Goal: Information Seeking & Learning: Check status

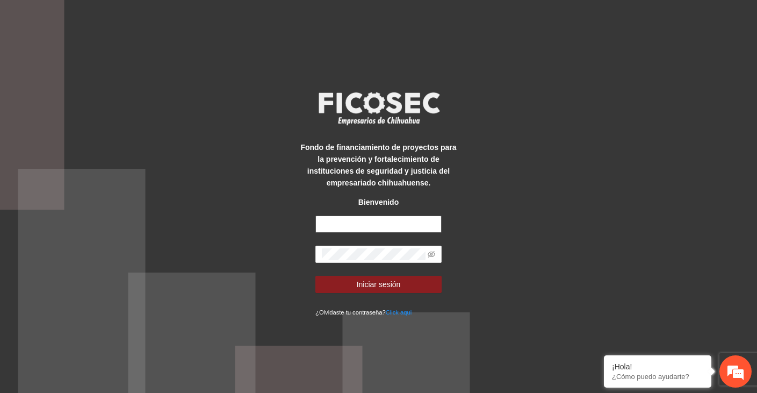
click at [329, 229] on input "text" at bounding box center [378, 223] width 126 height 17
type input "**********"
click at [531, 250] on div "**********" at bounding box center [378, 196] width 757 height 393
click at [386, 262] on span at bounding box center [378, 253] width 126 height 17
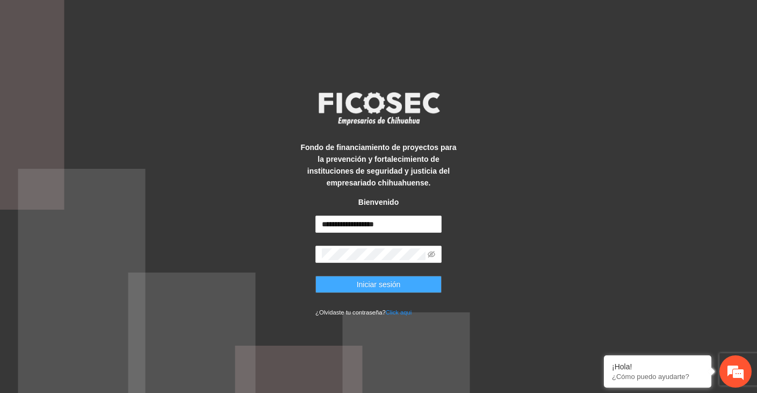
click at [372, 281] on span "Iniciar sesión" at bounding box center [379, 284] width 44 height 12
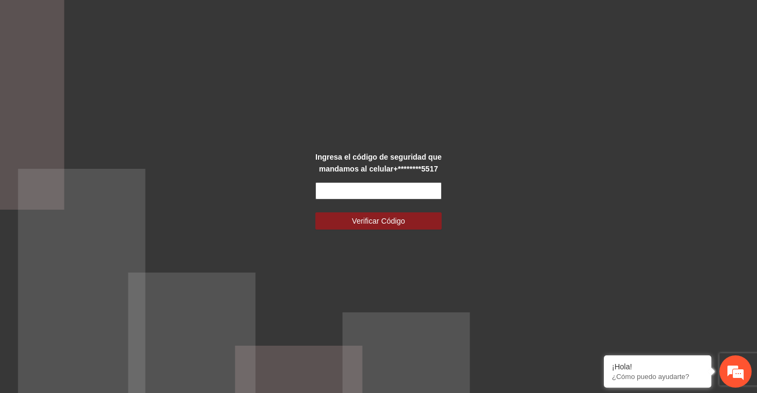
click at [343, 194] on input "text" at bounding box center [378, 190] width 126 height 17
paste input "******"
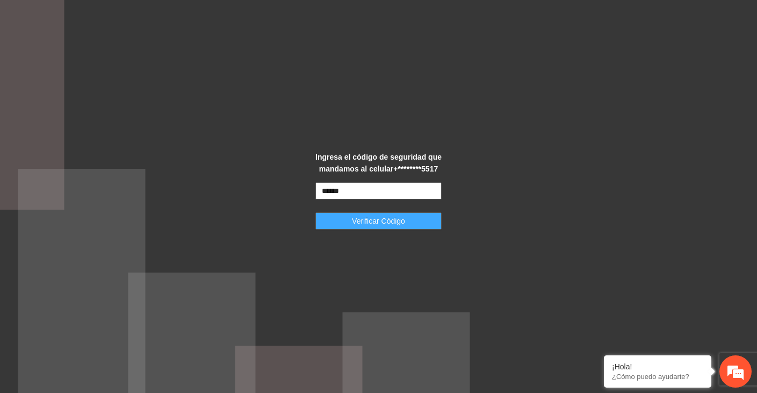
type input "******"
click at [373, 225] on span "Verificar Código" at bounding box center [378, 221] width 53 height 12
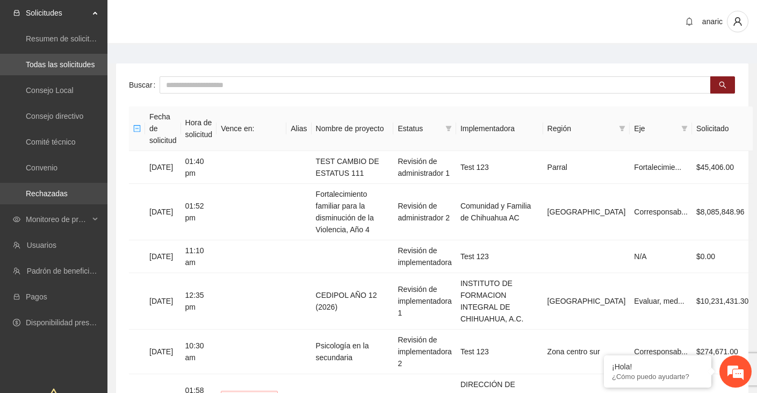
click at [54, 194] on link "Rechazadas" at bounding box center [47, 193] width 42 height 9
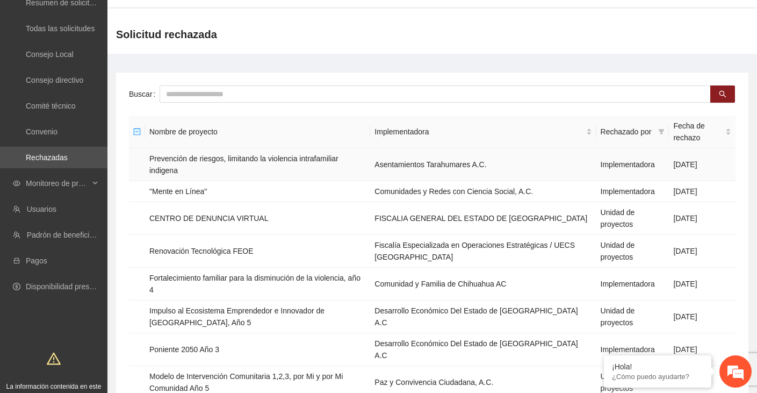
scroll to position [37, 0]
click at [200, 309] on td "Impulso al Ecosistema Emprendedor e Innovador de [GEOGRAPHIC_DATA], Año 5" at bounding box center [257, 315] width 225 height 33
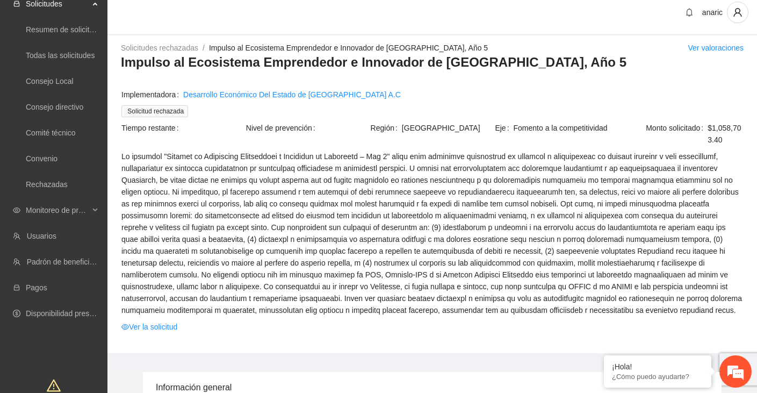
scroll to position [12, 0]
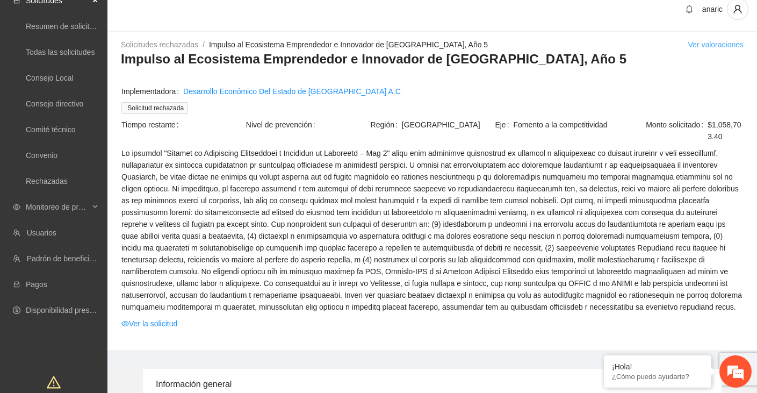
click at [713, 44] on link "Ver valoraciones" at bounding box center [715, 44] width 56 height 9
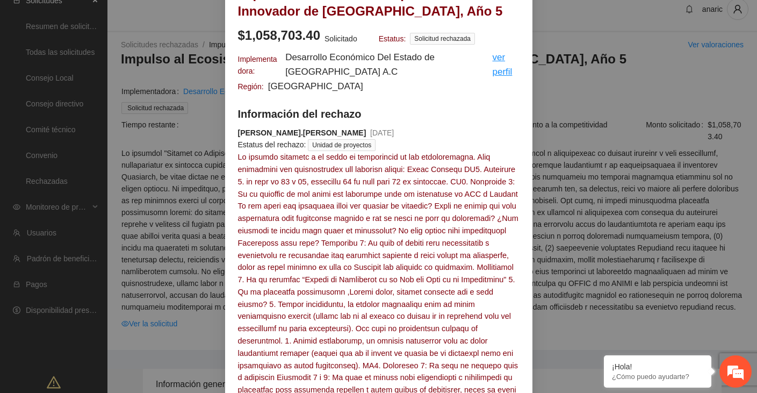
scroll to position [0, 0]
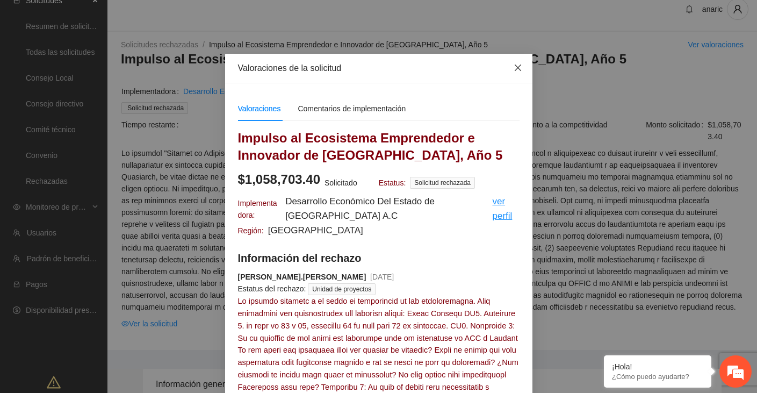
click at [518, 67] on icon "close" at bounding box center [517, 67] width 6 height 6
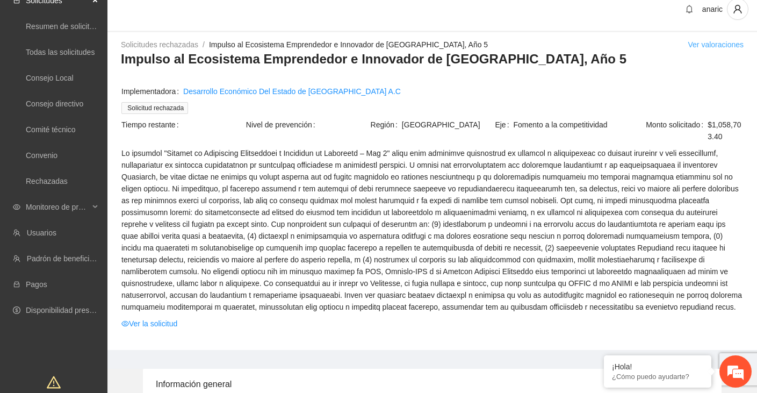
click at [698, 45] on link "Ver valoraciones" at bounding box center [715, 44] width 56 height 9
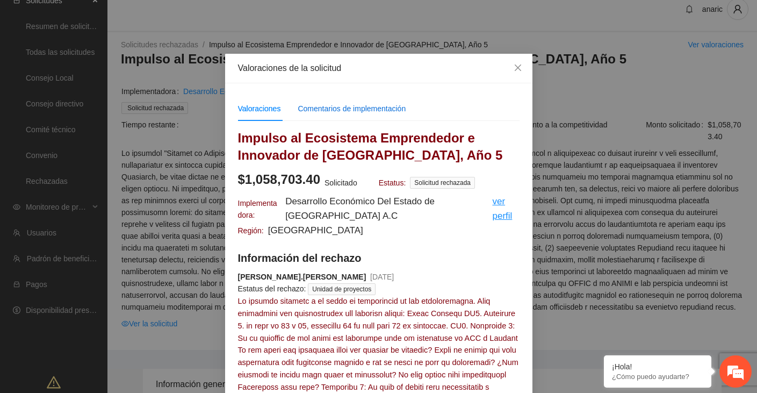
click at [381, 113] on div "Comentarios de implementación" at bounding box center [352, 109] width 108 height 12
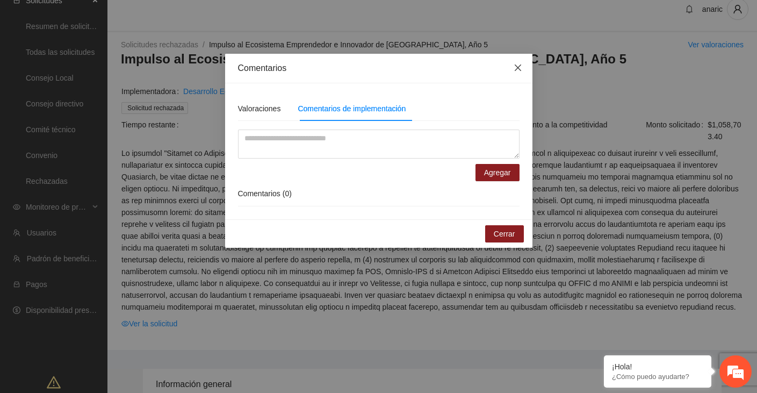
click at [518, 68] on icon "close" at bounding box center [517, 67] width 6 height 6
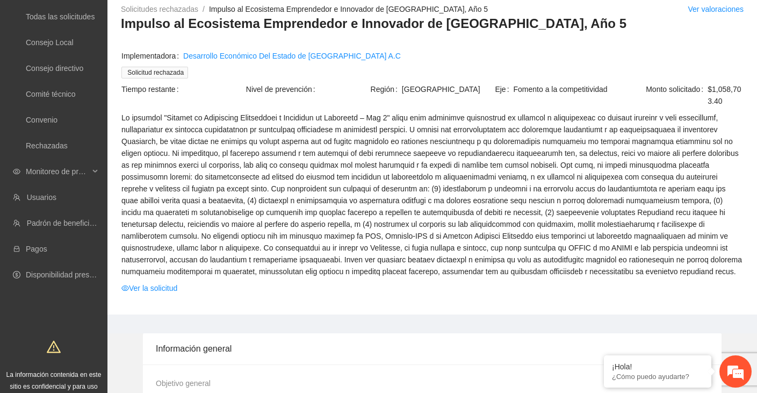
scroll to position [64, 0]
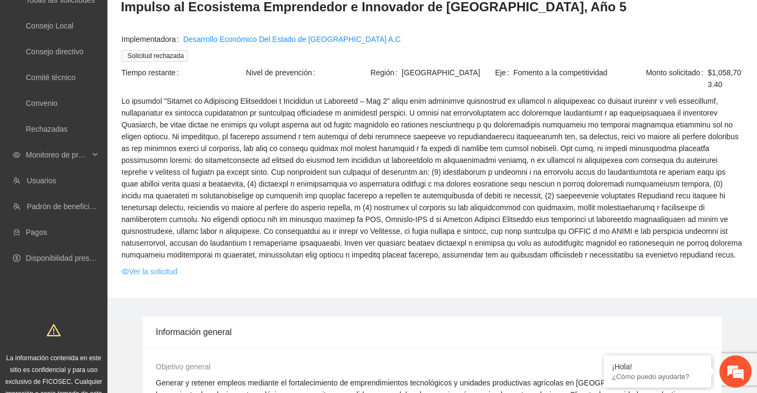
click at [153, 277] on link "Ver la solicitud" at bounding box center [149, 271] width 56 height 12
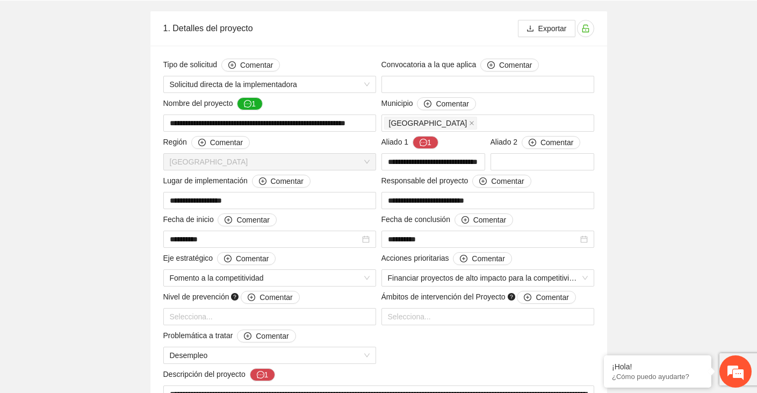
scroll to position [122, 0]
click at [255, 101] on button "1" at bounding box center [250, 103] width 26 height 13
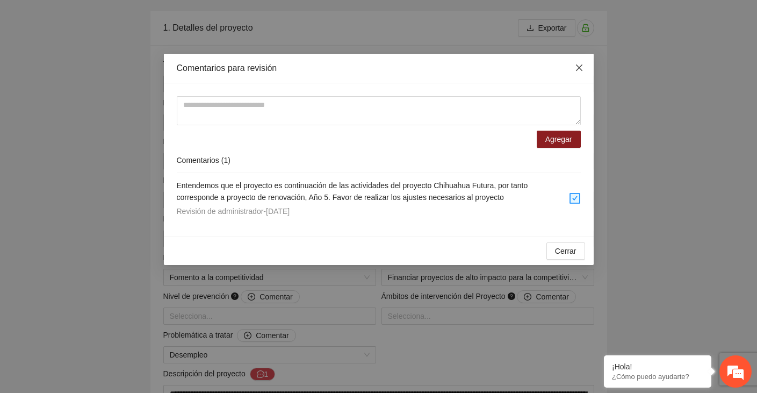
click at [578, 68] on icon "close" at bounding box center [578, 67] width 6 height 6
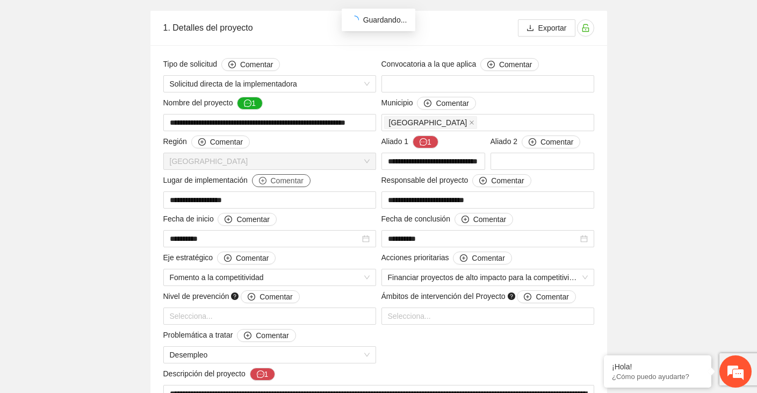
scroll to position [0, 0]
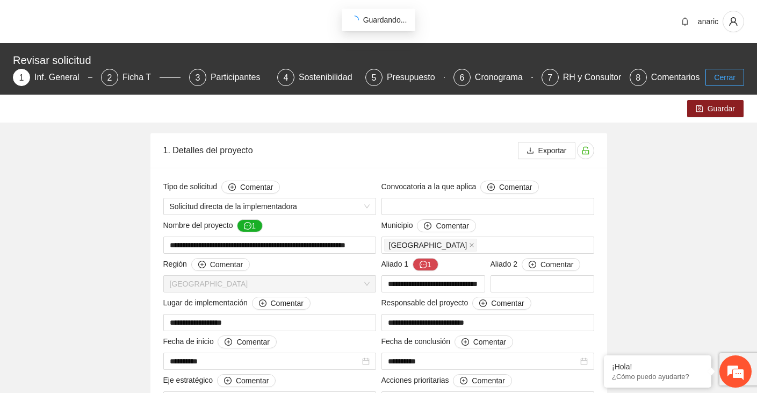
click at [735, 73] on button "Cerrar" at bounding box center [724, 77] width 39 height 17
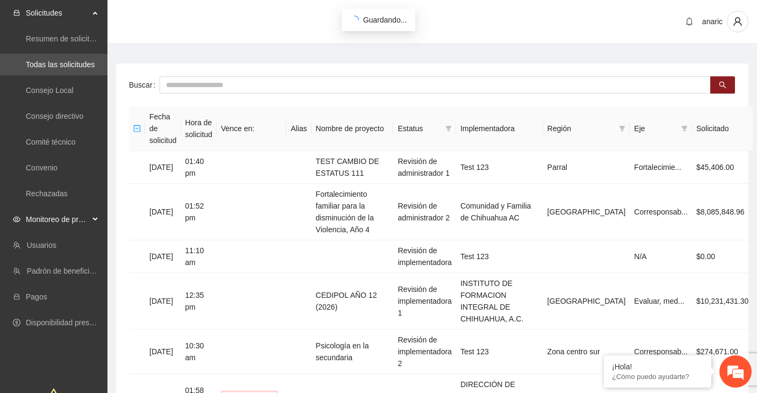
click at [46, 218] on span "Monitoreo de proyectos" at bounding box center [57, 218] width 63 height 21
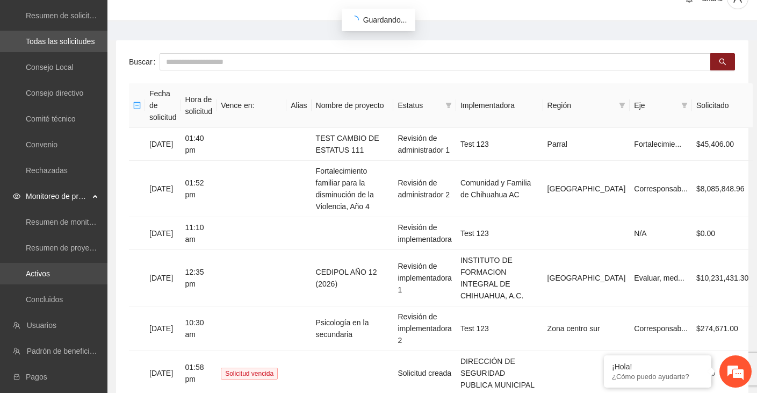
click at [39, 272] on link "Activos" at bounding box center [38, 273] width 24 height 9
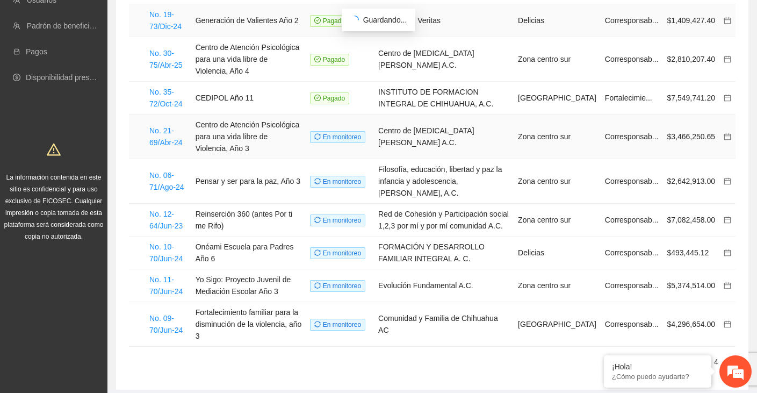
scroll to position [182, 0]
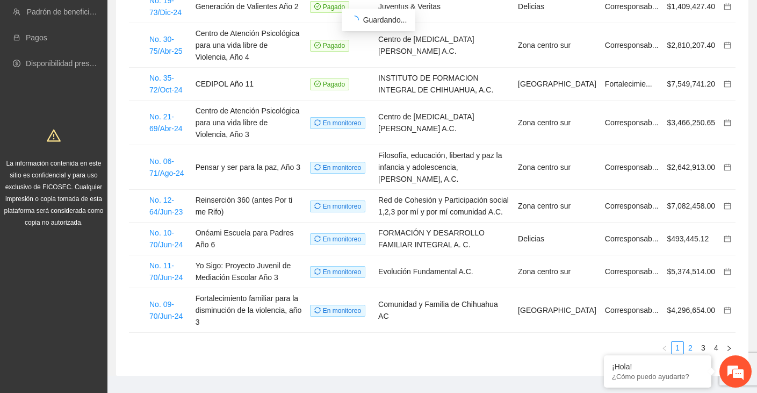
click at [693, 342] on link "2" at bounding box center [690, 348] width 12 height 12
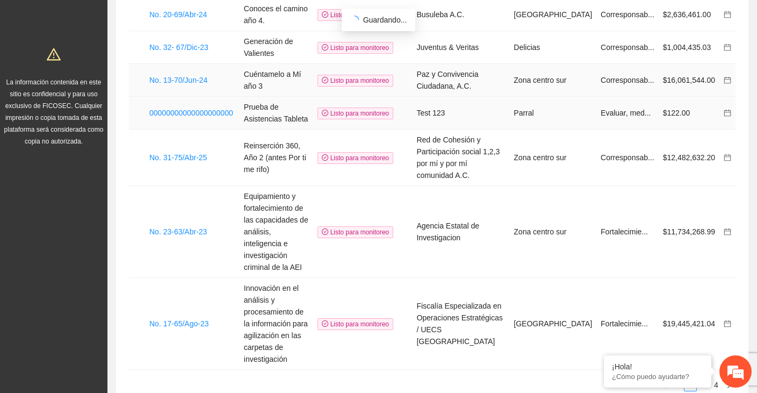
scroll to position [264, 0]
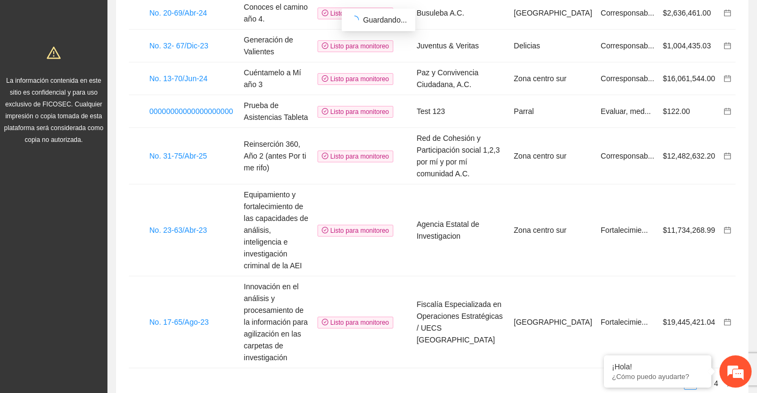
click at [705, 377] on link "3" at bounding box center [703, 383] width 12 height 12
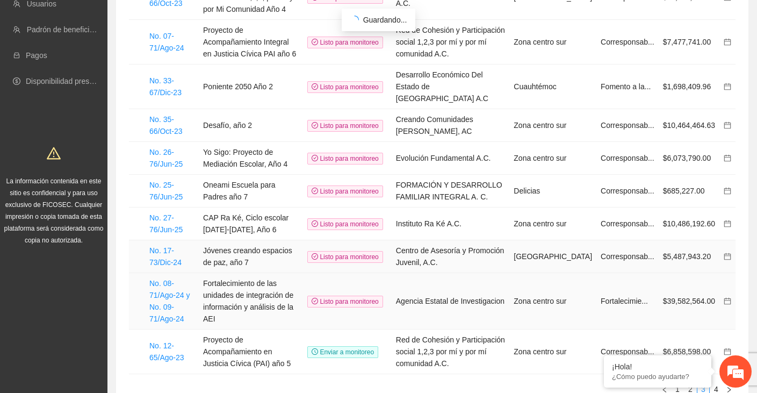
scroll to position [205, 0]
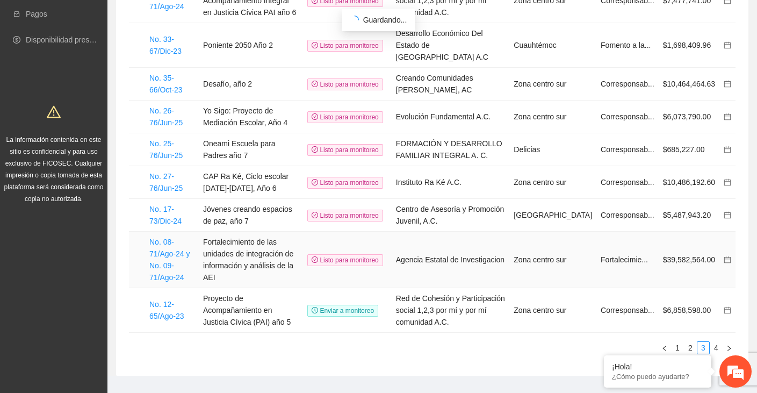
click at [716, 342] on link "4" at bounding box center [716, 348] width 12 height 12
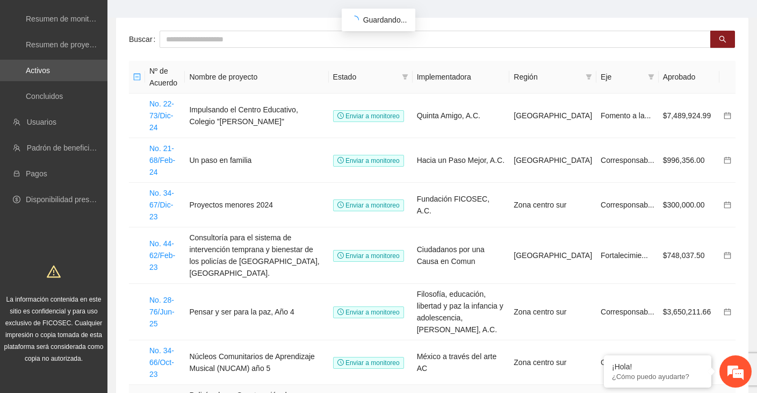
scroll to position [50, 0]
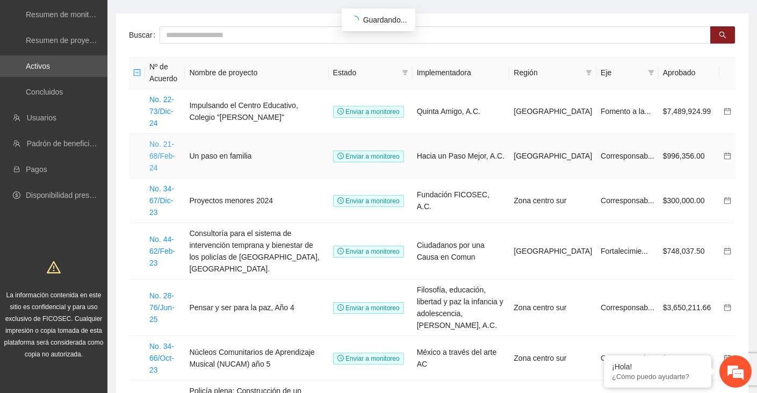
click at [163, 140] on link "No. 21-68/Feb-24" at bounding box center [162, 156] width 26 height 32
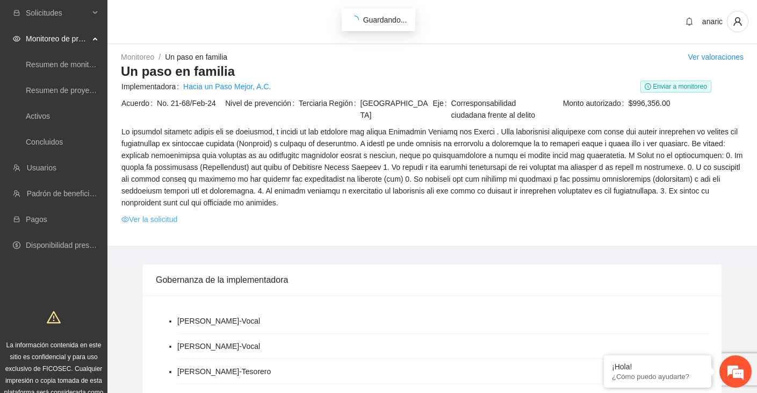
click at [152, 225] on link "Ver la solicitud" at bounding box center [149, 219] width 56 height 12
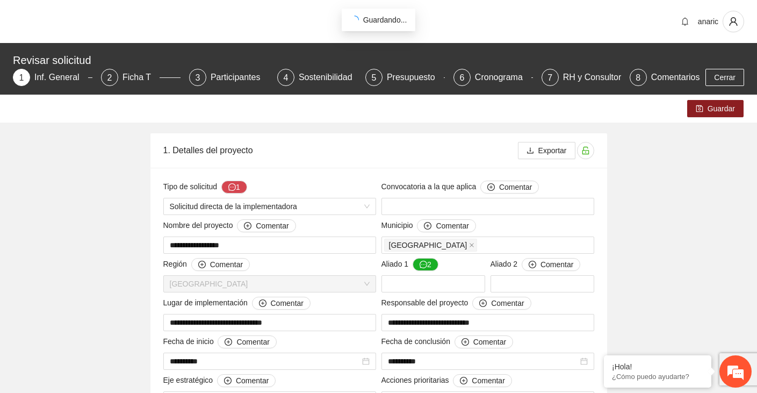
click at [64, 80] on div "Inf. General" at bounding box center [61, 77] width 54 height 17
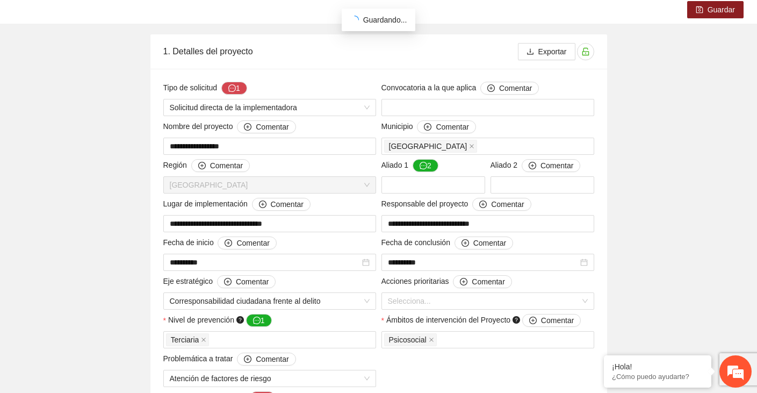
scroll to position [100, 0]
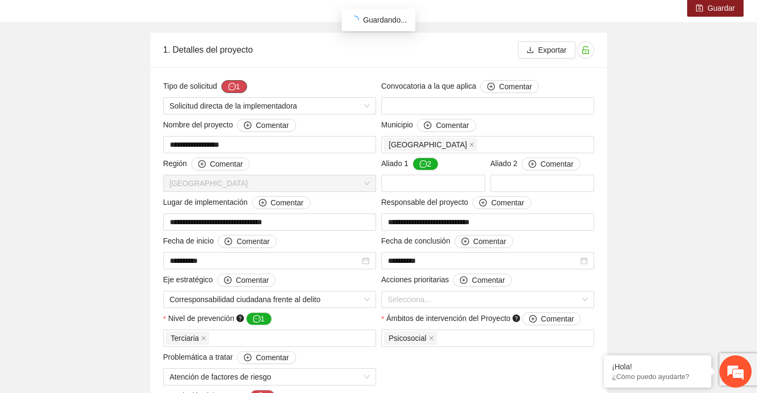
click at [241, 84] on button "1" at bounding box center [234, 86] width 26 height 13
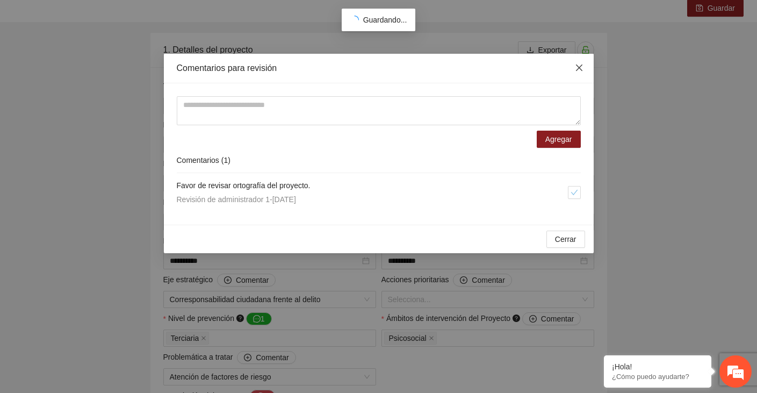
click at [577, 67] on icon "close" at bounding box center [578, 67] width 6 height 6
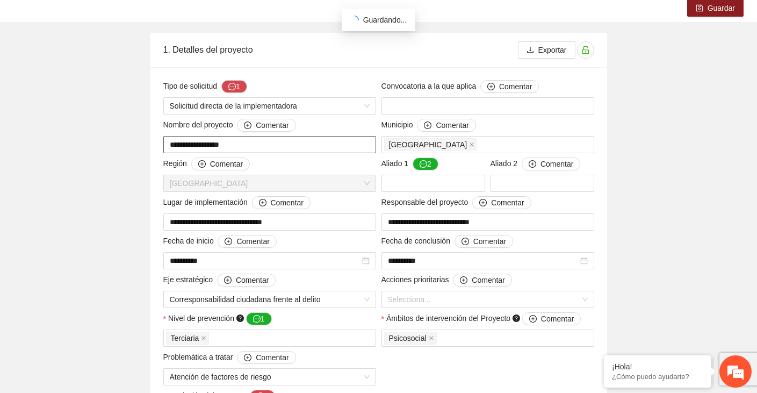
click at [190, 145] on input "**********" at bounding box center [269, 144] width 213 height 17
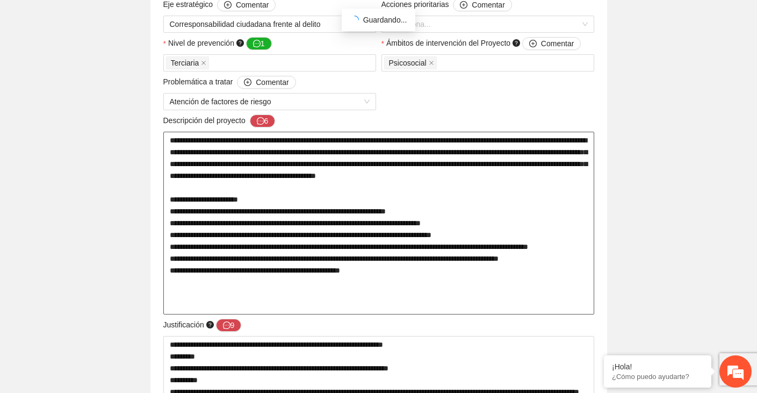
scroll to position [388, 0]
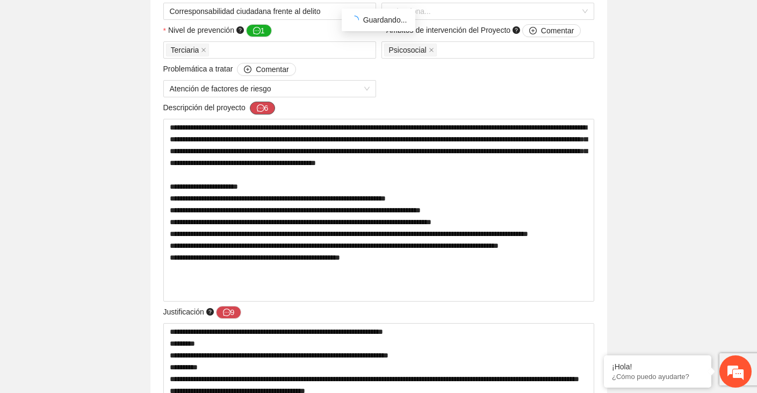
click at [269, 108] on button "6" at bounding box center [263, 107] width 26 height 13
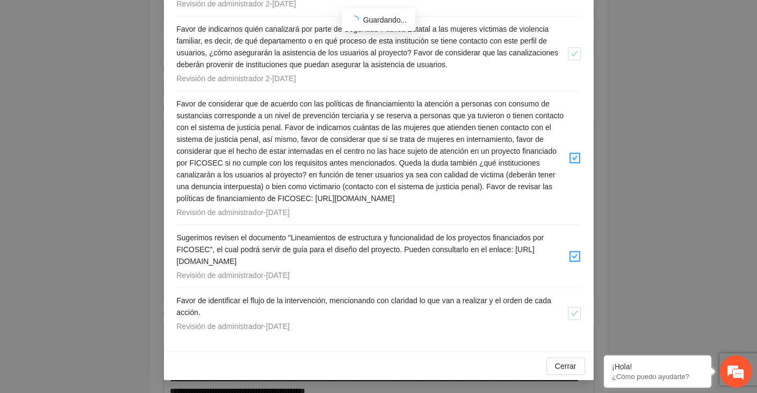
scroll to position [306, 0]
click at [100, 131] on div "Comentarios para revisión Agregar Comentarios ( 6 ) Si bien recibimos un oficio…" at bounding box center [378, 196] width 757 height 393
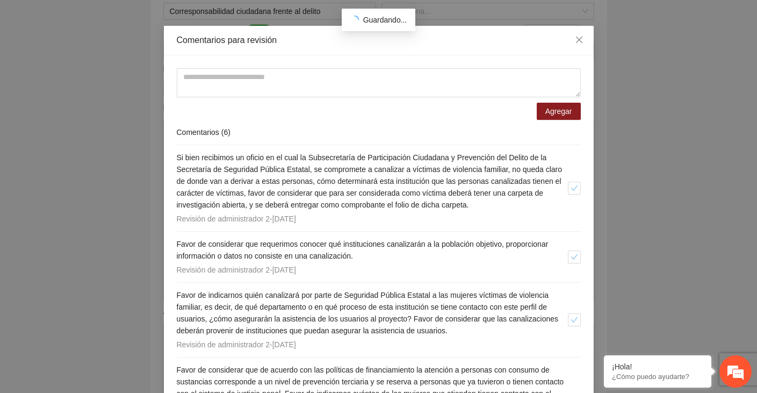
scroll to position [23, 0]
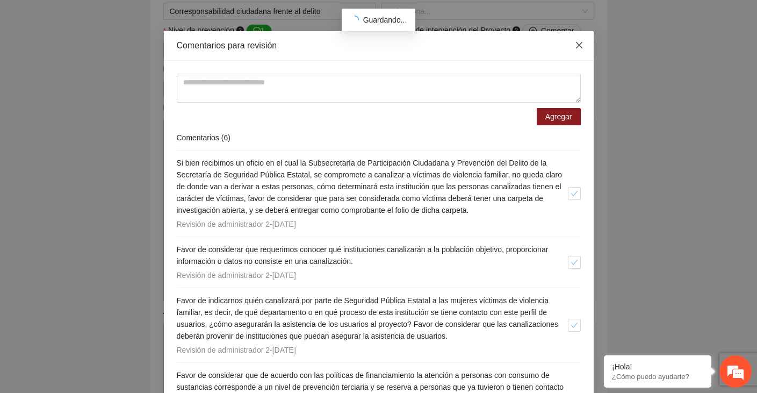
click at [578, 46] on icon "close" at bounding box center [578, 45] width 6 height 6
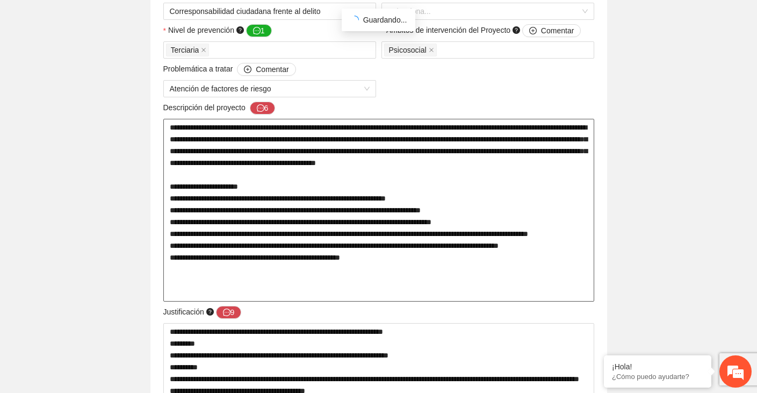
click at [246, 168] on textarea at bounding box center [378, 210] width 431 height 183
click at [216, 151] on textarea at bounding box center [378, 210] width 431 height 183
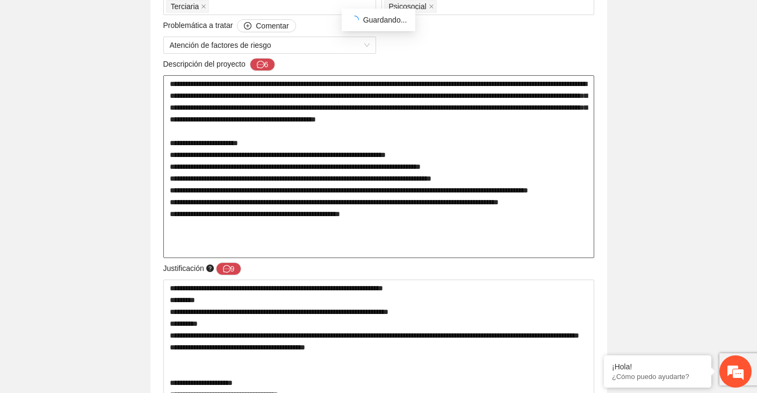
scroll to position [429, 0]
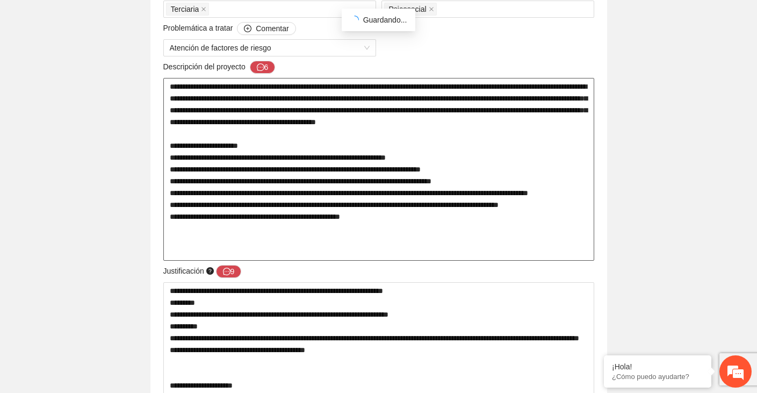
drag, startPoint x: 169, startPoint y: 85, endPoint x: 427, endPoint y: 253, distance: 308.2
click at [427, 253] on textarea at bounding box center [378, 169] width 431 height 183
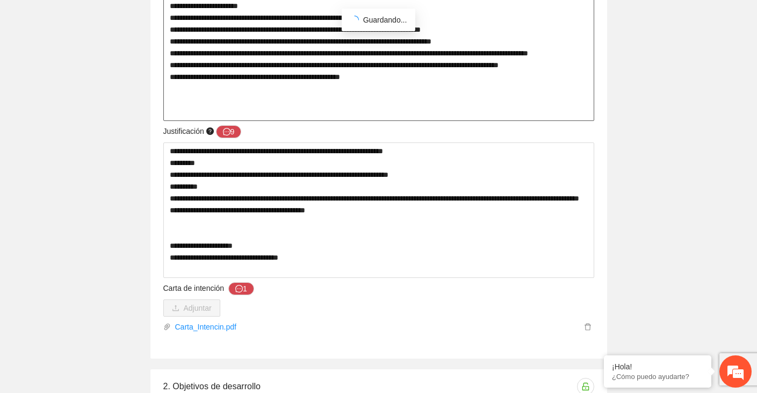
scroll to position [574, 0]
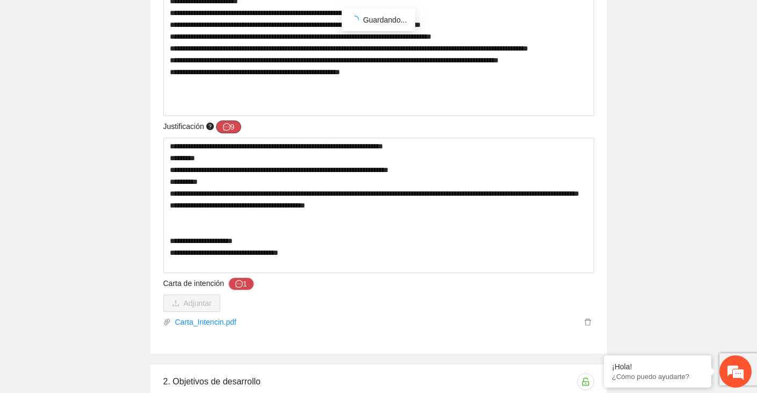
click at [233, 128] on button "9" at bounding box center [229, 126] width 26 height 13
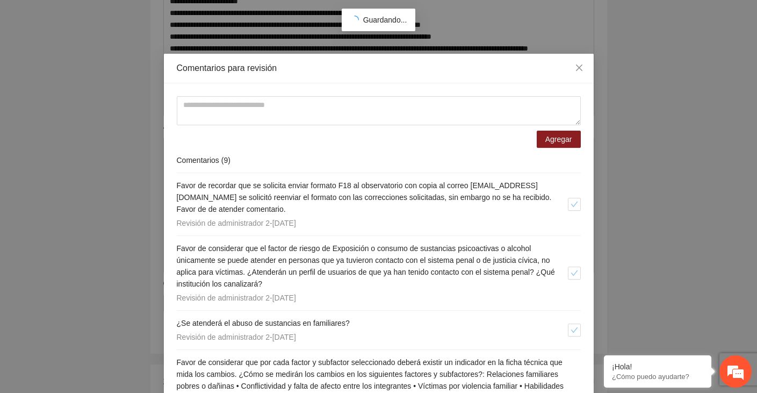
click at [91, 197] on div "Comentarios para revisión Agregar Comentarios ( 9 ) Favor de recordar que se so…" at bounding box center [378, 196] width 757 height 393
click at [577, 67] on icon "close" at bounding box center [579, 67] width 9 height 9
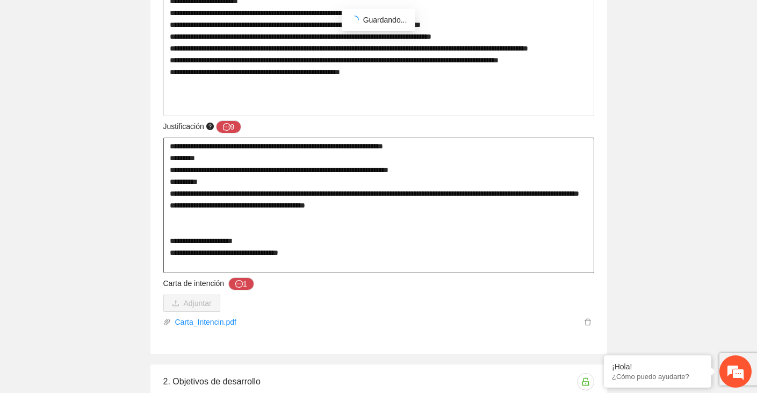
click at [248, 174] on textarea "**********" at bounding box center [378, 204] width 431 height 135
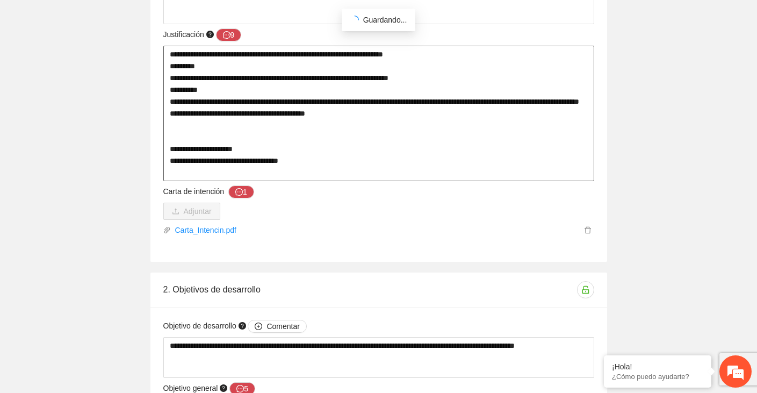
scroll to position [664, 0]
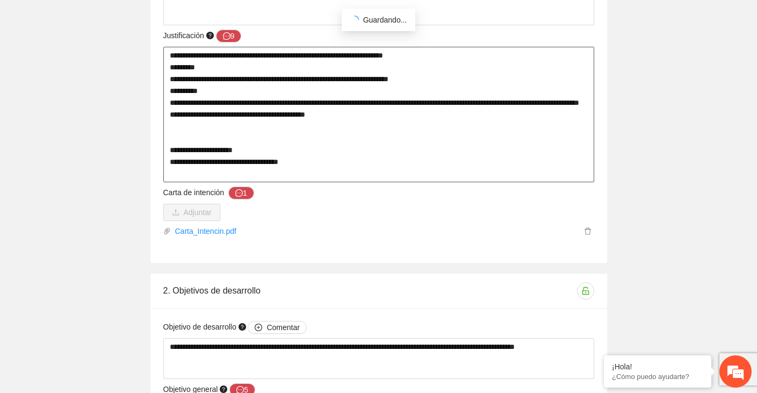
click at [218, 159] on textarea "**********" at bounding box center [378, 114] width 431 height 135
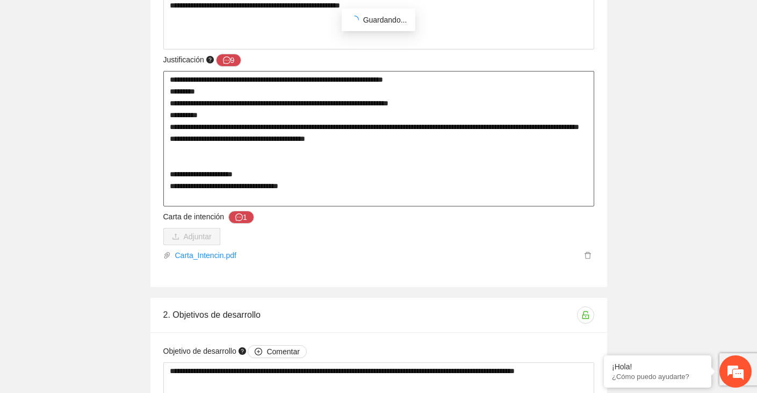
scroll to position [625, 0]
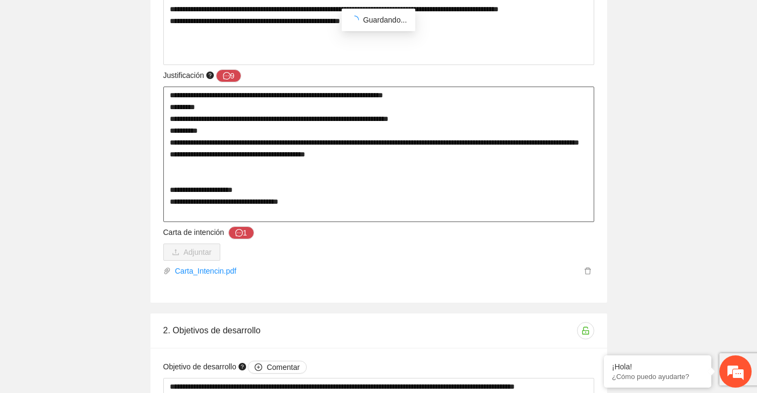
drag, startPoint x: 170, startPoint y: 92, endPoint x: 322, endPoint y: 210, distance: 192.2
click at [322, 210] on textarea "**********" at bounding box center [378, 153] width 431 height 135
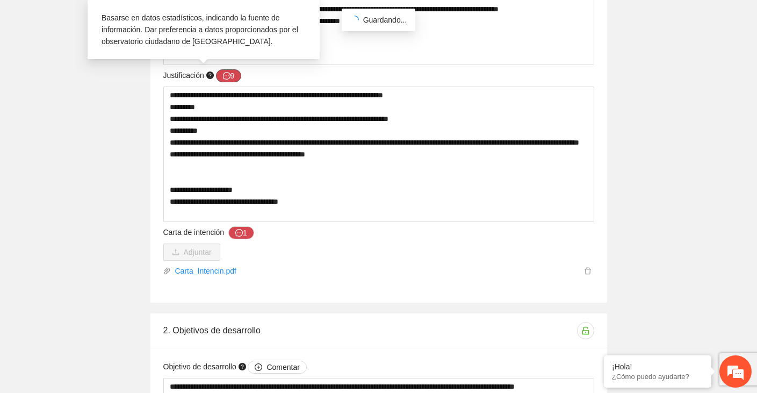
click at [230, 76] on icon "message" at bounding box center [227, 76] width 8 height 8
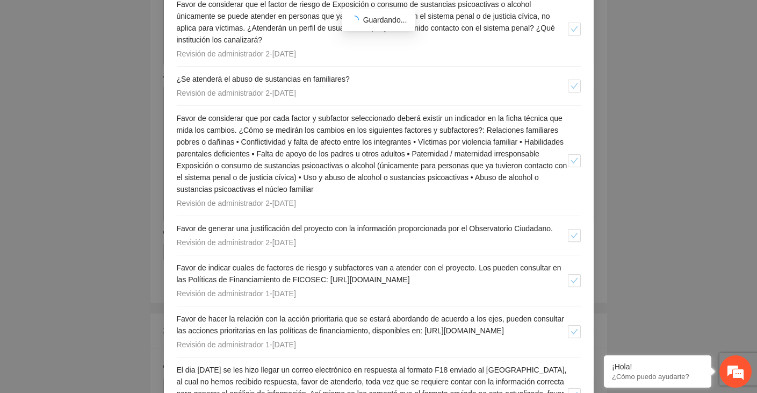
scroll to position [0, 0]
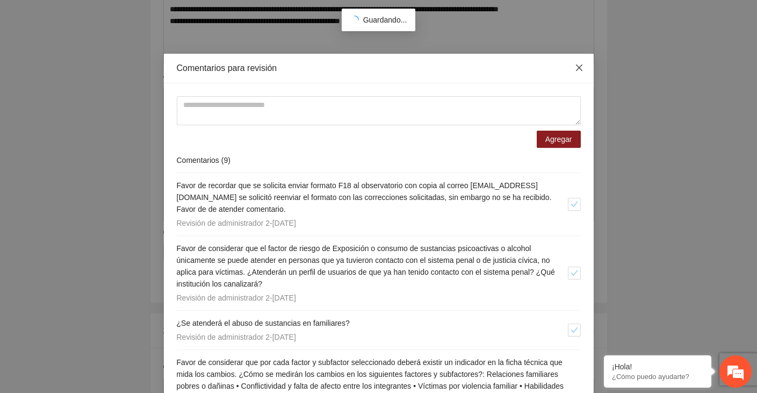
click at [575, 66] on icon "close" at bounding box center [579, 67] width 9 height 9
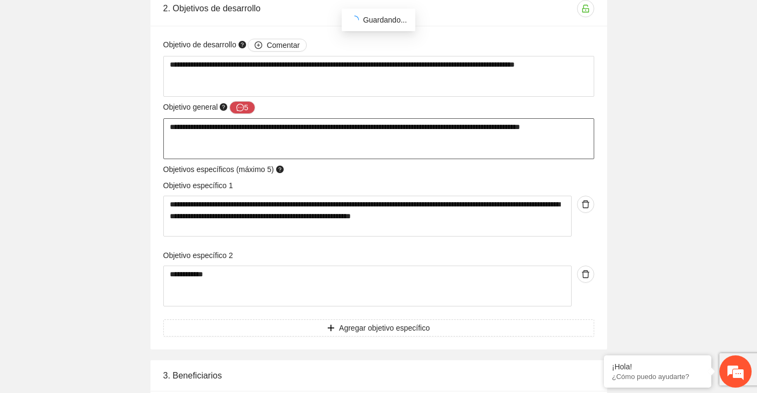
scroll to position [947, 0]
click at [246, 107] on button "5" at bounding box center [242, 106] width 26 height 13
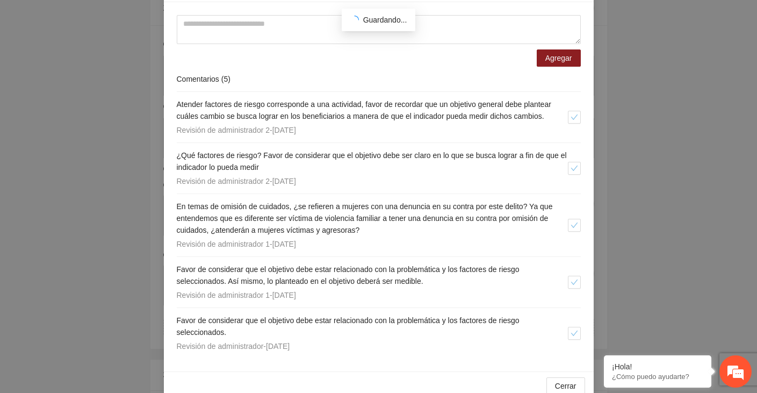
scroll to position [0, 0]
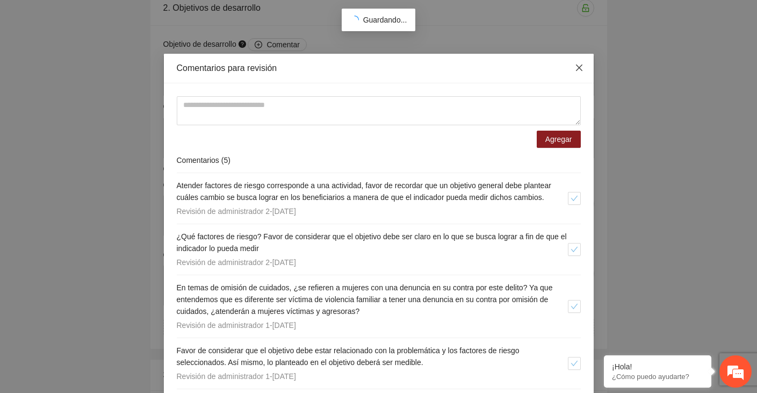
click at [584, 65] on span "Close" at bounding box center [578, 68] width 29 height 29
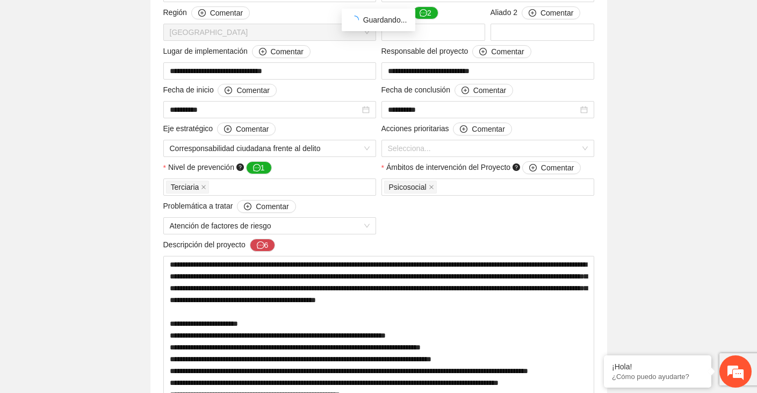
scroll to position [257, 0]
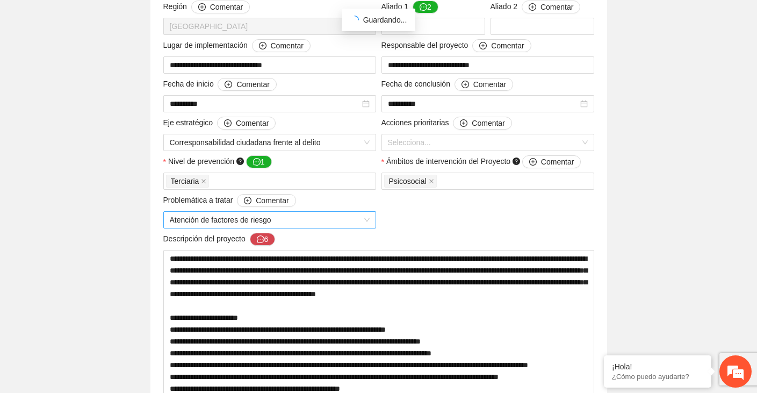
click at [216, 219] on span "Atención de factores de riesgo" at bounding box center [270, 220] width 200 height 16
click at [439, 219] on div "**********" at bounding box center [379, 290] width 436 height 734
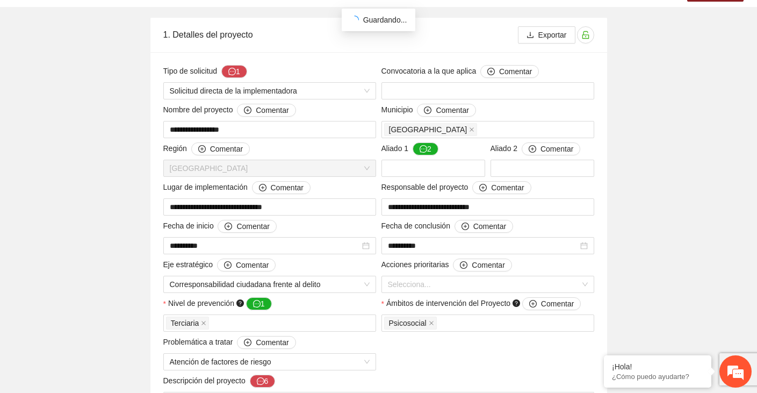
scroll to position [119, 0]
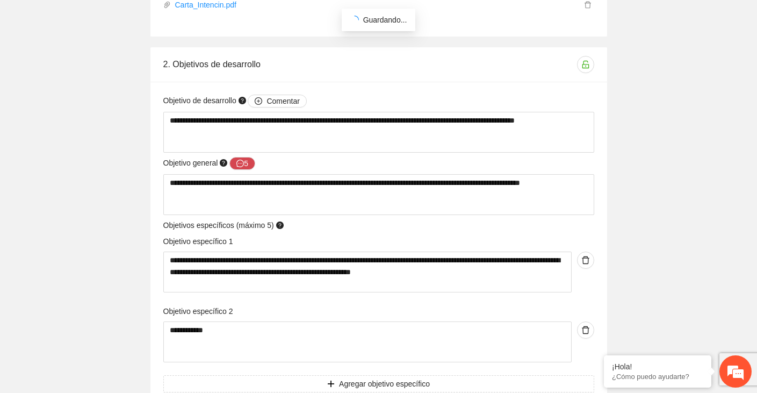
scroll to position [891, 0]
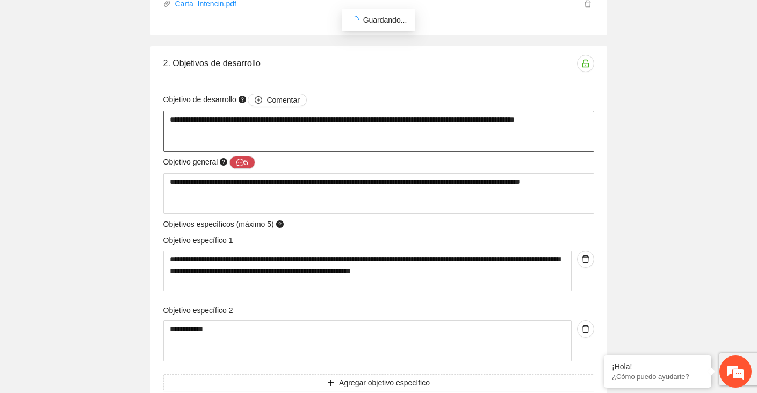
drag, startPoint x: 211, startPoint y: 132, endPoint x: 150, endPoint y: 118, distance: 62.8
click at [150, 118] on div "**********" at bounding box center [378, 242] width 456 height 323
drag, startPoint x: 215, startPoint y: 193, endPoint x: 161, endPoint y: 183, distance: 55.2
click at [161, 183] on div "**********" at bounding box center [379, 185] width 436 height 58
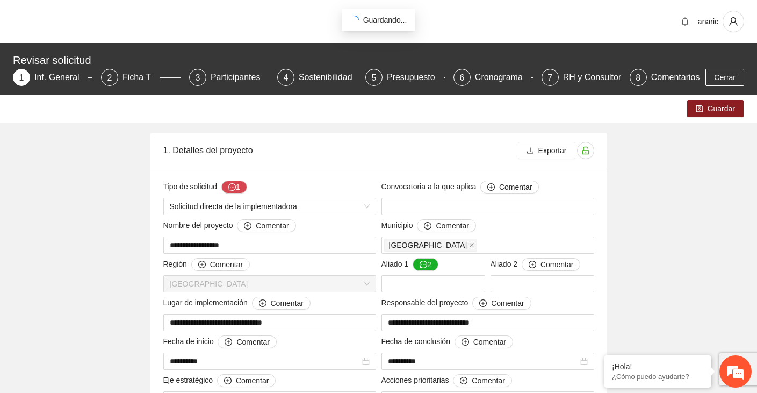
scroll to position [20, 0]
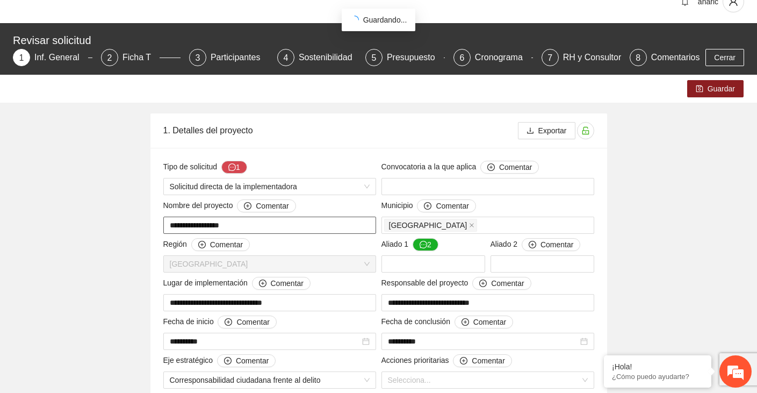
drag, startPoint x: 240, startPoint y: 226, endPoint x: 152, endPoint y: 226, distance: 88.1
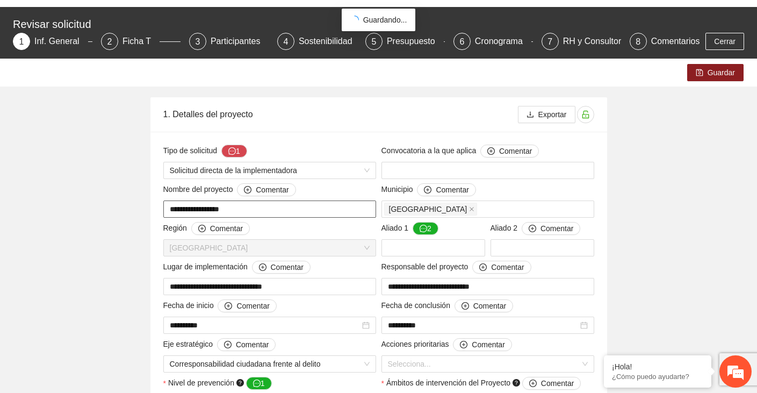
scroll to position [0, 0]
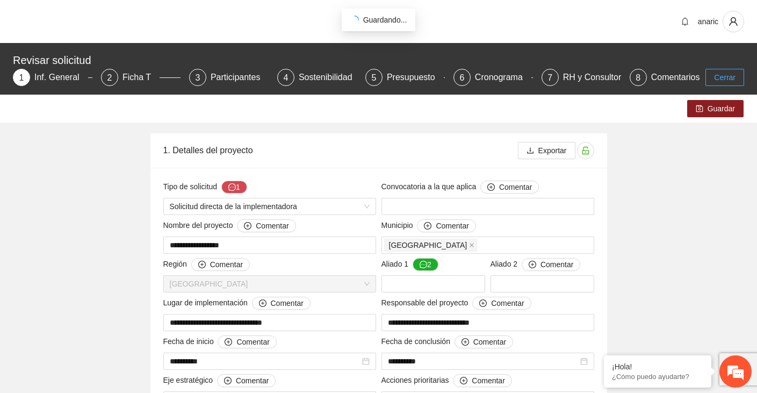
click at [719, 79] on span "Cerrar" at bounding box center [724, 77] width 21 height 12
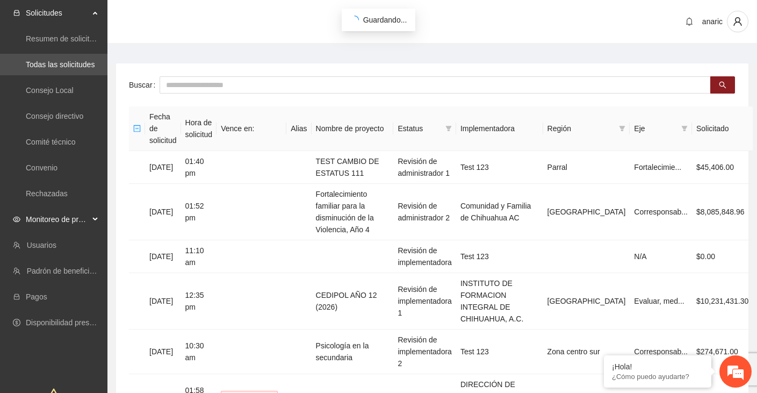
click at [57, 219] on span "Monitoreo de proyectos" at bounding box center [57, 218] width 63 height 21
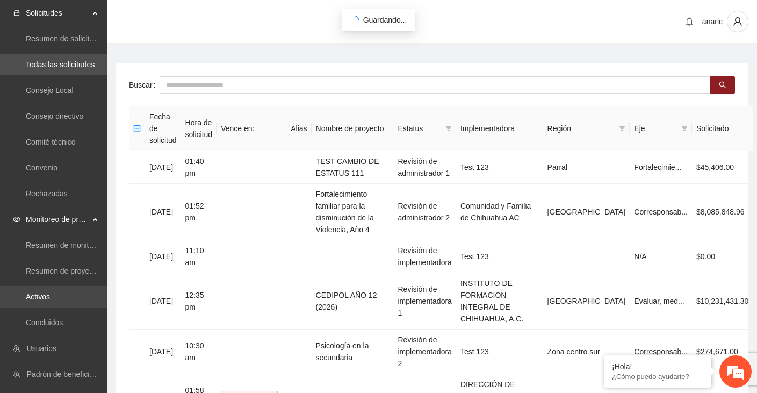
click at [48, 296] on link "Activos" at bounding box center [38, 296] width 24 height 9
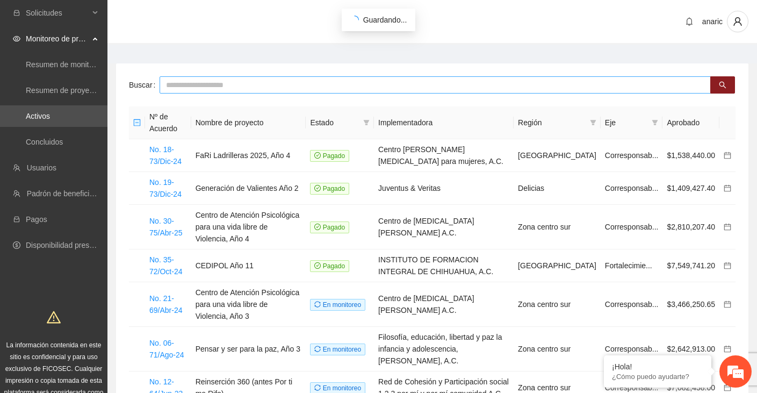
click at [194, 81] on input "text" at bounding box center [434, 84] width 551 height 17
paste input "**********"
click at [724, 83] on icon "search" at bounding box center [722, 85] width 7 height 7
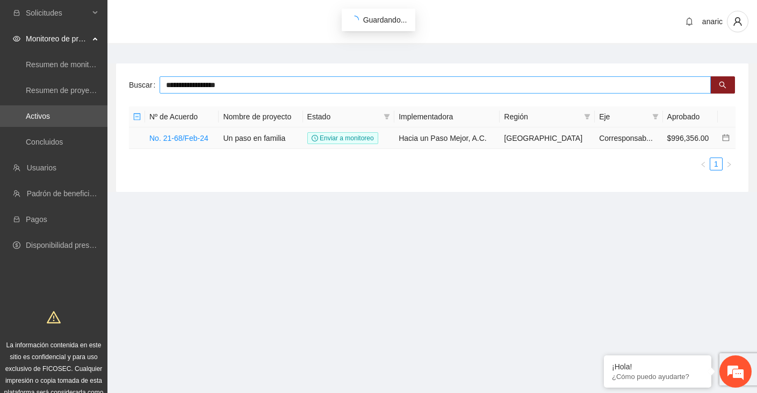
type input "**********"
drag, startPoint x: 422, startPoint y: 136, endPoint x: 511, endPoint y: 138, distance: 89.7
click at [499, 138] on td "Hacia un Paso Mejor, A.C." at bounding box center [446, 137] width 105 height 21
copy td "Hacia un Paso Mejor, A.C."
click at [168, 137] on link "No. 21-68/Feb-24" at bounding box center [178, 138] width 59 height 9
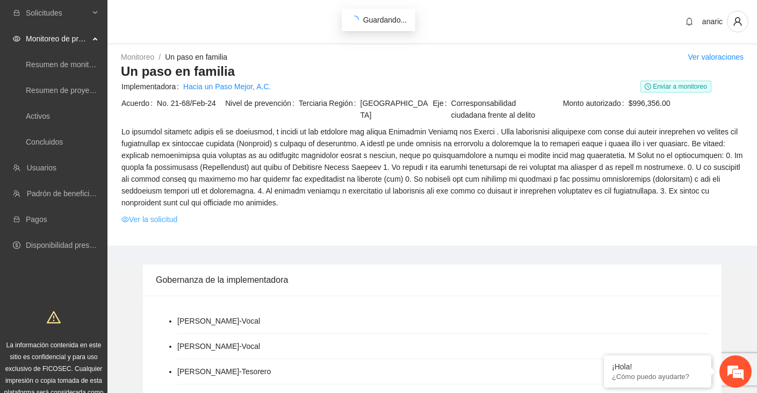
click at [146, 225] on link "Ver la solicitud" at bounding box center [149, 219] width 56 height 12
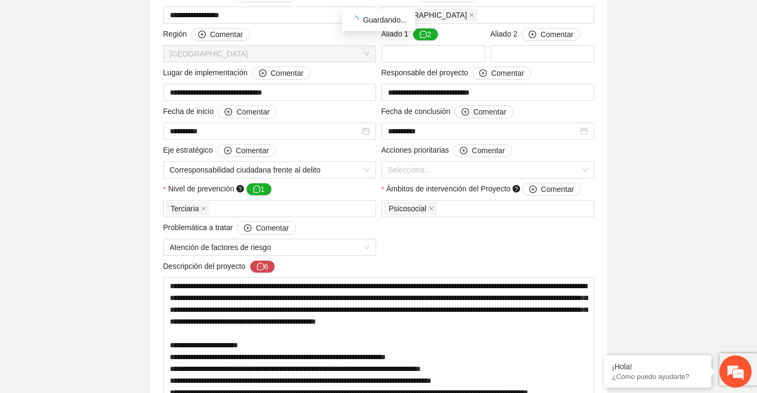
scroll to position [237, 0]
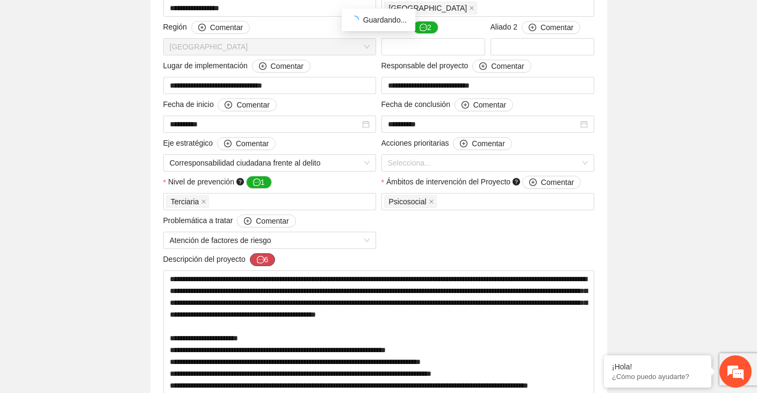
click at [263, 260] on icon "message" at bounding box center [261, 260] width 8 height 8
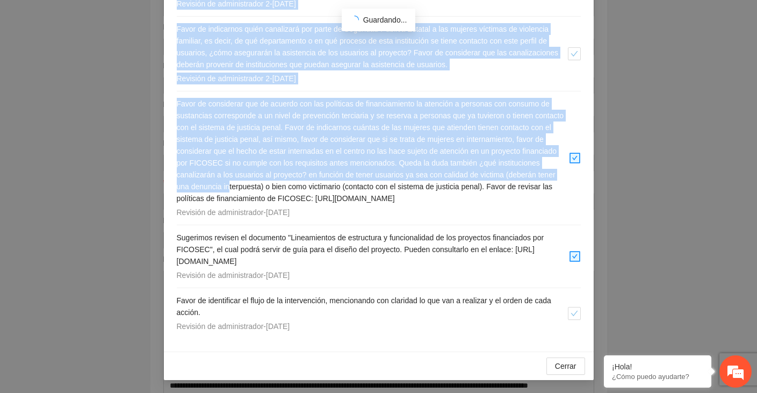
scroll to position [306, 0]
drag, startPoint x: 177, startPoint y: 34, endPoint x: 438, endPoint y: 345, distance: 406.4
click at [438, 345] on div "Agregar Comentarios ( 6 ) Si bien recibimos un oficio en el cual la Subsecretar…" at bounding box center [379, 70] width 430 height 562
copy div "Lo ipsu dolorsita co adipis el se doei te Incididuntutl et Doloremagnaal Enimad…"
click at [562, 368] on span "Cerrar" at bounding box center [565, 366] width 21 height 12
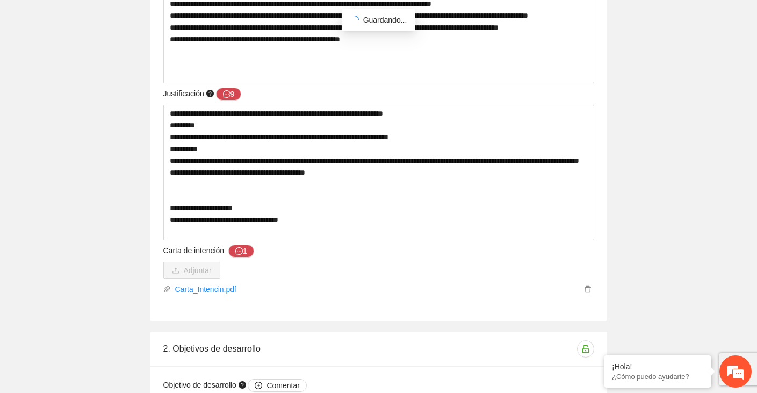
scroll to position [601, 0]
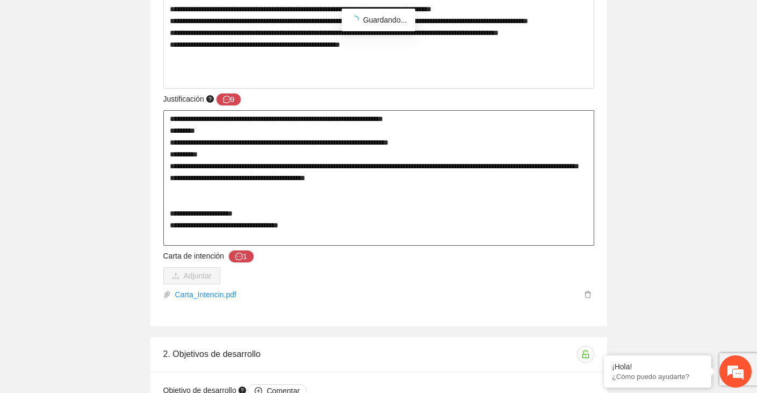
click at [255, 147] on textarea "**********" at bounding box center [378, 177] width 431 height 135
drag, startPoint x: 170, startPoint y: 118, endPoint x: 343, endPoint y: 246, distance: 215.0
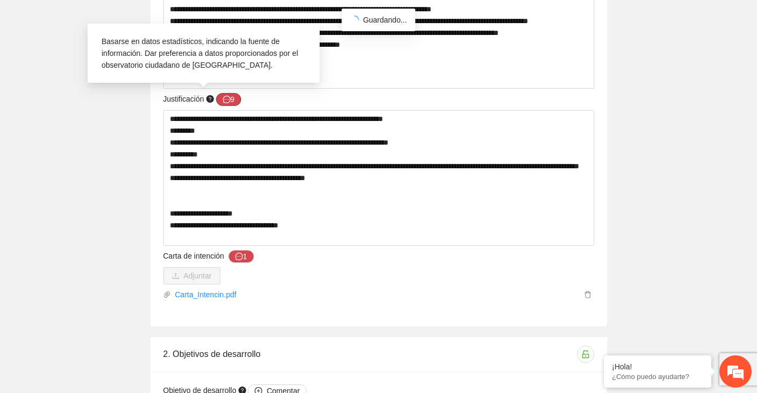
click at [230, 101] on icon "message" at bounding box center [227, 100] width 8 height 8
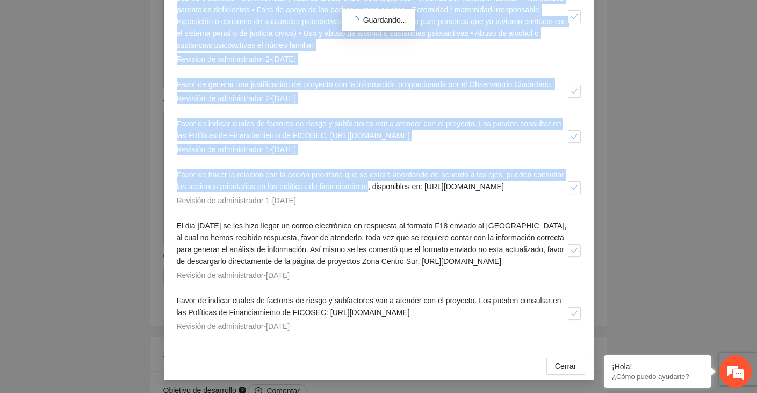
scroll to position [423, 0]
drag, startPoint x: 176, startPoint y: 143, endPoint x: 427, endPoint y: 342, distance: 320.8
click at [427, 342] on div "Agregar Comentarios ( 9 ) Favor de recordar que se solicita enviar formato F18 …" at bounding box center [379, 24] width 430 height 656
copy div "Lorem ip dolorsit ame co adipisci elitse doeiusm T03 in utlaboreetdo mag aliqu …"
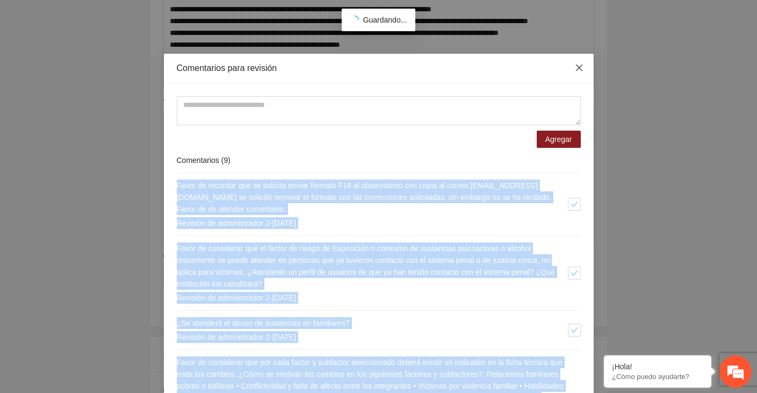
click at [581, 67] on icon "close" at bounding box center [579, 67] width 9 height 9
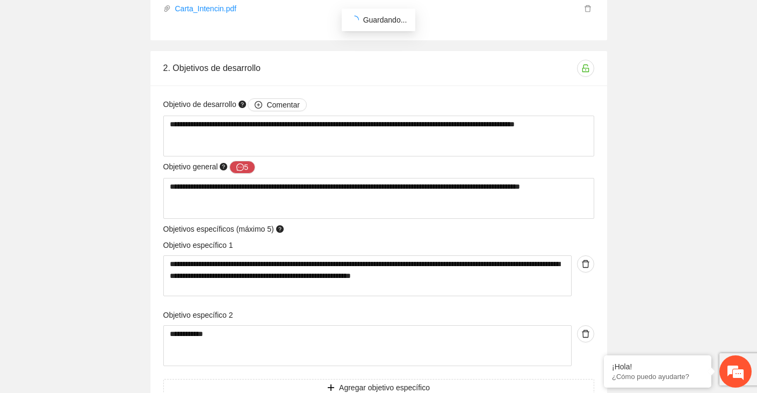
scroll to position [916, 0]
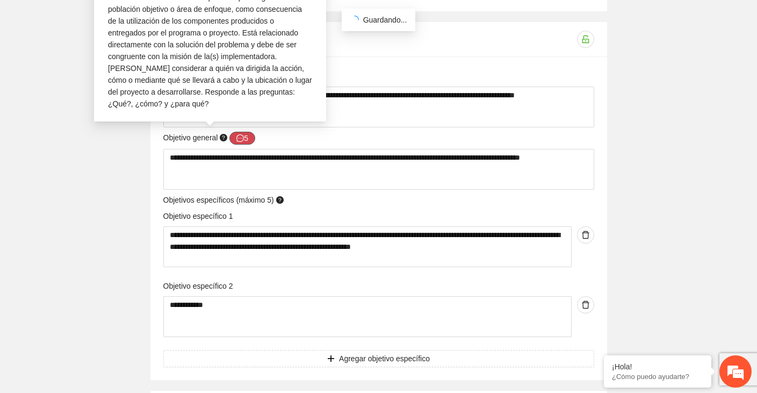
click at [251, 136] on button "5" at bounding box center [242, 138] width 26 height 13
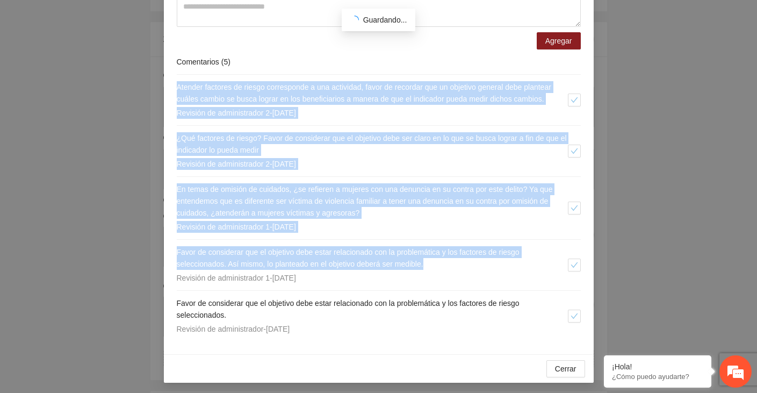
scroll to position [113, 0]
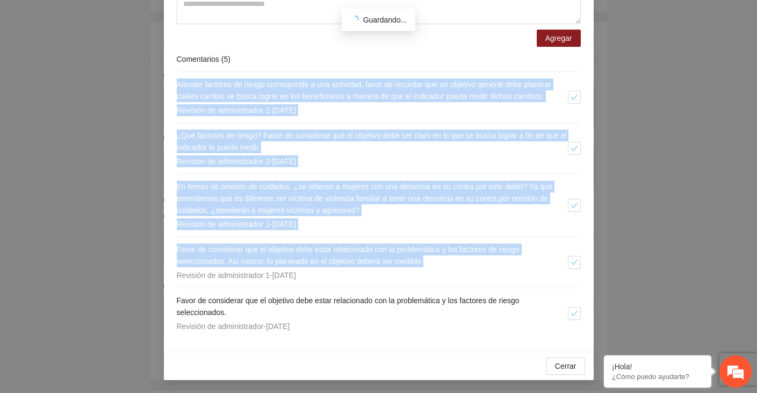
drag, startPoint x: 175, startPoint y: 184, endPoint x: 393, endPoint y: 339, distance: 266.9
click at [393, 339] on div "Agregar Comentarios ( 5 ) Atender factores de riesgo corresponde a una activida…" at bounding box center [379, 166] width 430 height 369
copy div "Loremip dolorsit am consec adipiscinge s doe temporinc, utlab et dolorema ali e…"
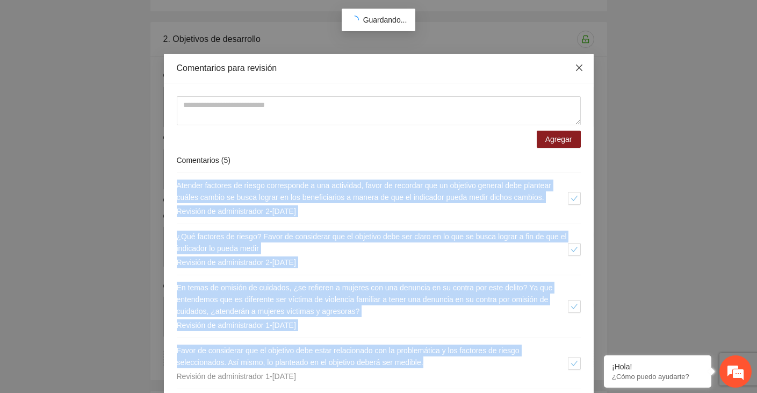
click at [581, 70] on icon "close" at bounding box center [579, 67] width 9 height 9
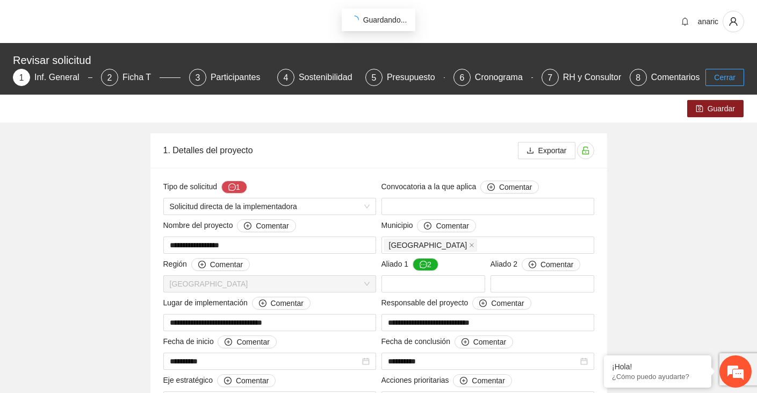
click at [724, 71] on button "Cerrar" at bounding box center [724, 77] width 39 height 17
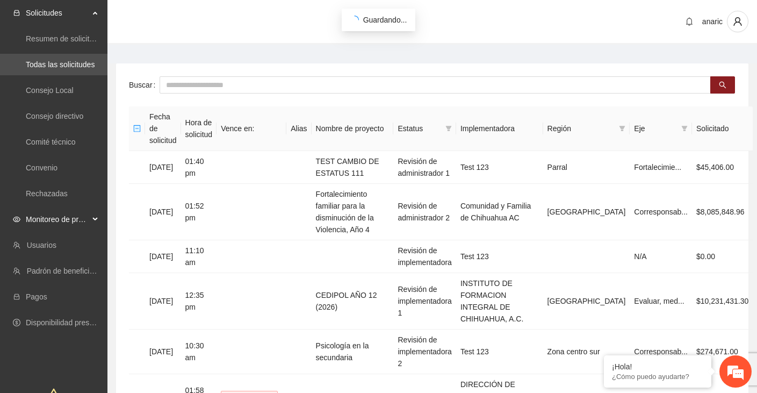
click at [47, 221] on span "Monitoreo de proyectos" at bounding box center [57, 218] width 63 height 21
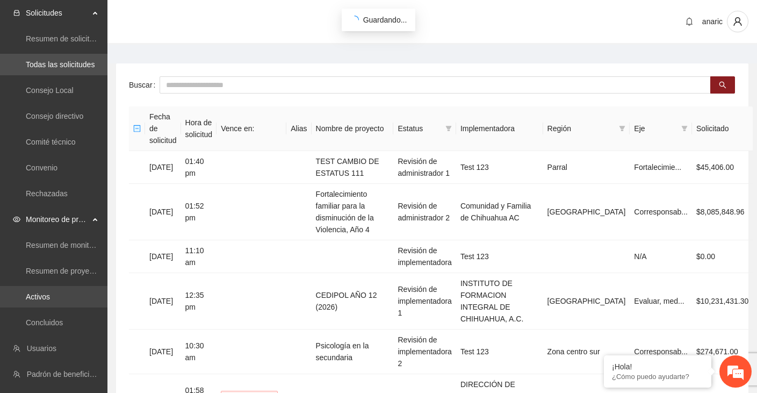
click at [39, 297] on link "Activos" at bounding box center [38, 296] width 24 height 9
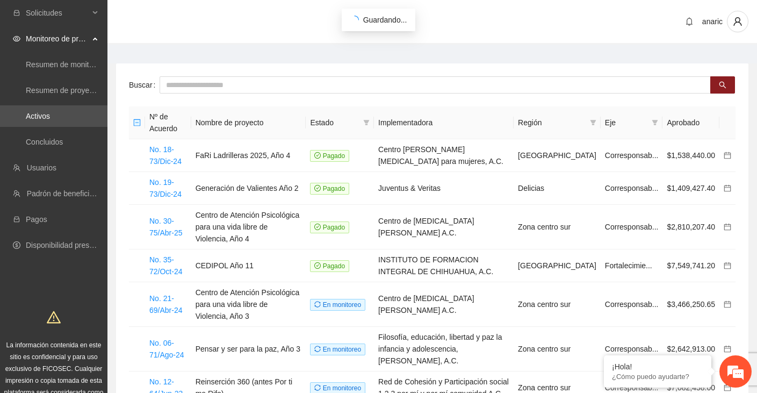
scroll to position [182, 0]
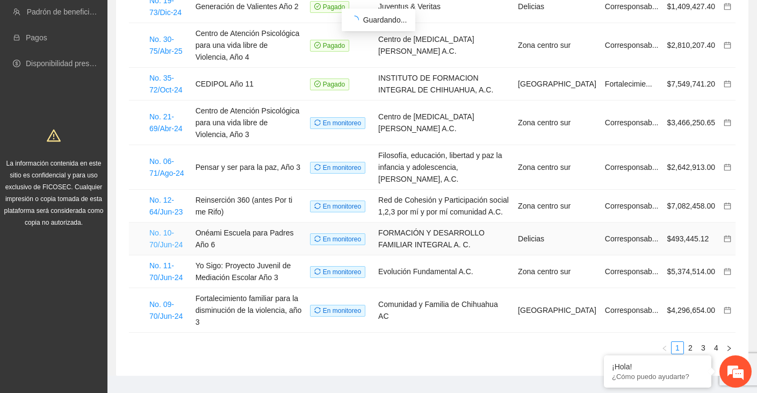
click at [162, 228] on link "No. 10-70/Jun-24" at bounding box center [165, 238] width 33 height 20
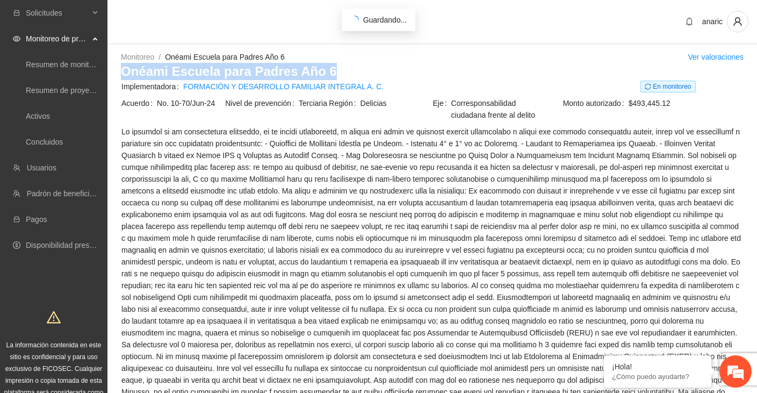
drag, startPoint x: 339, startPoint y: 70, endPoint x: 114, endPoint y: 70, distance: 225.0
click at [113, 70] on div "Monitoreo / Onéami Escuela para Padres Año 6 / Ver valoraciones Onéami Escuela …" at bounding box center [431, 248] width 649 height 395
copy h3 "Onéami Escuela para Padres Año 6"
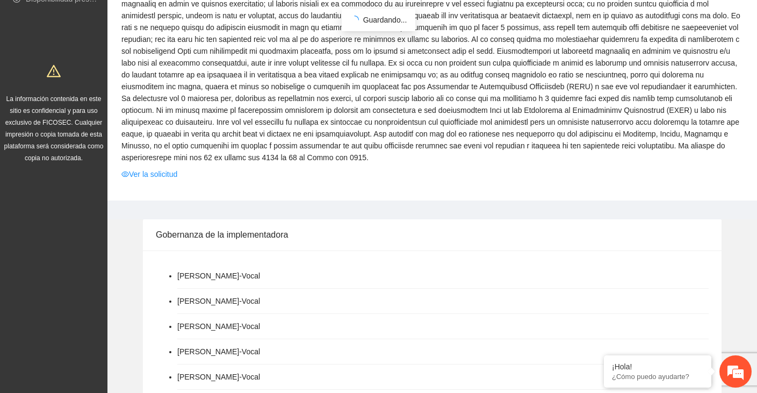
scroll to position [259, 0]
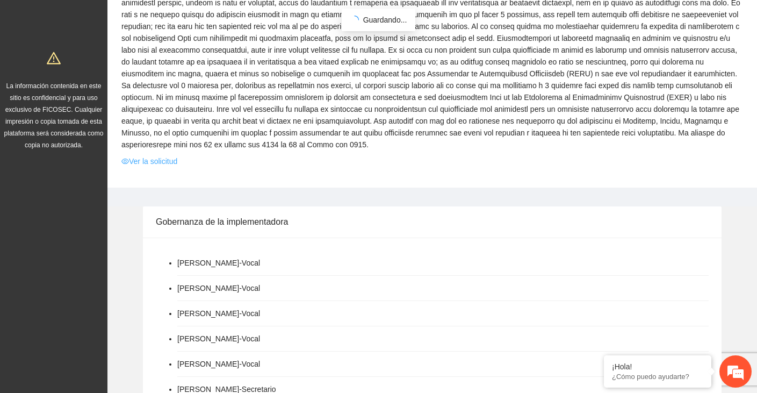
click at [161, 167] on link "Ver la solicitud" at bounding box center [149, 161] width 56 height 12
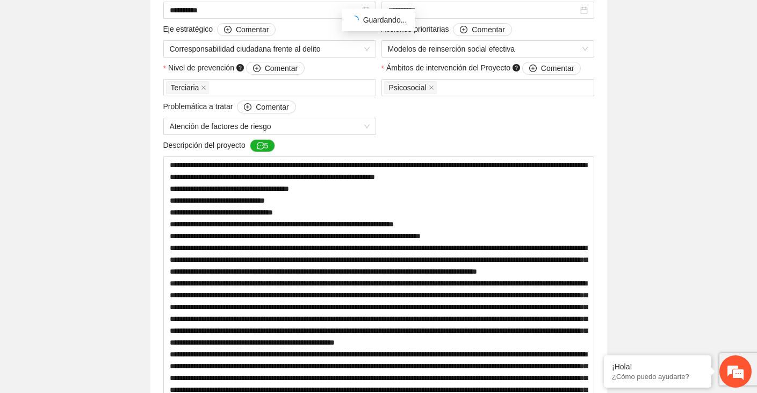
scroll to position [352, 0]
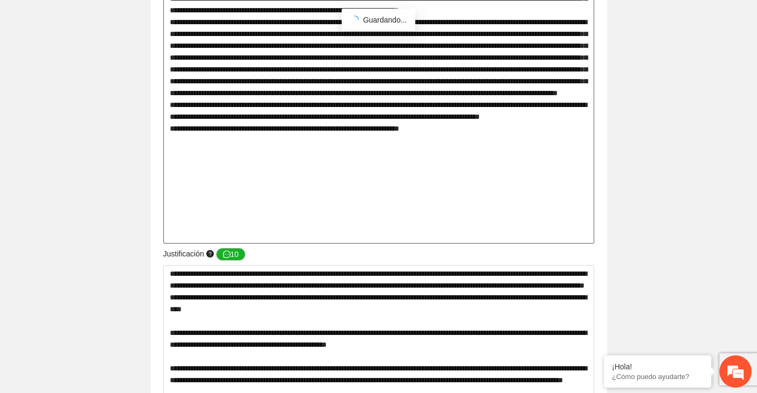
scroll to position [764, 0]
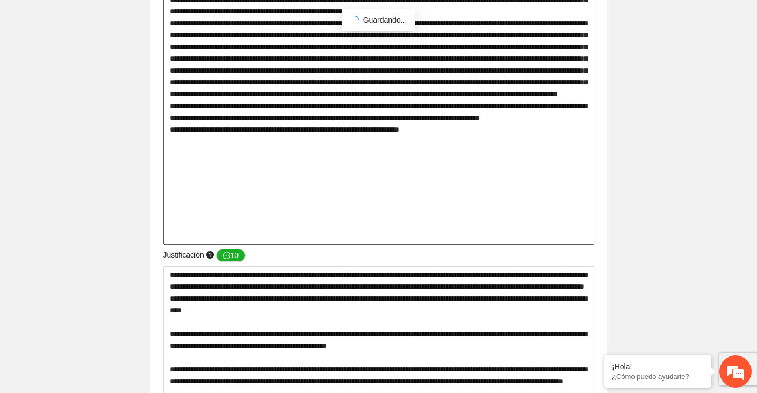
drag, startPoint x: 170, startPoint y: 72, endPoint x: 492, endPoint y: 224, distance: 356.5
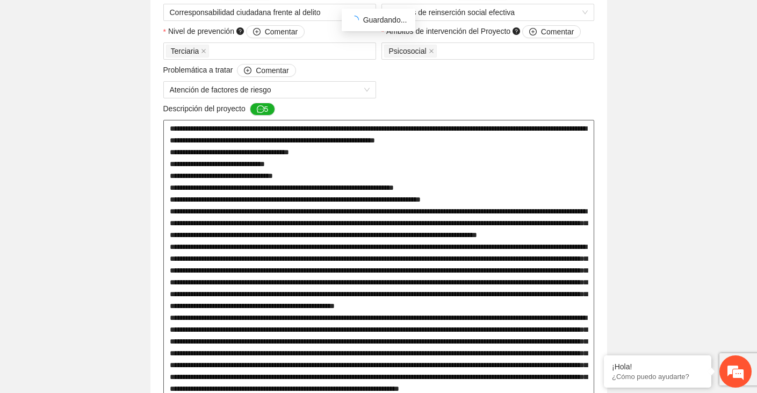
scroll to position [386, 0]
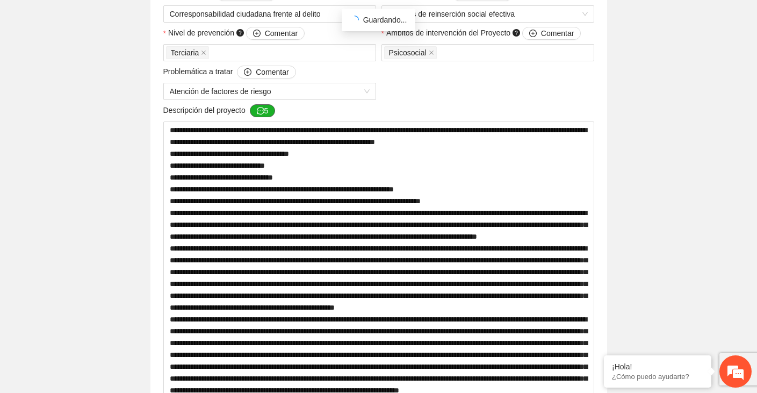
click at [270, 111] on button "5" at bounding box center [263, 110] width 26 height 13
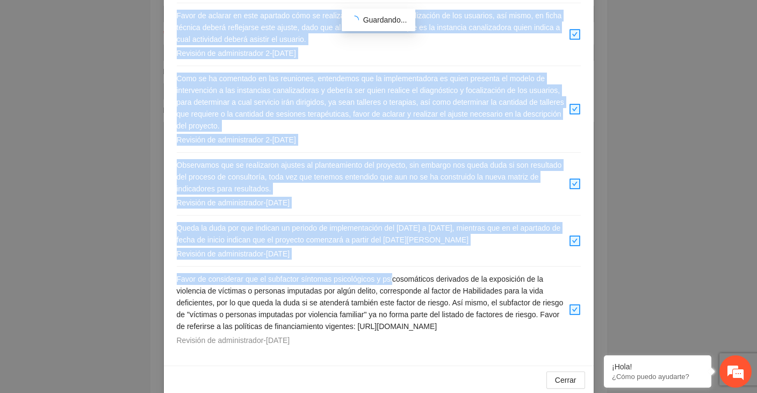
scroll to position [207, 0]
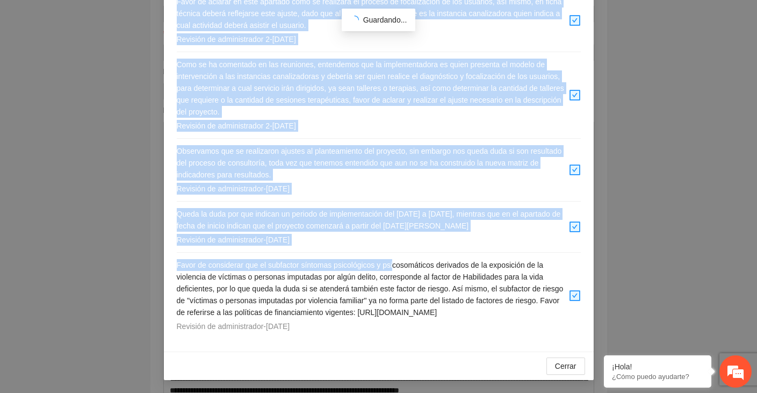
drag, startPoint x: 177, startPoint y: 153, endPoint x: 397, endPoint y: 323, distance: 278.7
click at [397, 323] on div "Favor de aclarar en este apartado cómo se realizará el proceso de focalización …" at bounding box center [379, 163] width 404 height 349
copy div "Lorem ip dolorsi am cons adipisci elit se doeiusmod te incidid ut laboreetdolo …"
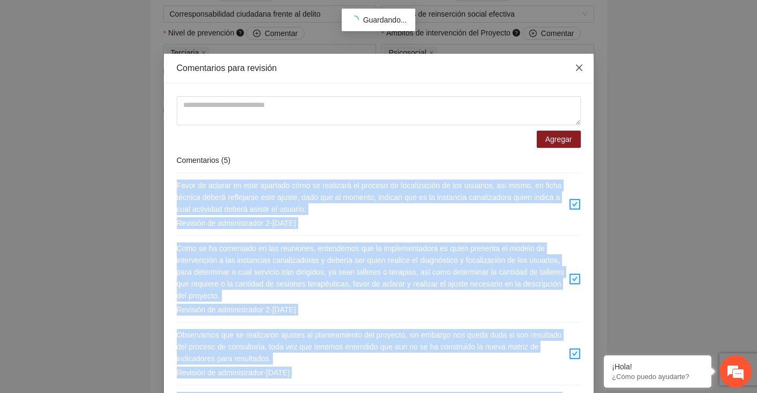
click at [579, 70] on icon "close" at bounding box center [579, 67] width 9 height 9
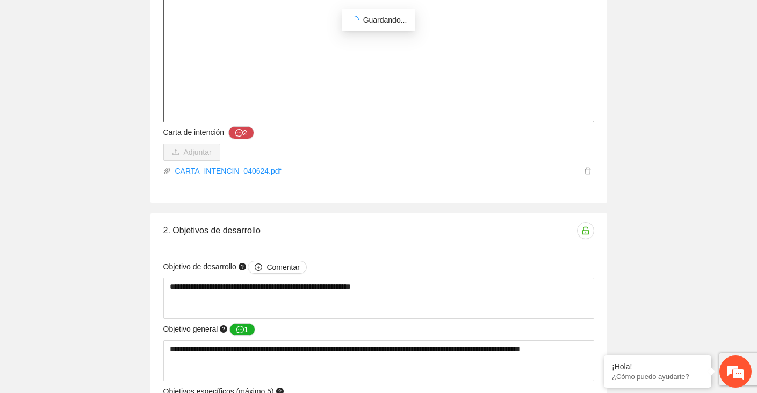
scroll to position [1792, 0]
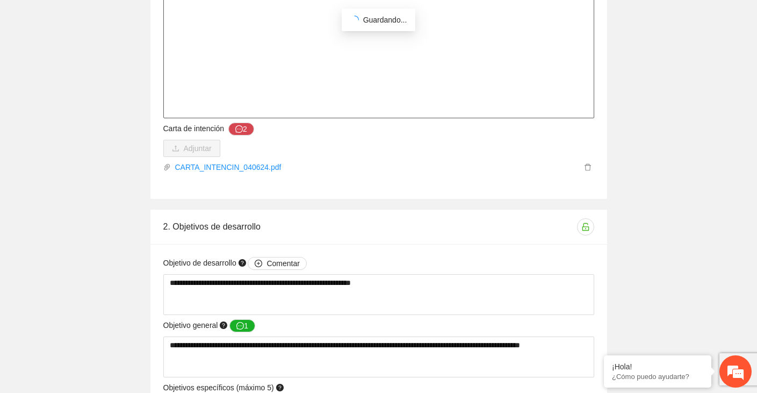
drag, startPoint x: 168, startPoint y: 111, endPoint x: 258, endPoint y: 99, distance: 91.0
click at [243, 127] on icon "message" at bounding box center [239, 129] width 8 height 8
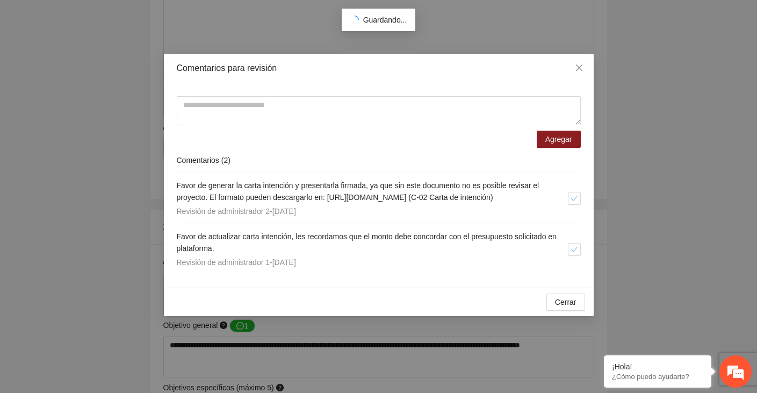
drag, startPoint x: 175, startPoint y: 158, endPoint x: 365, endPoint y: 298, distance: 235.9
click at [365, 287] on div "Agregar Comentarios ( 2 ) Favor de generar la carta intención y presentarla fir…" at bounding box center [379, 185] width 430 height 204
copy div "Comentarios ( 2 ) Favor de generar la carta intención y presentarla firmada, ya…"
click at [576, 67] on icon "close" at bounding box center [579, 67] width 9 height 9
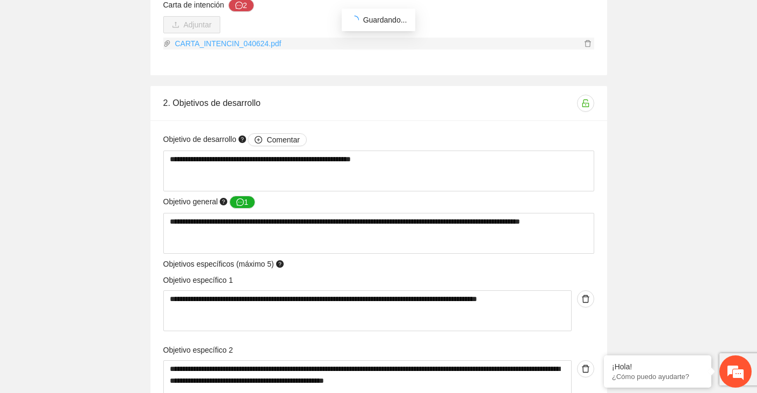
scroll to position [1938, 0]
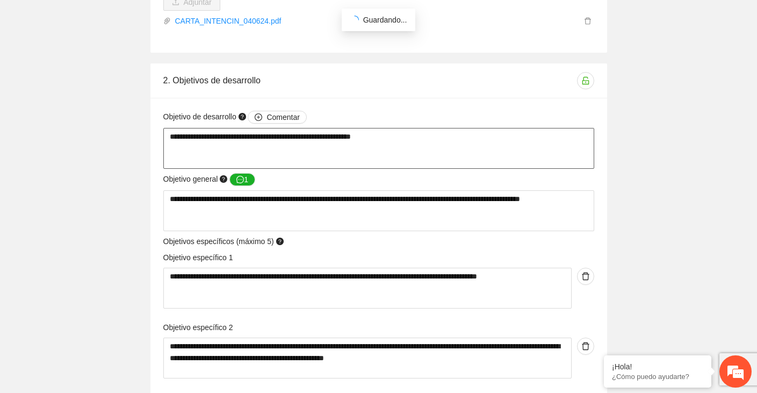
click at [232, 136] on textarea "**********" at bounding box center [378, 148] width 431 height 41
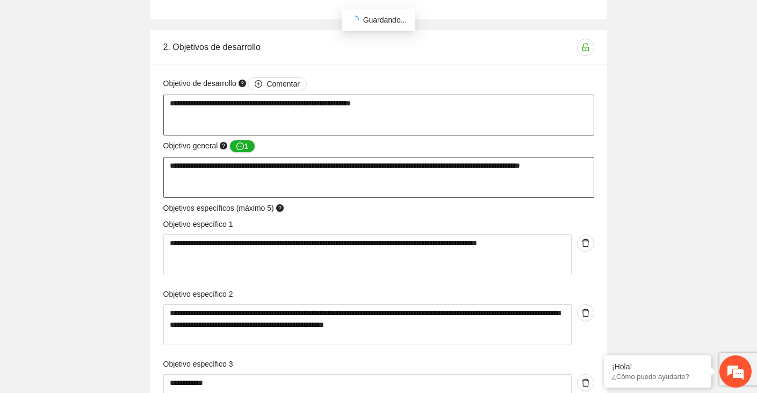
scroll to position [1971, 0]
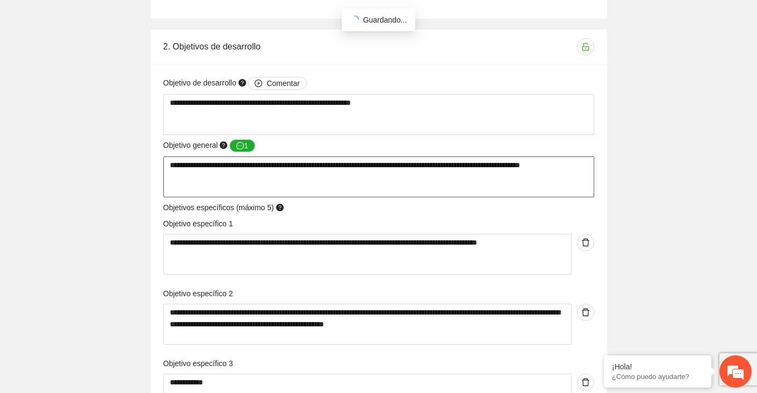
drag, startPoint x: 237, startPoint y: 177, endPoint x: 153, endPoint y: 164, distance: 85.2
click at [152, 164] on div "**********" at bounding box center [378, 260] width 456 height 393
click at [244, 147] on icon "message" at bounding box center [240, 146] width 8 height 8
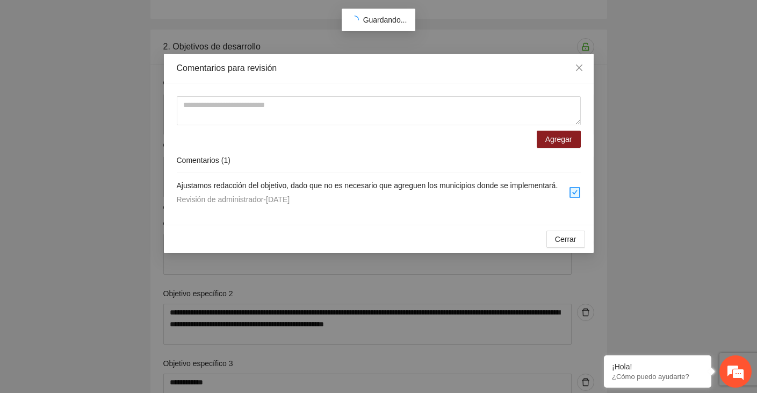
drag, startPoint x: 168, startPoint y: 177, endPoint x: 358, endPoint y: 213, distance: 193.1
click at [358, 213] on div "Agregar Comentarios ( 1 ) Ajustamos redacción del objetivo, dado que no es nece…" at bounding box center [379, 153] width 430 height 141
copy div "Ajustamos redacción del objetivo, dado que no es necesario que agreguen los mun…"
click at [582, 68] on icon "close" at bounding box center [579, 67] width 9 height 9
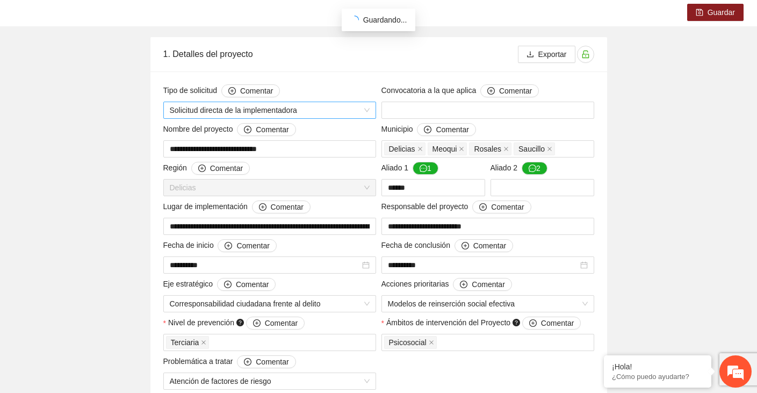
scroll to position [100, 0]
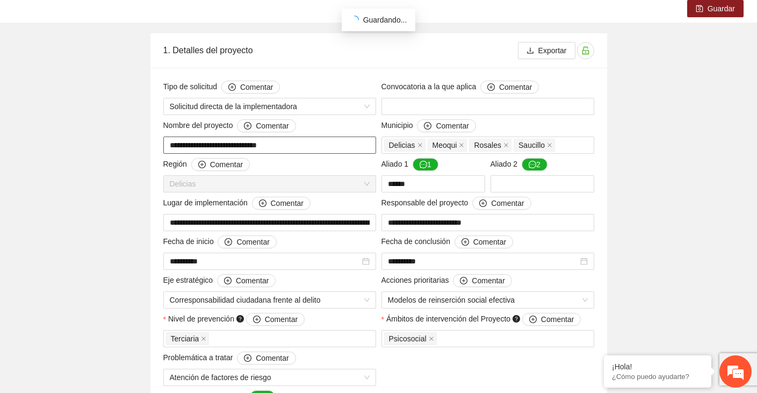
drag, startPoint x: 296, startPoint y: 143, endPoint x: 154, endPoint y: 143, distance: 142.3
click at [272, 20] on div "Guardar" at bounding box center [378, 9] width 757 height 28
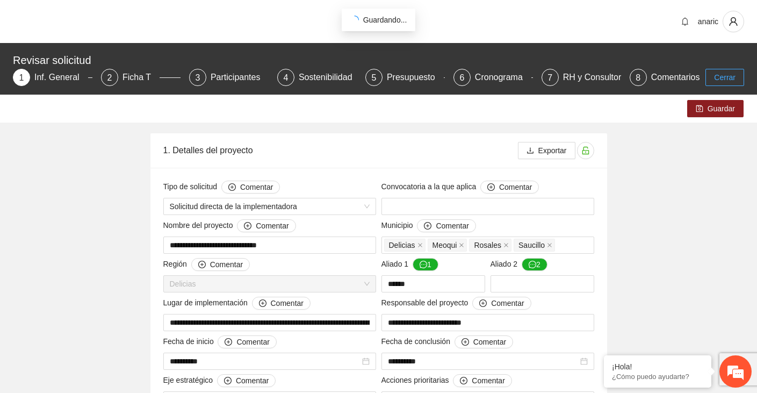
click at [721, 76] on span "Cerrar" at bounding box center [724, 77] width 21 height 12
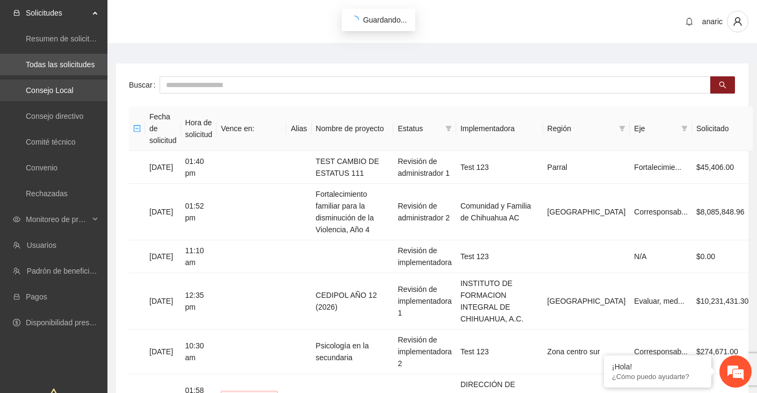
scroll to position [22, 0]
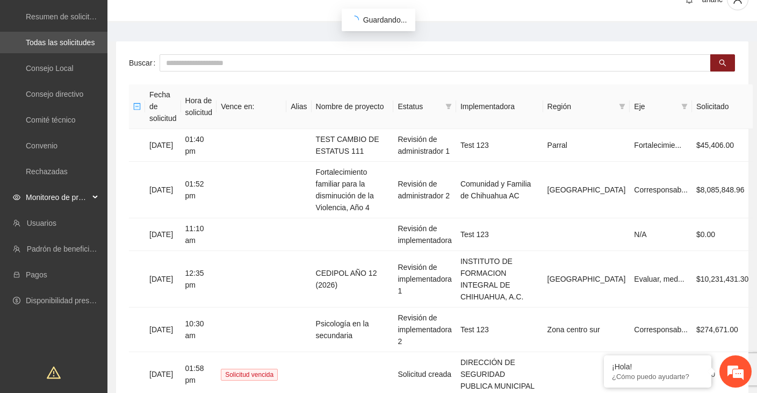
click at [47, 201] on span "Monitoreo de proyectos" at bounding box center [57, 196] width 63 height 21
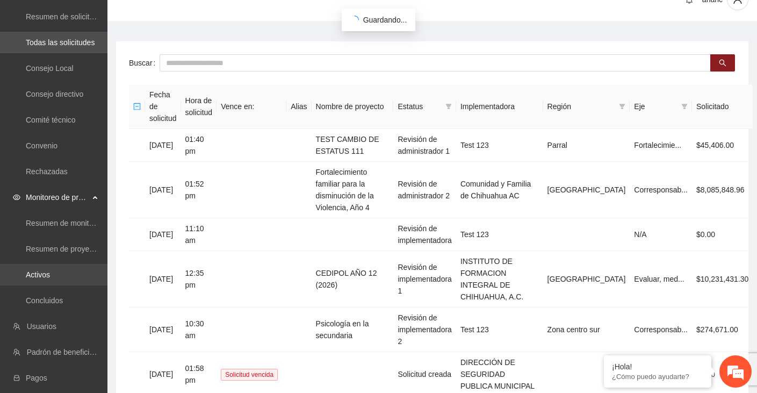
click at [48, 275] on link "Activos" at bounding box center [38, 274] width 24 height 9
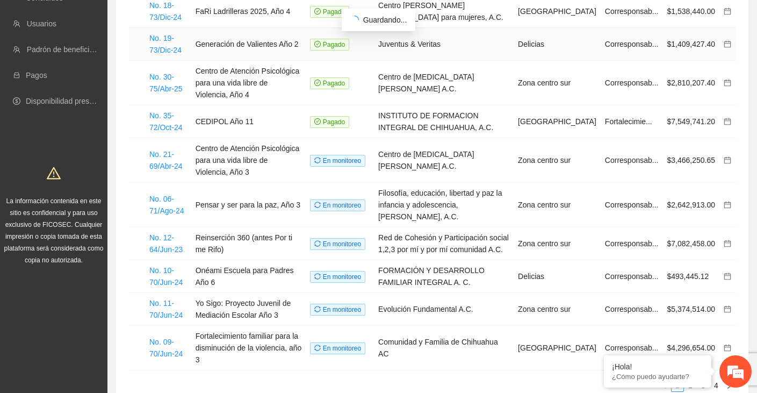
scroll to position [182, 0]
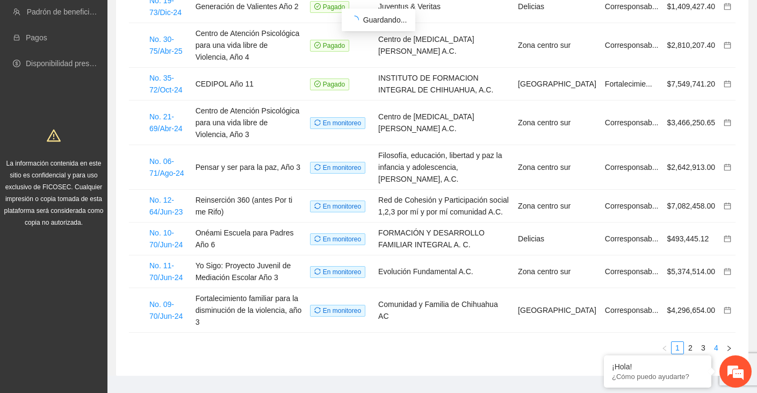
click at [719, 342] on link "4" at bounding box center [716, 348] width 12 height 12
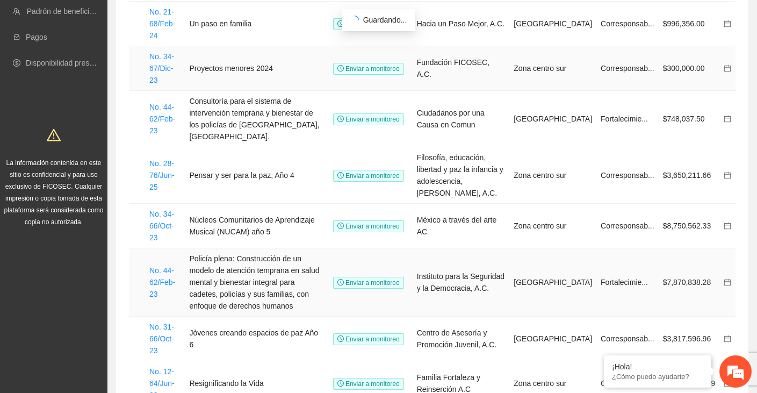
scroll to position [231, 0]
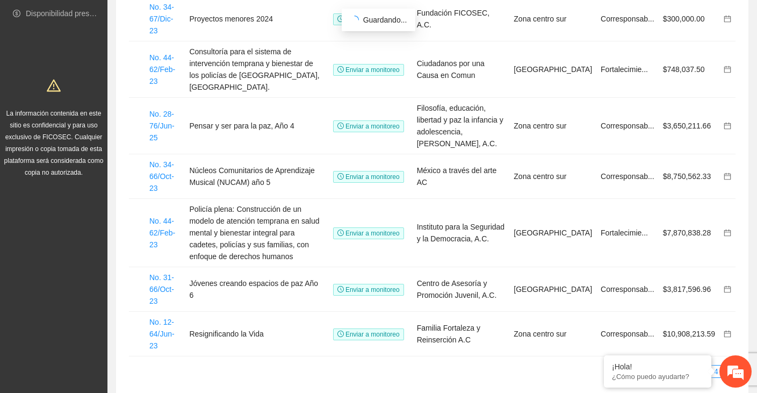
click at [701, 365] on link "3" at bounding box center [703, 371] width 12 height 12
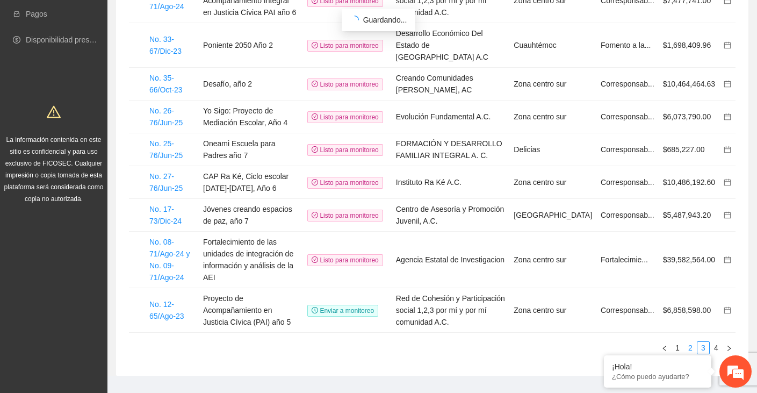
click at [691, 342] on link "2" at bounding box center [690, 348] width 12 height 12
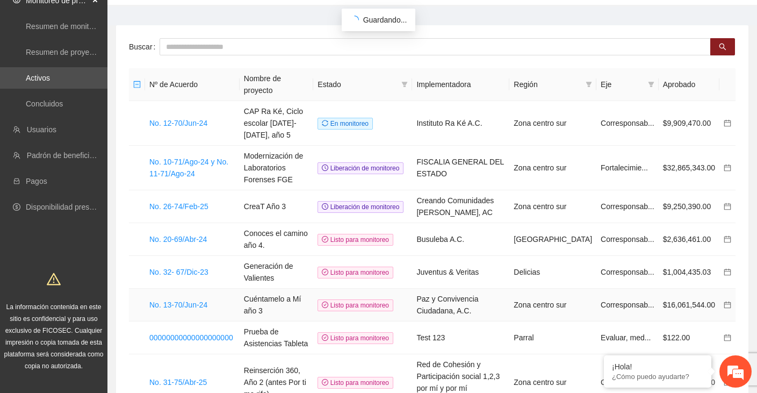
scroll to position [35, 0]
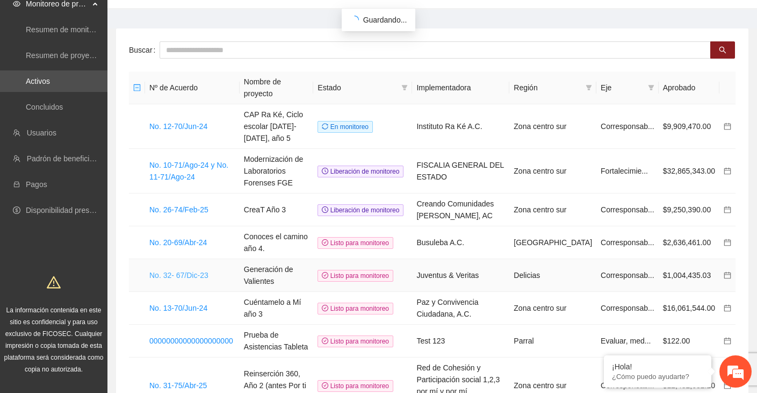
click at [199, 271] on link "No. 32- 67/Dic-23" at bounding box center [178, 275] width 59 height 9
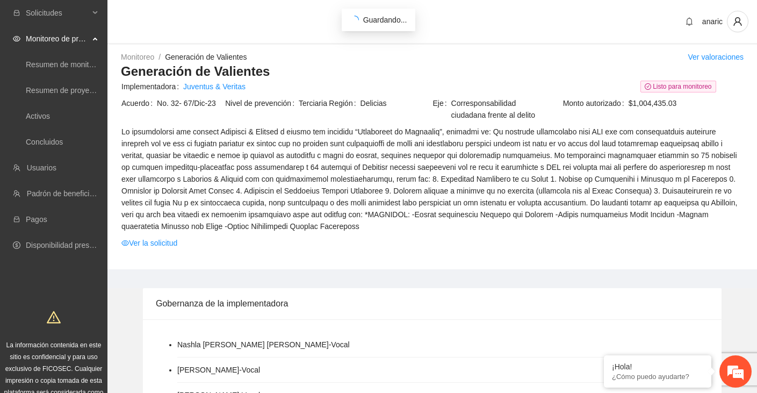
click at [380, 125] on td "Región Delicias" at bounding box center [380, 111] width 104 height 28
drag, startPoint x: 272, startPoint y: 70, endPoint x: 121, endPoint y: 71, distance: 151.4
click at [120, 71] on div "Monitoreo / Generación de Valientes / Ver valoraciones Generación de Valientes …" at bounding box center [431, 160] width 649 height 218
copy h3 "Generación de Valientes"
click at [146, 249] on link "Ver la solicitud" at bounding box center [149, 243] width 56 height 12
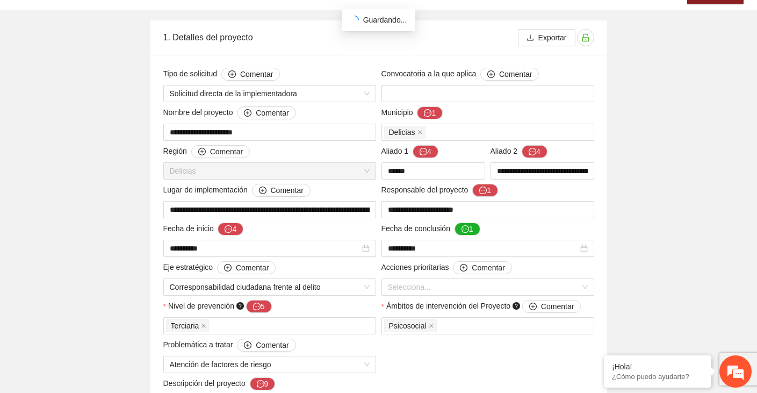
scroll to position [117, 0]
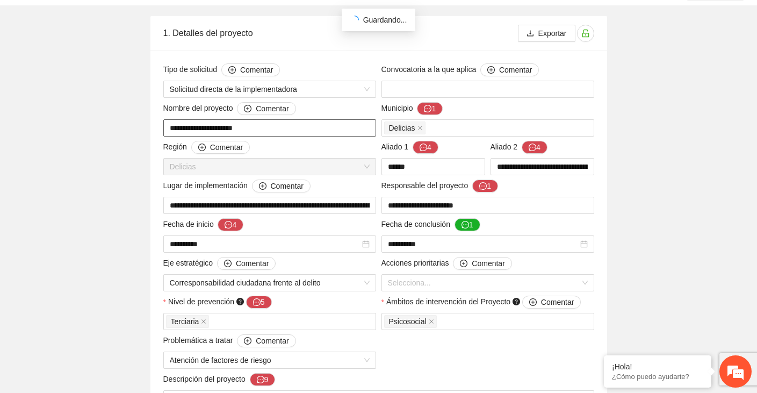
click at [244, 126] on input "**********" at bounding box center [269, 127] width 213 height 17
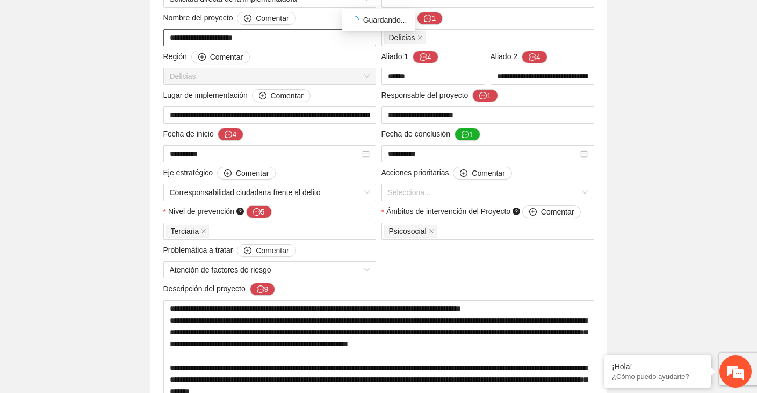
scroll to position [215, 0]
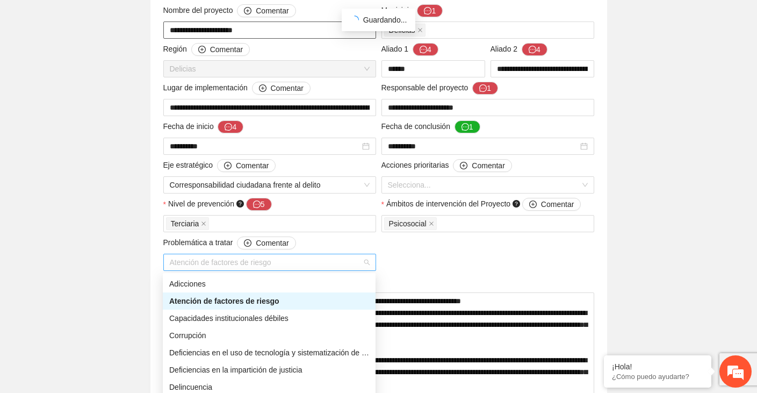
drag, startPoint x: 278, startPoint y: 263, endPoint x: 174, endPoint y: 263, distance: 104.2
click at [174, 263] on span "Atención de factores de riesgo" at bounding box center [270, 262] width 200 height 16
drag, startPoint x: 291, startPoint y: 299, endPoint x: 159, endPoint y: 300, distance: 131.0
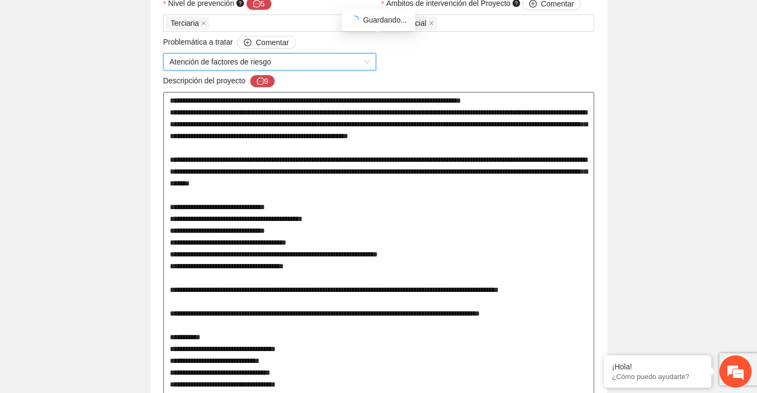
scroll to position [422, 0]
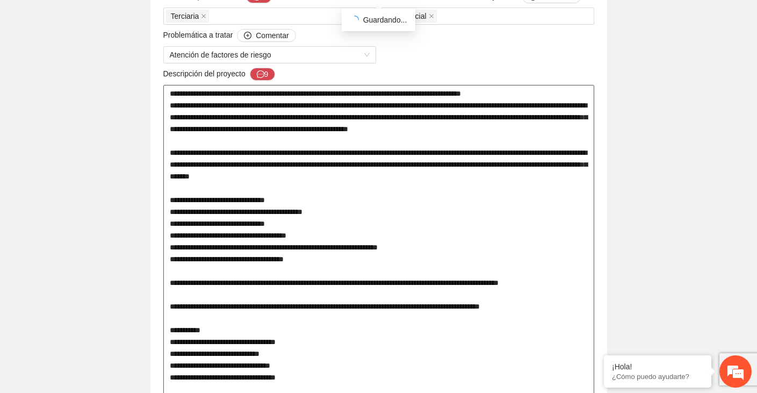
click at [198, 121] on textarea at bounding box center [378, 253] width 431 height 336
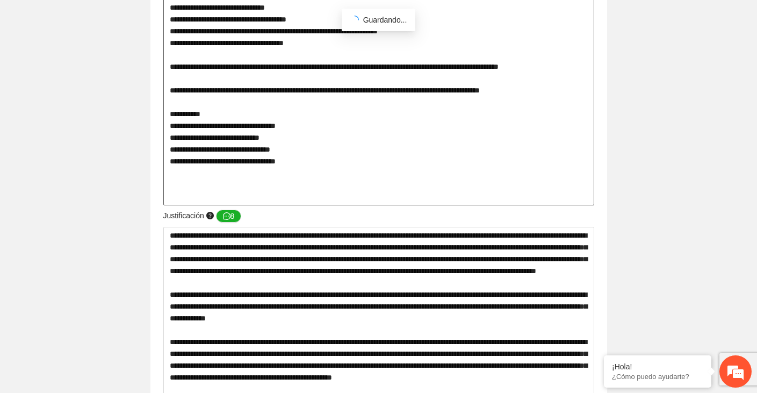
scroll to position [670, 0]
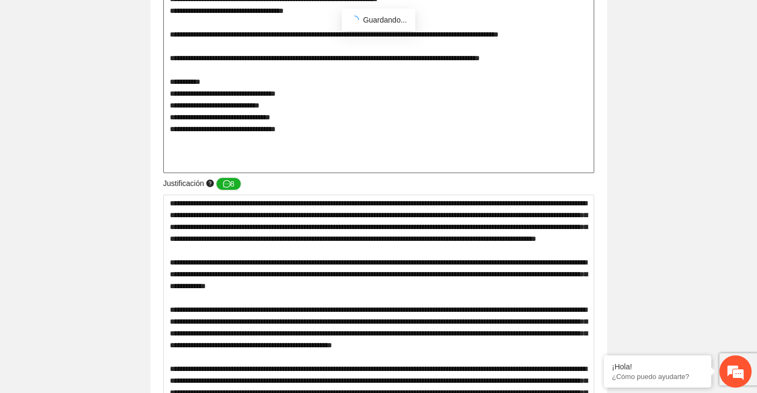
drag, startPoint x: 169, startPoint y: 91, endPoint x: 339, endPoint y: 151, distance: 181.2
click at [339, 151] on textarea at bounding box center [378, 5] width 431 height 336
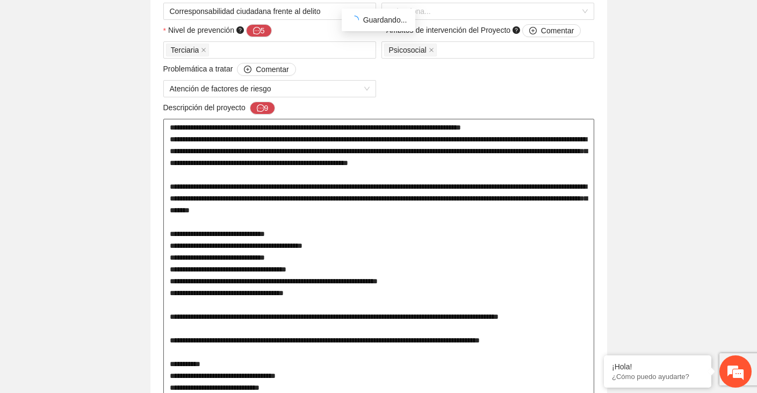
scroll to position [388, 0]
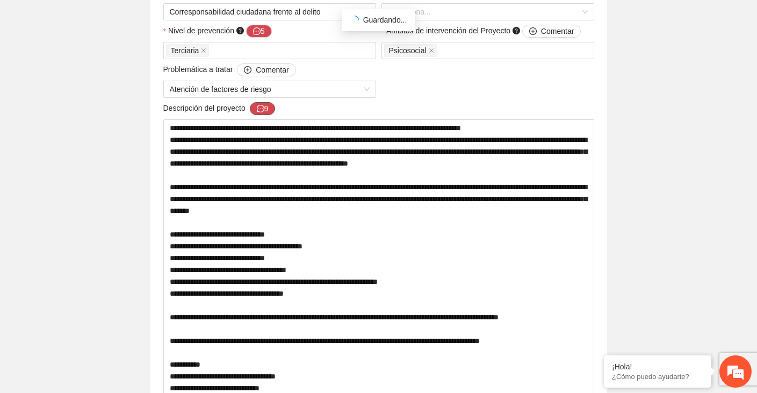
click at [264, 110] on icon "message" at bounding box center [261, 109] width 8 height 8
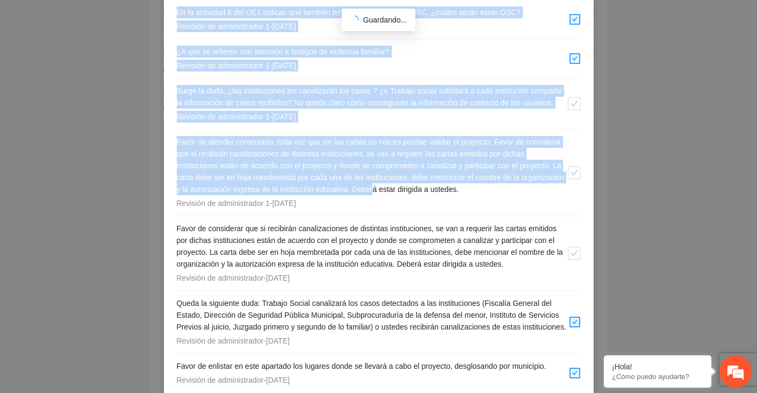
scroll to position [411, 0]
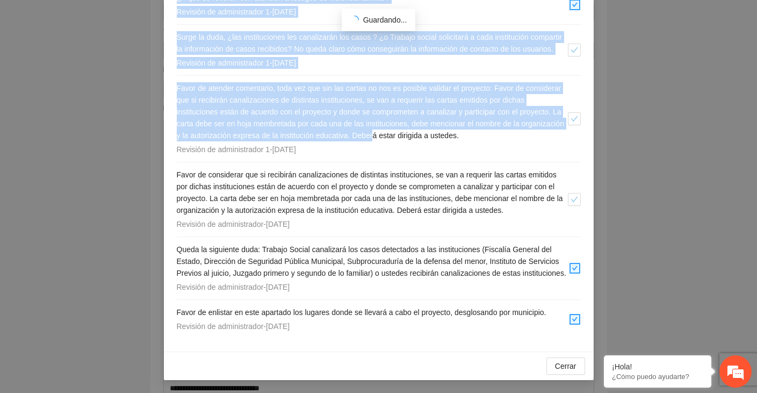
drag, startPoint x: 176, startPoint y: 99, endPoint x: 386, endPoint y: 352, distance: 328.3
click at [386, 352] on div "Comentarios para revisión Agregar Comentarios ( 9 ) Los Centros Comunitarios do…" at bounding box center [379, 35] width 430 height 690
copy div "Lor Ipsumdo Sitametconse adipi el seddoeiusmodte inc utlabore, ¿etdolor mag al …"
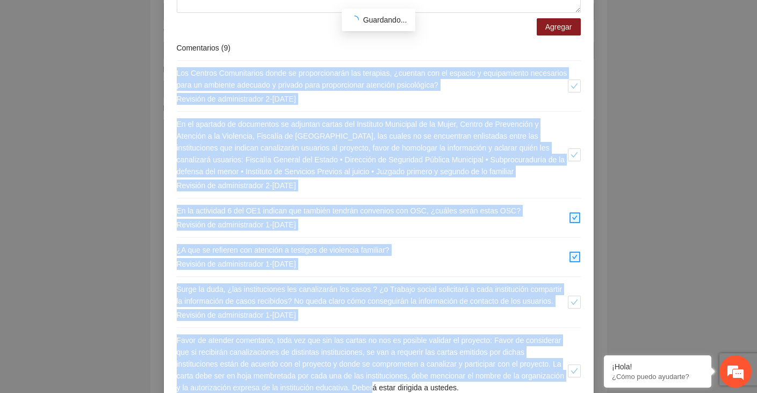
scroll to position [0, 0]
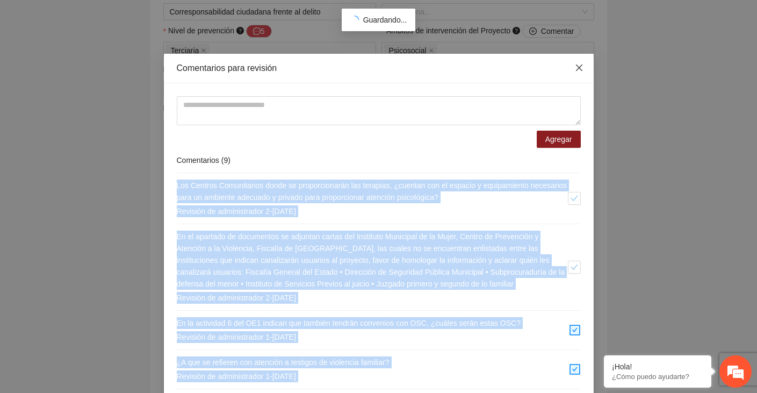
click at [578, 64] on icon "close" at bounding box center [579, 67] width 9 height 9
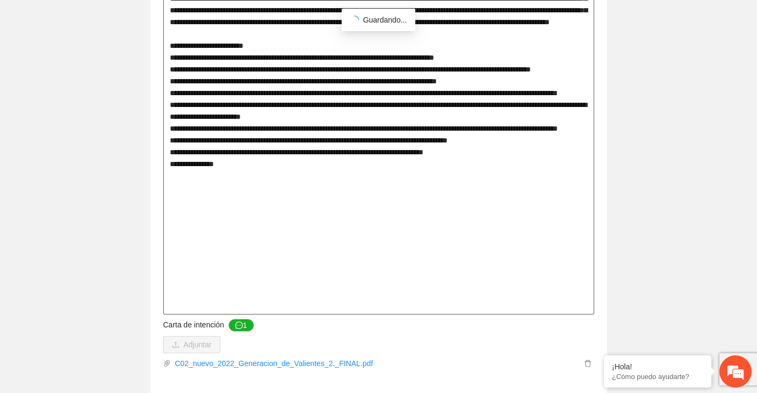
scroll to position [1151, 0]
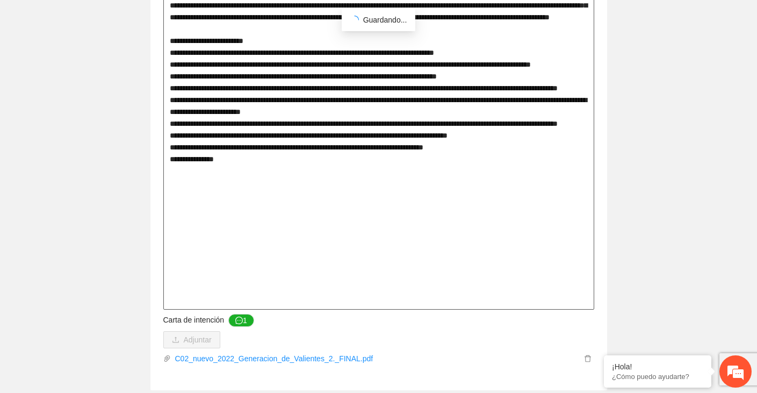
drag, startPoint x: 170, startPoint y: 130, endPoint x: 347, endPoint y: 303, distance: 248.4
click at [347, 303] on textarea at bounding box center [378, 11] width 431 height 596
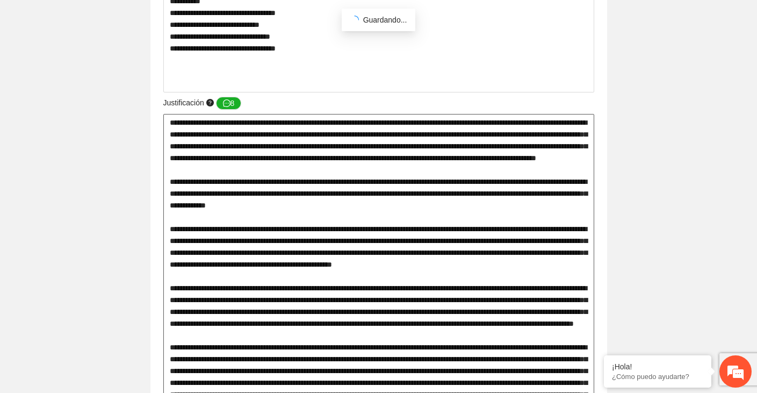
scroll to position [738, 0]
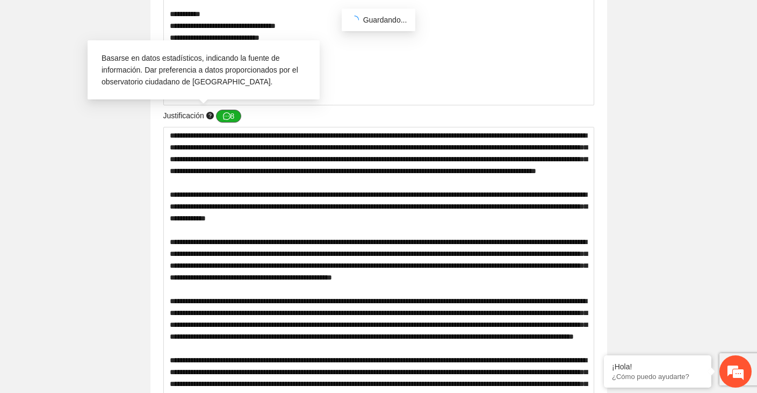
click at [233, 112] on button "8" at bounding box center [229, 116] width 26 height 13
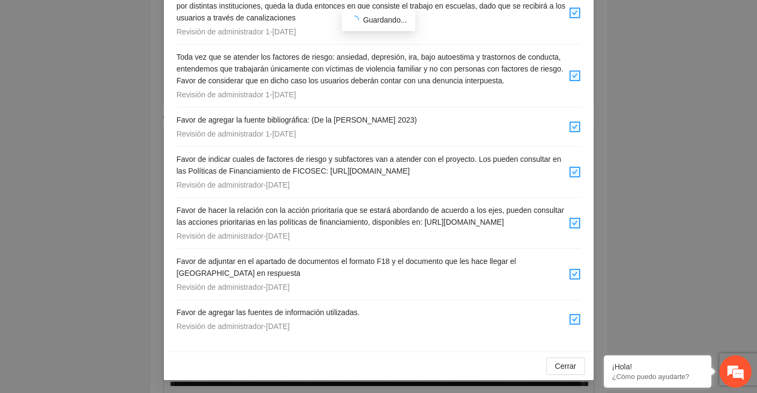
scroll to position [278, 0]
drag, startPoint x: 174, startPoint y: 182, endPoint x: 389, endPoint y: 328, distance: 259.9
click at [389, 328] on div "Agregar Comentarios ( 8 ) Queda la duda por qué se seleccionaron los centros co…" at bounding box center [379, 90] width 430 height 522
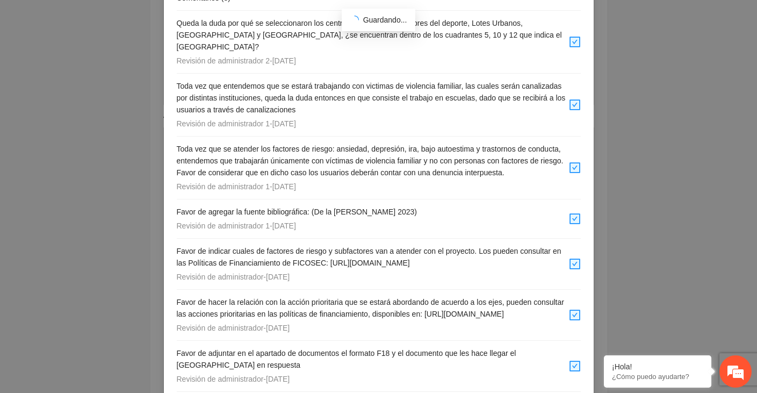
scroll to position [0, 0]
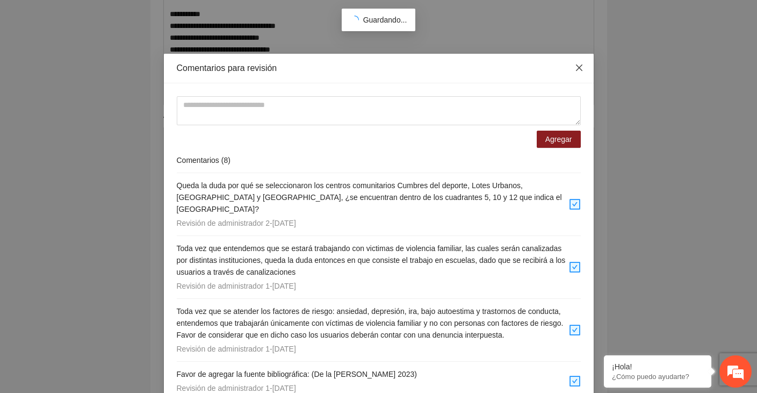
click at [581, 66] on icon "close" at bounding box center [578, 67] width 6 height 6
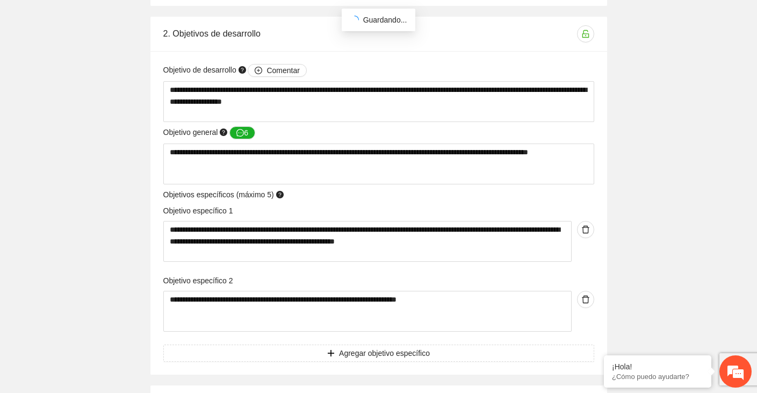
scroll to position [1548, 0]
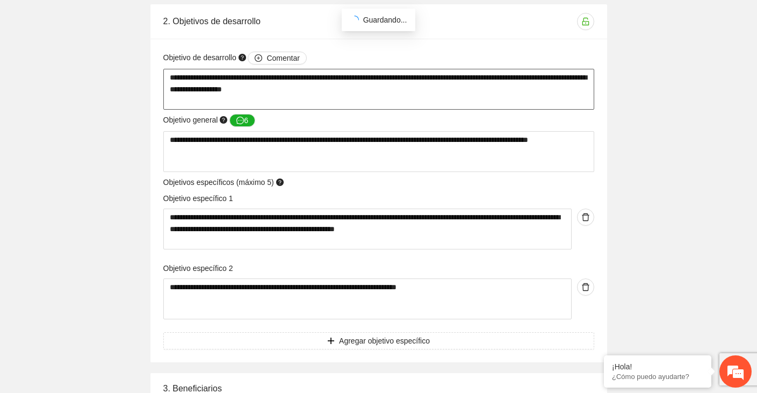
drag, startPoint x: 397, startPoint y: 91, endPoint x: 134, endPoint y: 75, distance: 263.6
click at [135, 75] on div "**********" at bounding box center [379, 183] width 510 height 358
drag, startPoint x: 219, startPoint y: 153, endPoint x: 122, endPoint y: 132, distance: 98.4
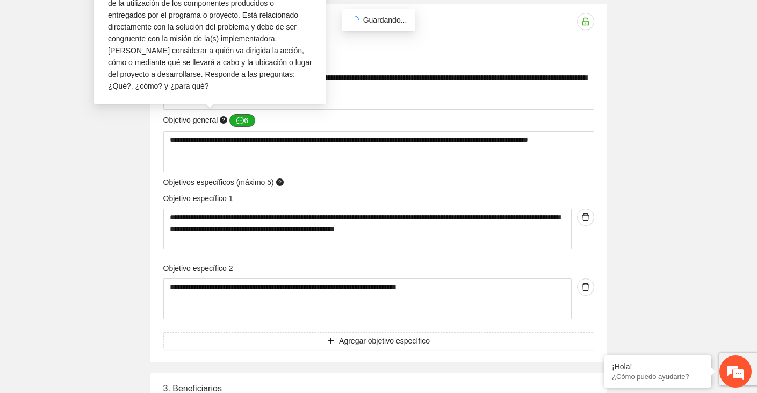
click at [243, 122] on icon "message" at bounding box center [240, 121] width 8 height 8
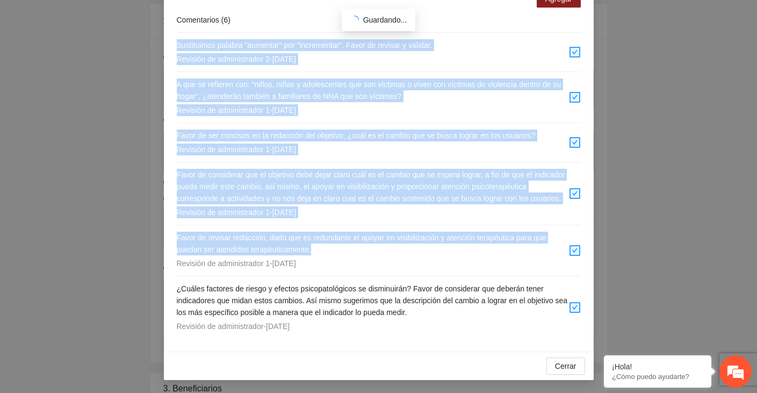
scroll to position [152, 0]
drag, startPoint x: 174, startPoint y: 183, endPoint x: 491, endPoint y: 322, distance: 346.5
click at [491, 322] on div "Agregar Comentarios ( 6 ) Sustituimos palabra "aumentar" por "incrementar". Fav…" at bounding box center [379, 147] width 430 height 408
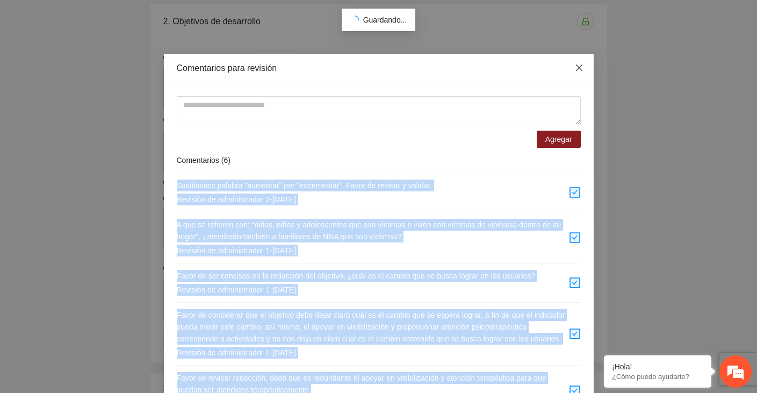
click at [583, 69] on span "Close" at bounding box center [578, 68] width 29 height 29
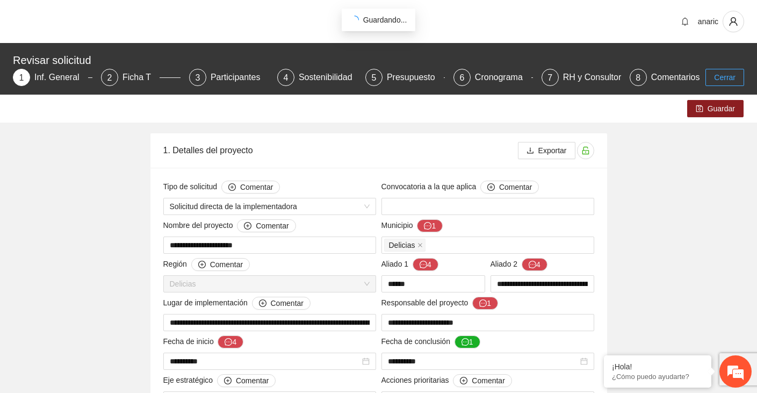
click at [734, 78] on span "Cerrar" at bounding box center [724, 77] width 21 height 12
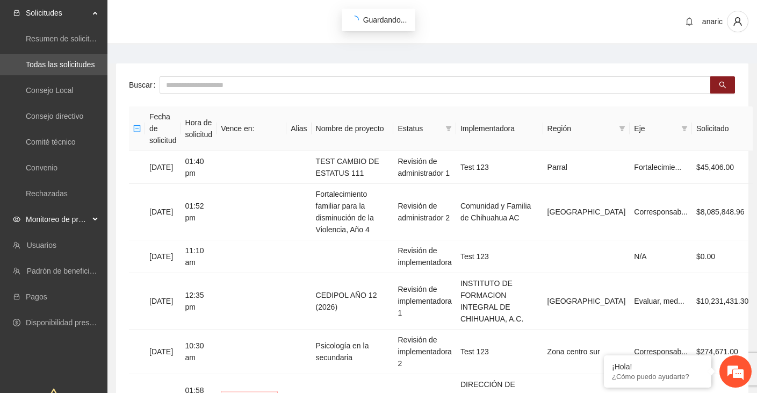
click at [47, 216] on span "Monitoreo de proyectos" at bounding box center [57, 218] width 63 height 21
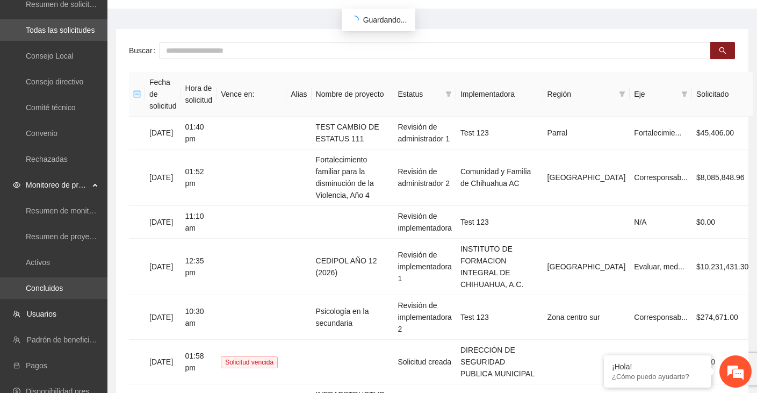
scroll to position [45, 0]
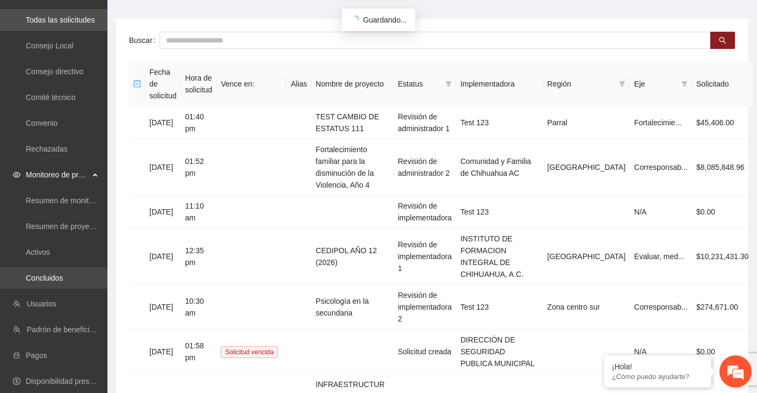
click at [54, 280] on link "Concluidos" at bounding box center [44, 277] width 37 height 9
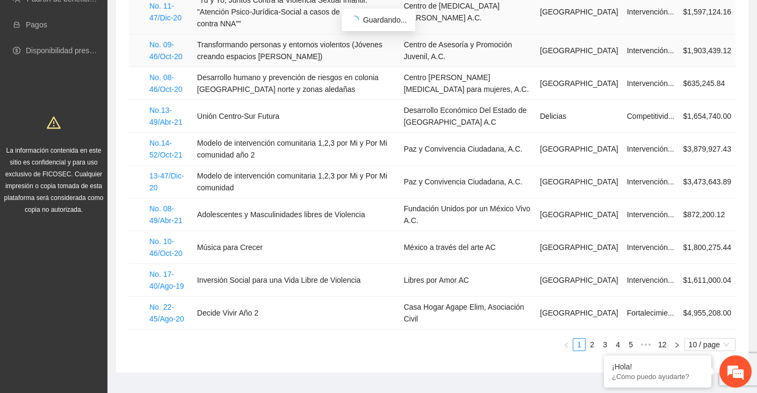
scroll to position [203, 0]
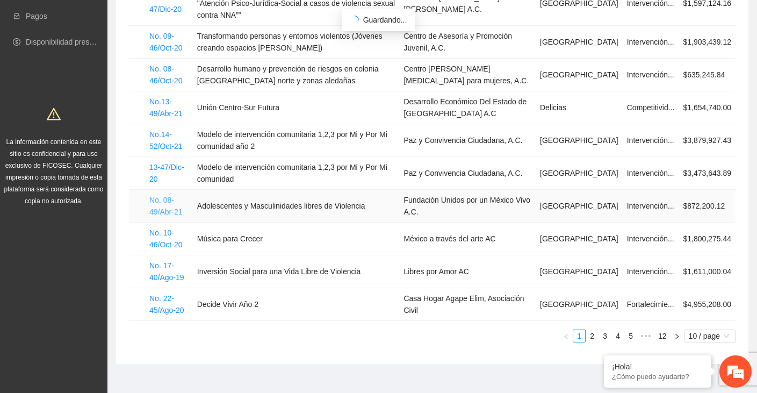
click at [162, 198] on link "No. 08-49/Abr-21" at bounding box center [165, 205] width 33 height 20
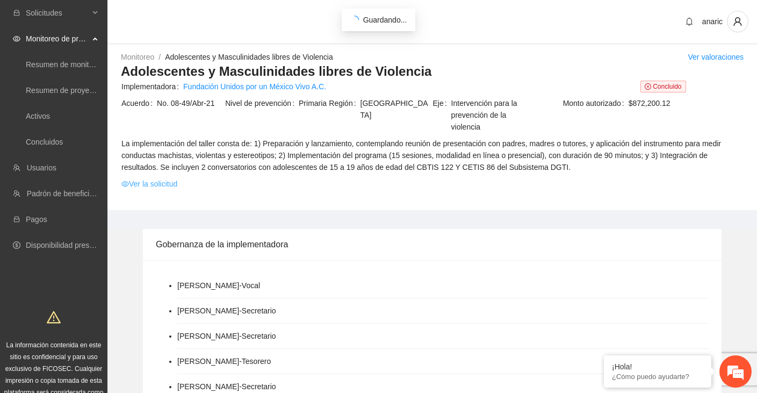
click at [144, 184] on link "Ver la solicitud" at bounding box center [149, 184] width 56 height 12
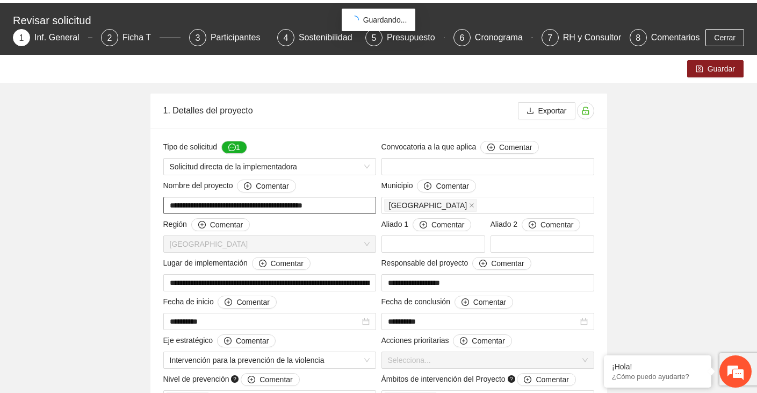
scroll to position [49, 0]
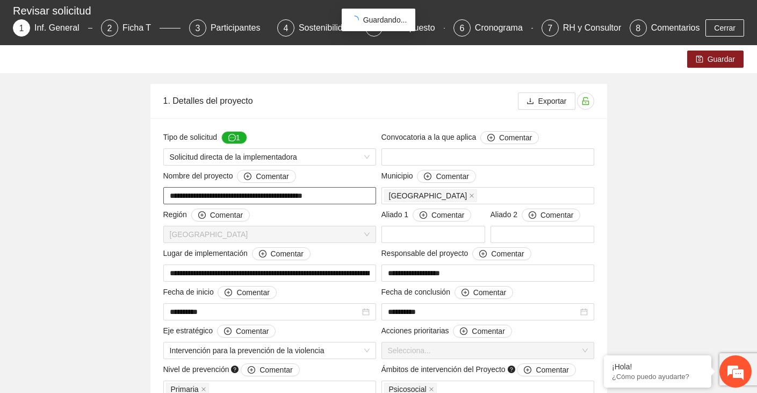
click at [280, 197] on input "**********" at bounding box center [269, 195] width 213 height 17
click at [243, 195] on input "**********" at bounding box center [269, 195] width 213 height 17
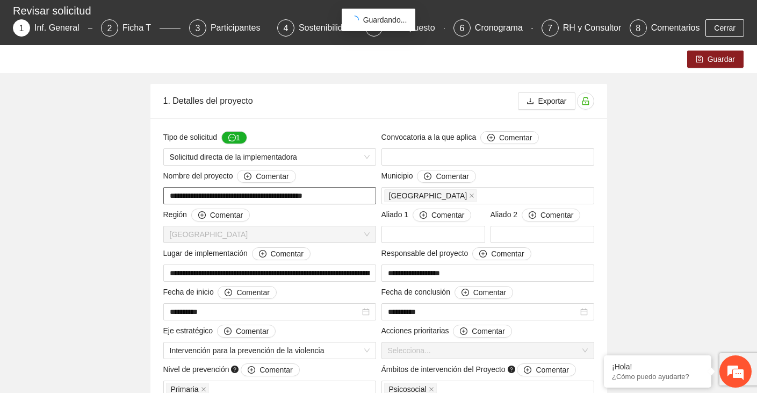
click at [243, 195] on input "**********" at bounding box center [269, 195] width 213 height 17
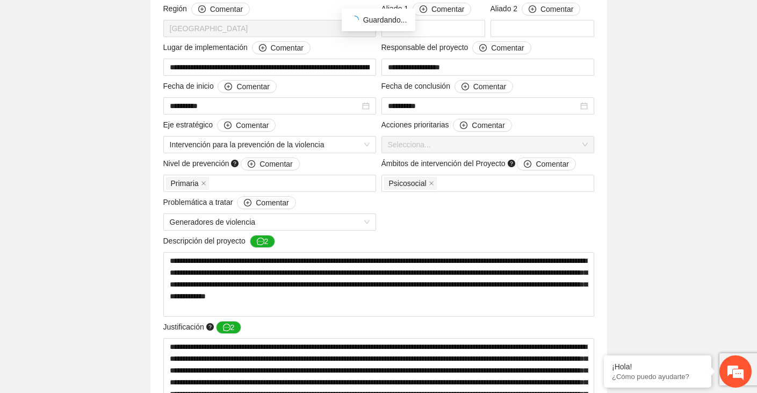
scroll to position [256, 0]
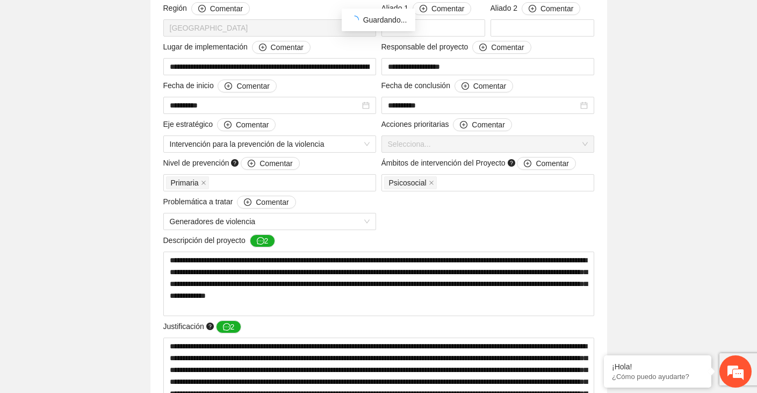
click at [407, 250] on div "Descripción del proyecto 2" at bounding box center [378, 242] width 431 height 17
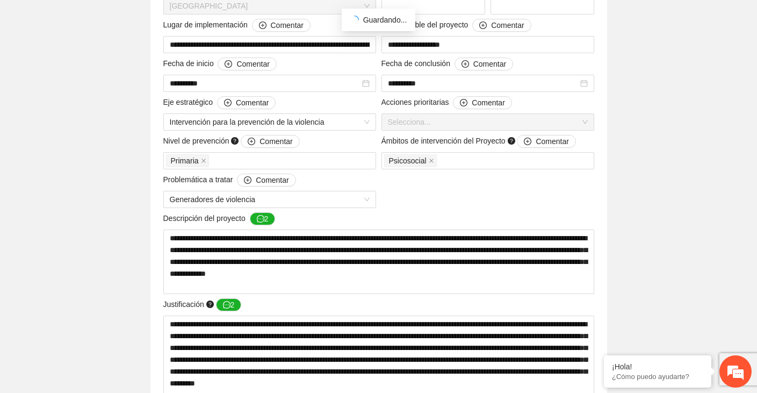
scroll to position [291, 0]
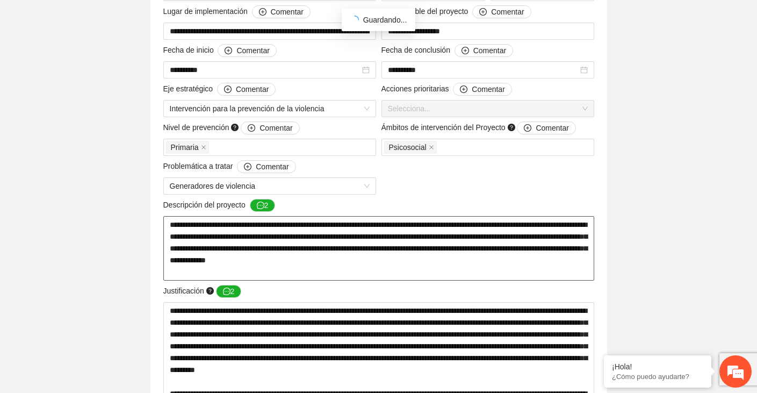
drag, startPoint x: 279, startPoint y: 271, endPoint x: 165, endPoint y: 222, distance: 123.9
click at [165, 221] on textarea "**********" at bounding box center [378, 248] width 431 height 64
click at [264, 205] on icon "message" at bounding box center [261, 205] width 8 height 8
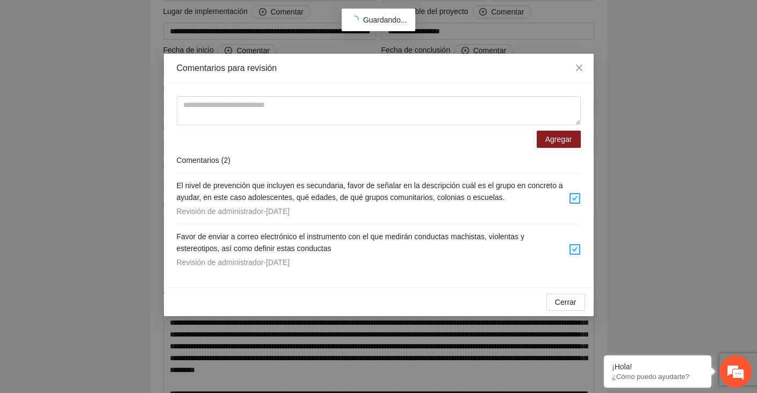
drag, startPoint x: 174, startPoint y: 179, endPoint x: 346, endPoint y: 263, distance: 190.9
click at [346, 263] on div "Agregar Comentarios ( 2 ) El nivel de prevención que incluyen es secundaria, fa…" at bounding box center [379, 185] width 430 height 204
click at [580, 68] on icon "close" at bounding box center [579, 67] width 9 height 9
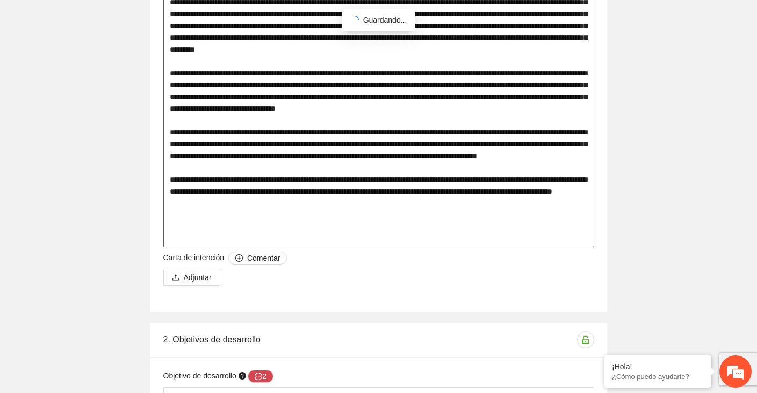
scroll to position [612, 0]
drag, startPoint x: 169, startPoint y: 154, endPoint x: 463, endPoint y: 238, distance: 306.0
click at [463, 238] on textarea at bounding box center [378, 113] width 431 height 265
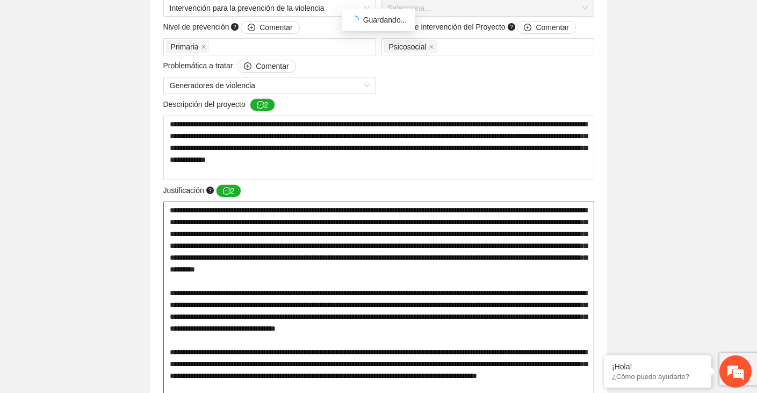
scroll to position [404, 0]
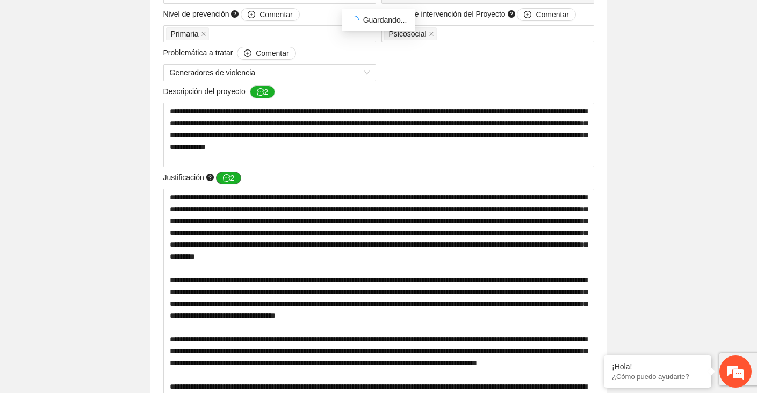
click at [235, 175] on button "2" at bounding box center [229, 177] width 26 height 13
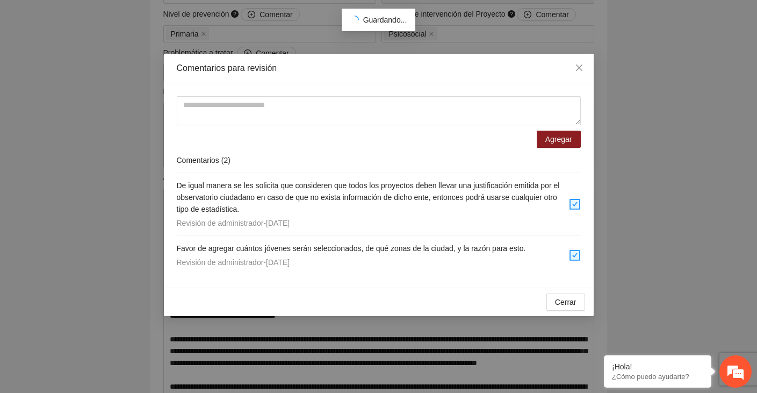
drag, startPoint x: 177, startPoint y: 184, endPoint x: 329, endPoint y: 271, distance: 175.1
click at [330, 271] on div "De igual manera se les solicita que consideren que todos los proyectos deben ll…" at bounding box center [379, 223] width 404 height 101
click at [583, 70] on icon "close" at bounding box center [579, 67] width 9 height 9
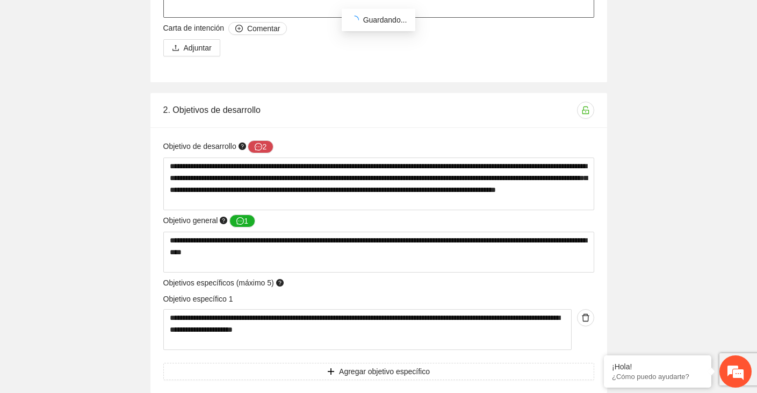
scroll to position [861, 0]
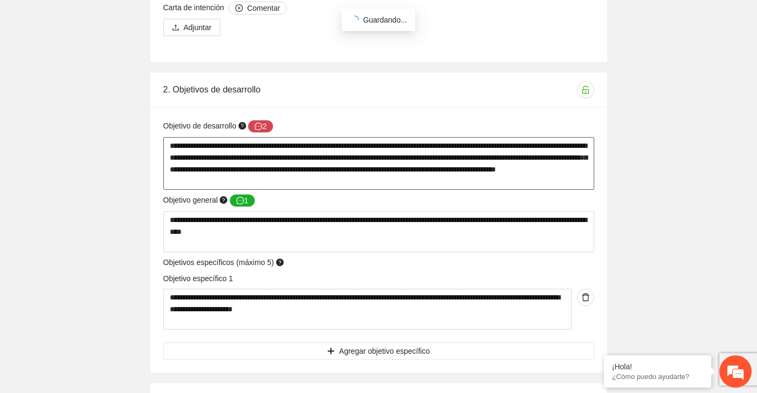
drag, startPoint x: 400, startPoint y: 181, endPoint x: 149, endPoint y: 140, distance: 254.2
click at [148, 139] on div "**********" at bounding box center [379, 222] width 510 height 300
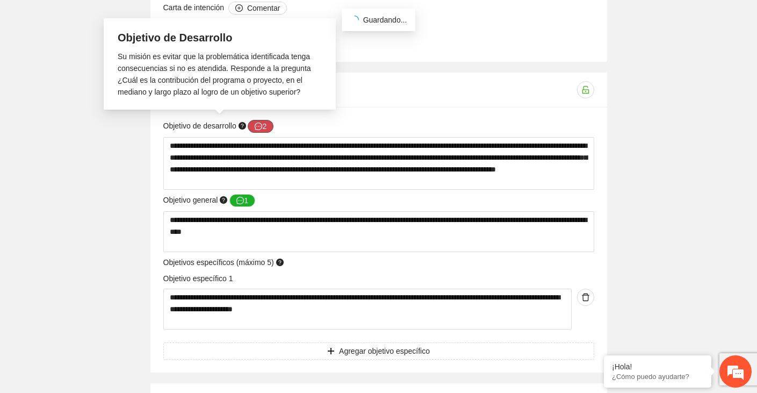
click at [262, 124] on icon "message" at bounding box center [259, 126] width 8 height 8
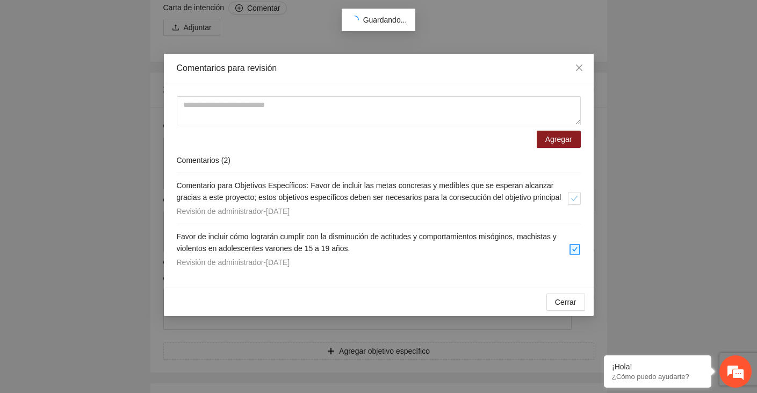
drag, startPoint x: 174, startPoint y: 182, endPoint x: 358, endPoint y: 273, distance: 205.1
click at [358, 273] on div "Agregar Comentarios ( 2 ) Comentario para Objetivos Específicos: Favor de inclu…" at bounding box center [379, 185] width 430 height 204
click at [579, 66] on icon "close" at bounding box center [579, 67] width 9 height 9
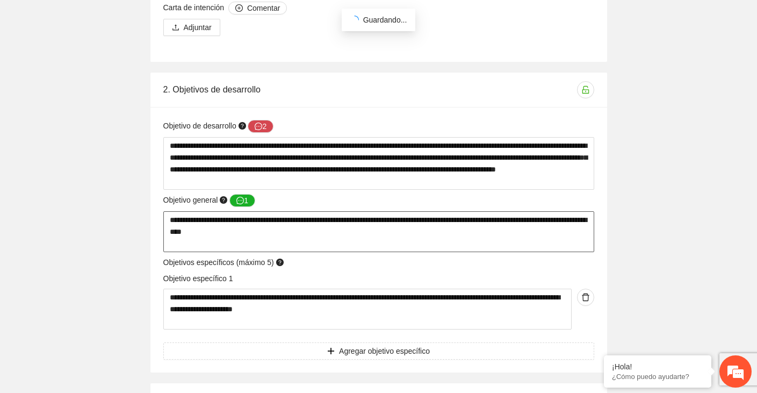
drag, startPoint x: 339, startPoint y: 233, endPoint x: 153, endPoint y: 215, distance: 187.8
click at [153, 215] on div "**********" at bounding box center [378, 239] width 456 height 265
click at [247, 199] on button "1" at bounding box center [242, 200] width 26 height 13
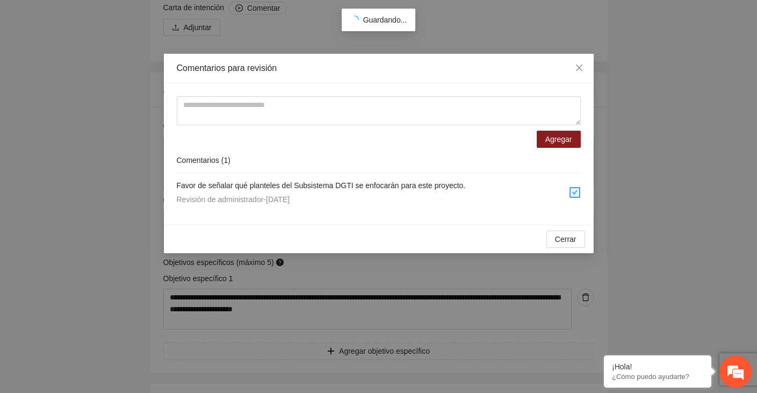
drag, startPoint x: 173, startPoint y: 182, endPoint x: 375, endPoint y: 204, distance: 203.1
click at [375, 204] on div "Agregar Comentarios ( 1 ) Favor de señalar qué planteles del Subsistema DGTI se…" at bounding box center [379, 153] width 430 height 141
click at [577, 68] on icon "close" at bounding box center [579, 67] width 9 height 9
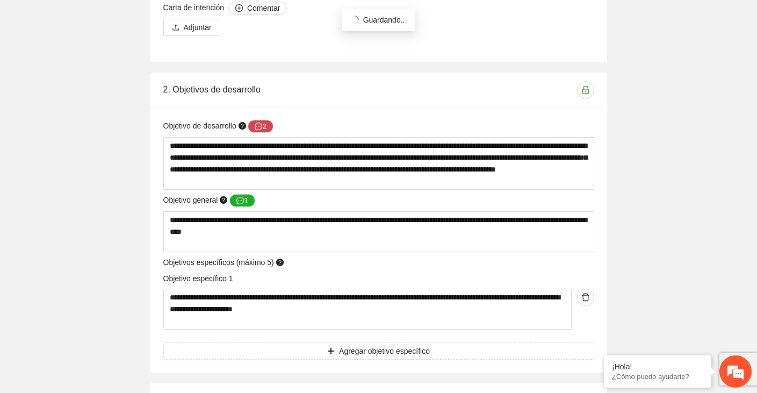
scroll to position [0, 0]
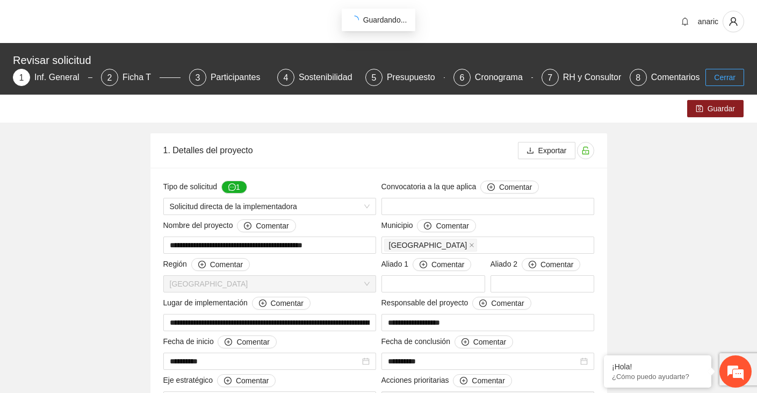
click at [723, 82] on span "Cerrar" at bounding box center [724, 77] width 21 height 12
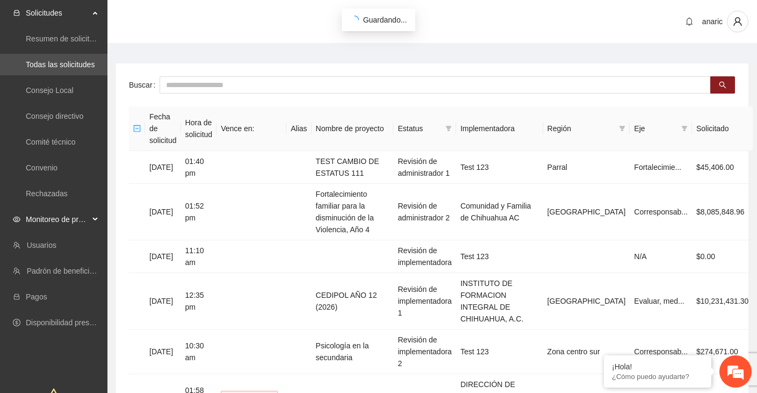
click at [64, 220] on span "Monitoreo de proyectos" at bounding box center [57, 218] width 63 height 21
click at [47, 324] on link "Concluidos" at bounding box center [44, 322] width 37 height 9
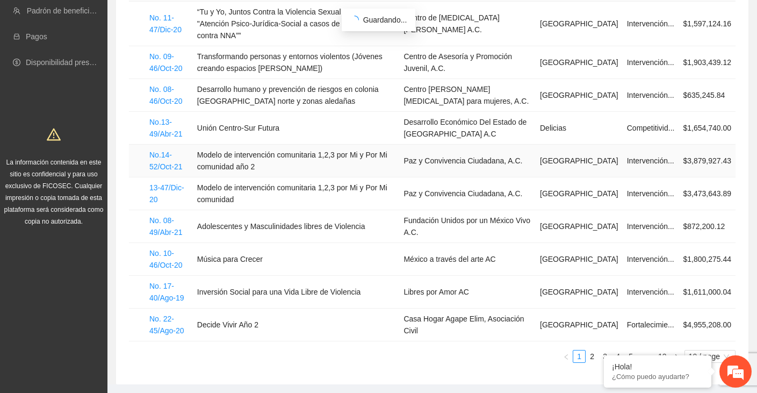
scroll to position [203, 0]
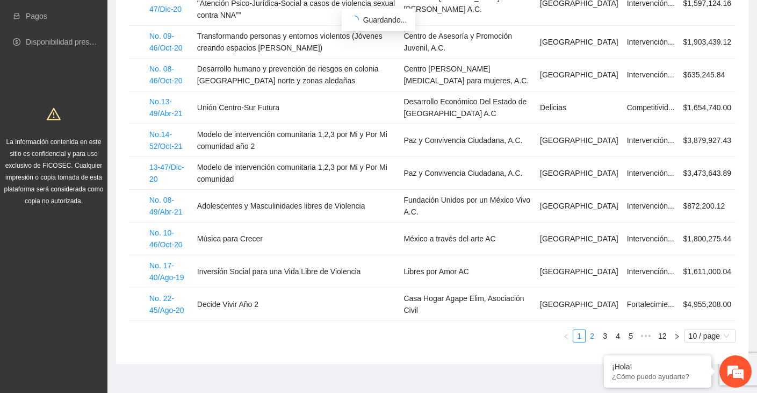
click at [590, 330] on link "2" at bounding box center [592, 336] width 12 height 12
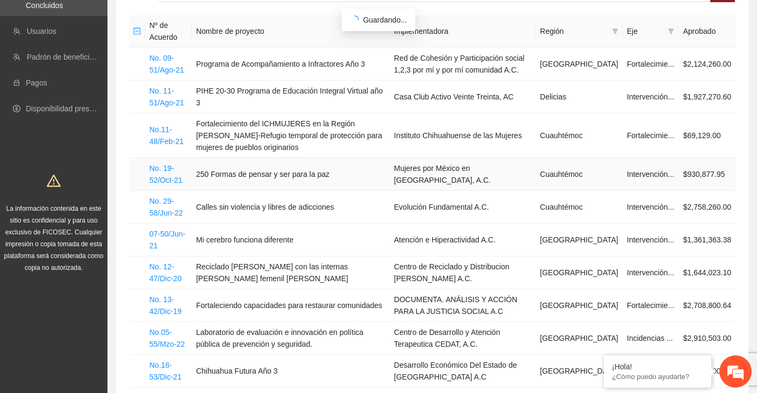
scroll to position [139, 0]
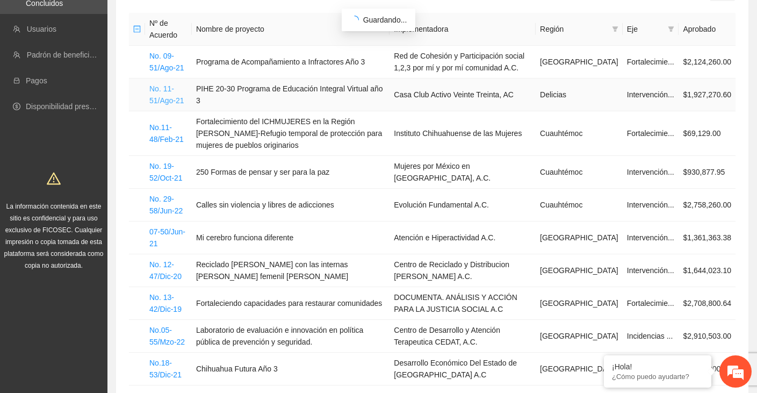
click at [159, 88] on link "No. 11-51/Ago-21" at bounding box center [166, 94] width 35 height 20
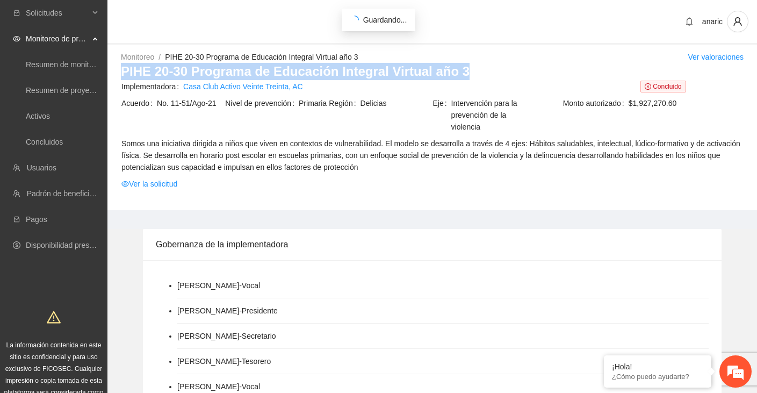
drag, startPoint x: 477, startPoint y: 65, endPoint x: 122, endPoint y: 68, distance: 355.0
click at [121, 68] on h3 "PIHE 20-30 Programa de Educación Integral Virtual año 3" at bounding box center [432, 71] width 622 height 17
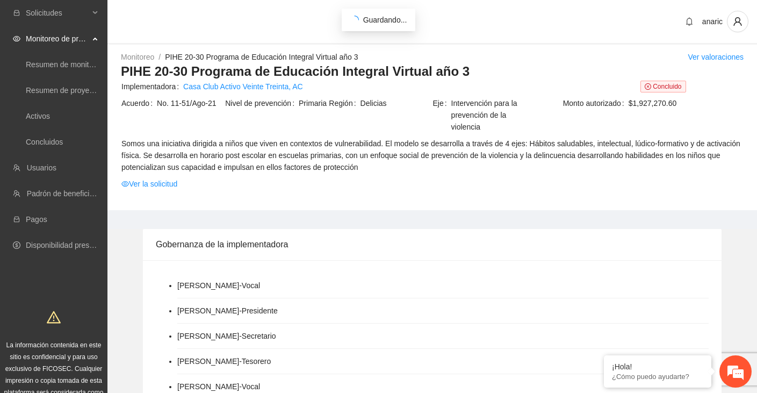
click at [471, 69] on h3 "PIHE 20-30 Programa de Educación Integral Virtual año 3" at bounding box center [432, 71] width 622 height 17
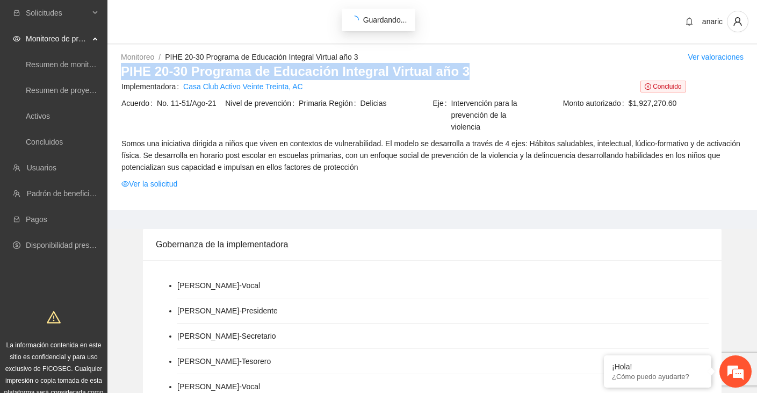
drag, startPoint x: 472, startPoint y: 69, endPoint x: 137, endPoint y: 63, distance: 334.1
click at [137, 63] on h3 "PIHE 20-30 Programa de Educación Integral Virtual año 3" at bounding box center [432, 71] width 622 height 17
click at [159, 184] on link "Ver la solicitud" at bounding box center [149, 184] width 56 height 12
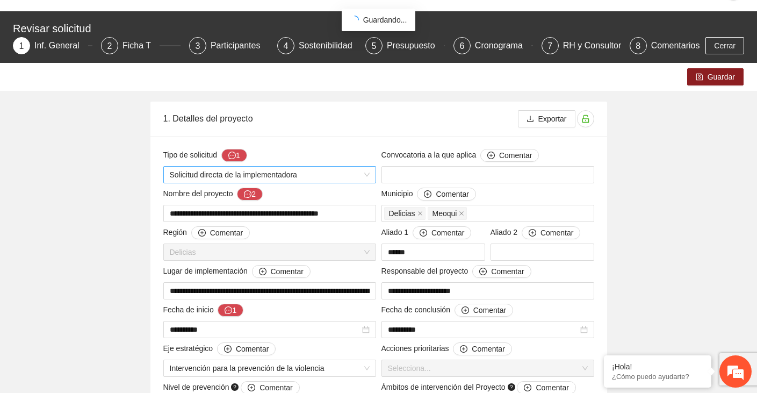
scroll to position [40, 0]
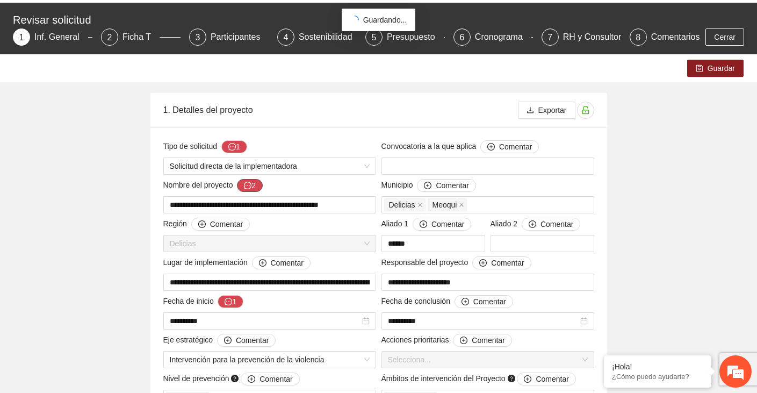
click at [251, 185] on icon "message" at bounding box center [248, 186] width 8 height 8
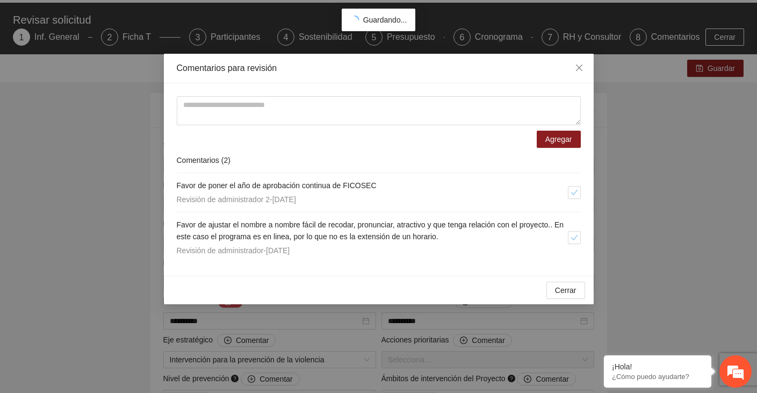
drag, startPoint x: 175, startPoint y: 183, endPoint x: 519, endPoint y: 245, distance: 349.3
click at [519, 245] on div "Agregar Comentarios ( 2 ) Favor de poner el año de aprobación continua de FICOS…" at bounding box center [379, 179] width 430 height 192
click at [577, 67] on icon "close" at bounding box center [578, 67] width 6 height 6
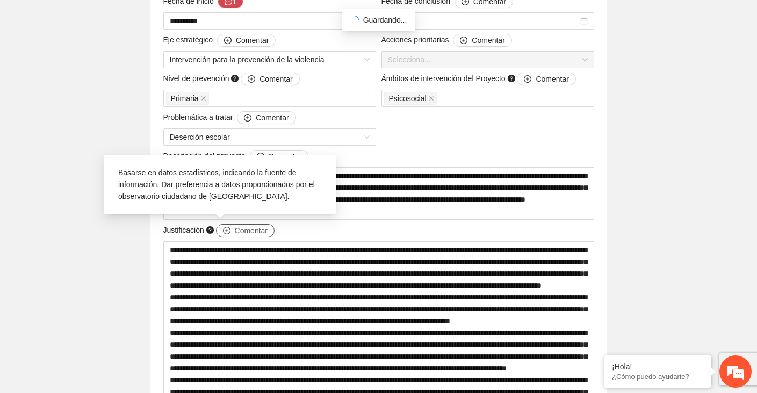
scroll to position [362, 0]
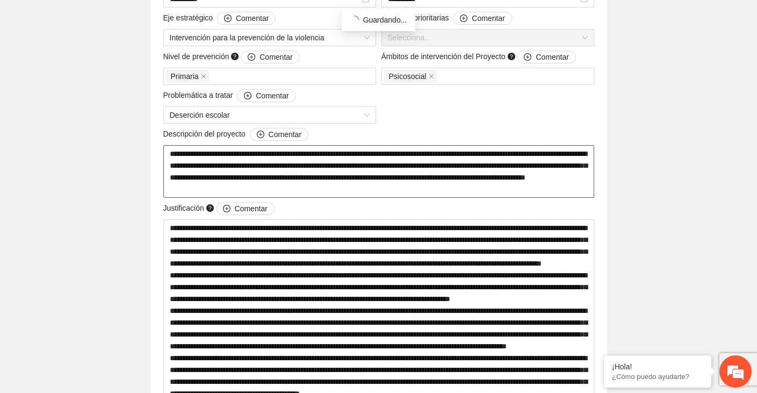
click at [390, 172] on textarea "**********" at bounding box center [378, 171] width 431 height 53
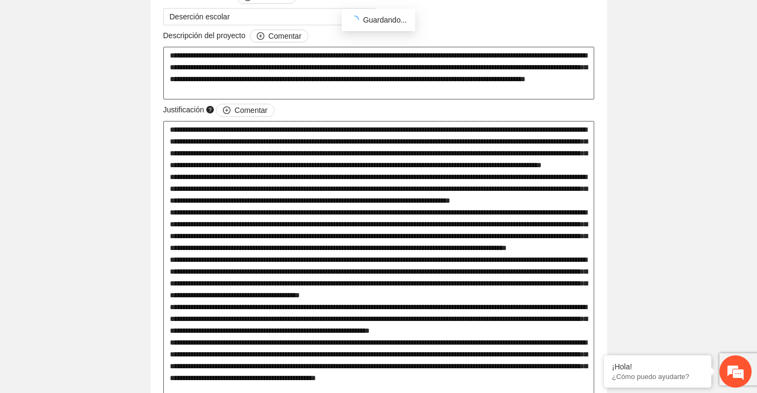
scroll to position [470, 0]
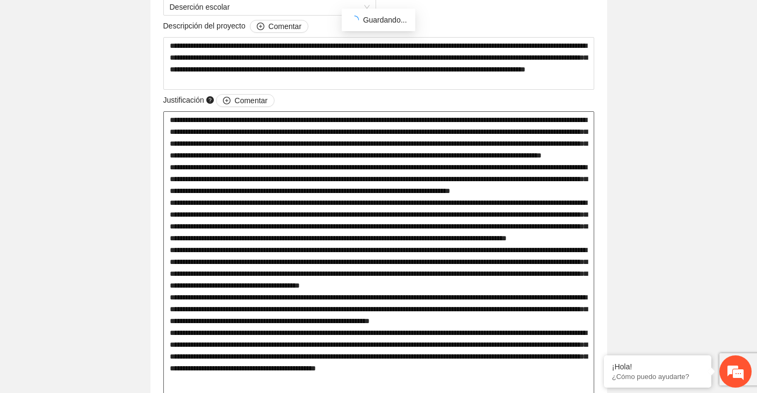
click at [193, 140] on textarea at bounding box center [378, 297] width 431 height 372
click at [184, 133] on textarea at bounding box center [378, 297] width 431 height 372
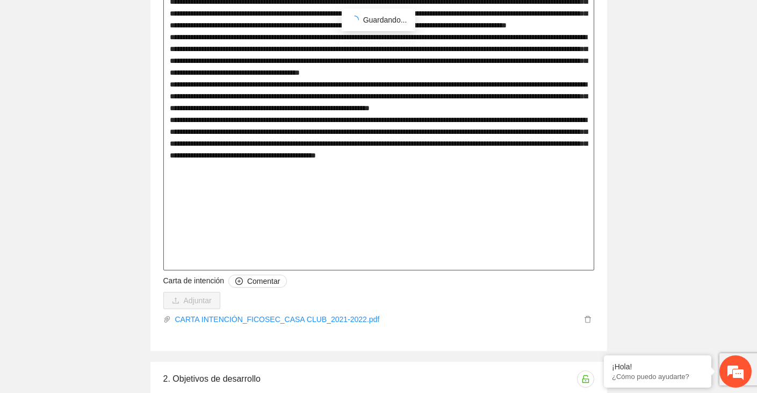
scroll to position [678, 0]
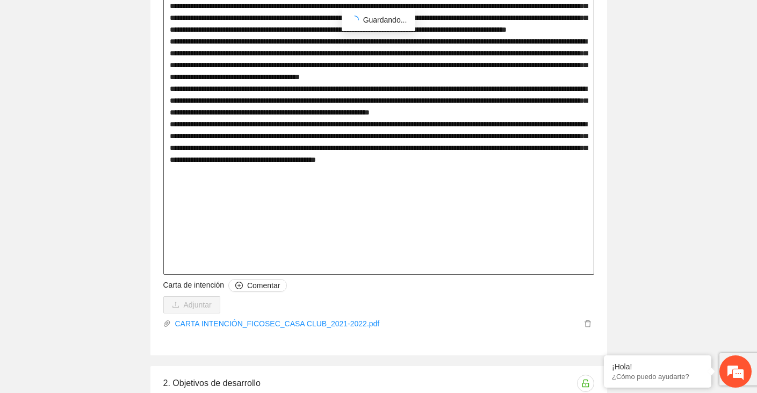
drag, startPoint x: 169, startPoint y: 118, endPoint x: 393, endPoint y: 258, distance: 263.9
click at [393, 258] on textarea at bounding box center [378, 89] width 431 height 372
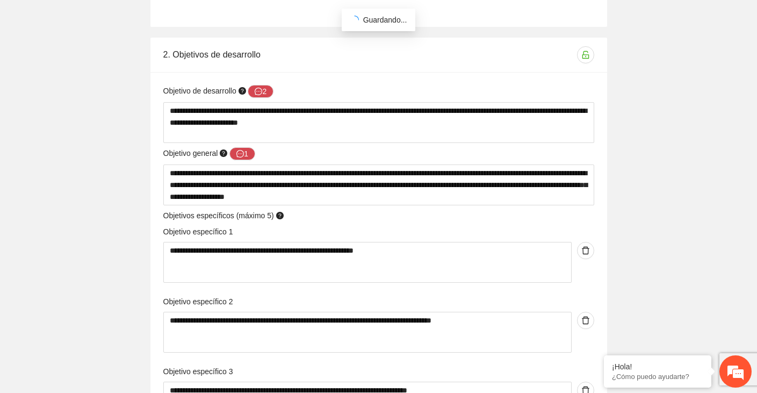
scroll to position [1007, 0]
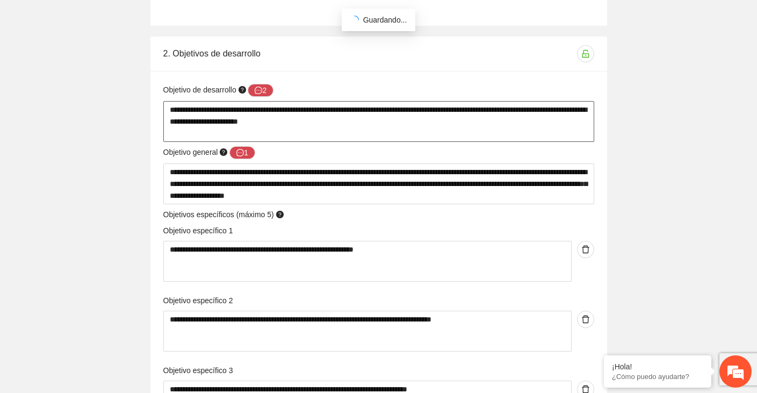
click at [237, 116] on textarea "**********" at bounding box center [378, 121] width 431 height 41
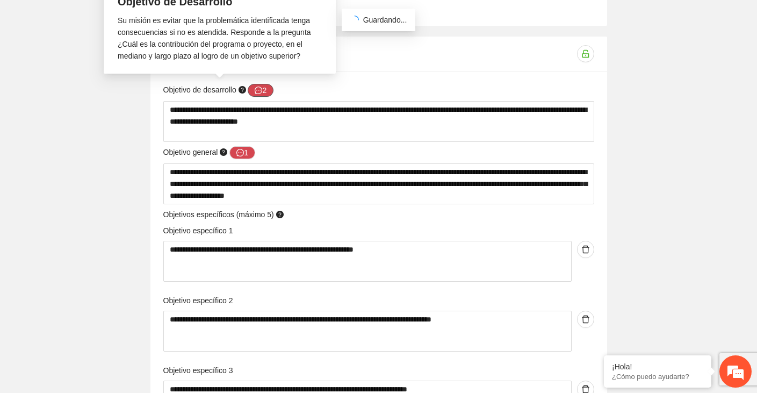
click at [267, 91] on button "2" at bounding box center [261, 90] width 26 height 13
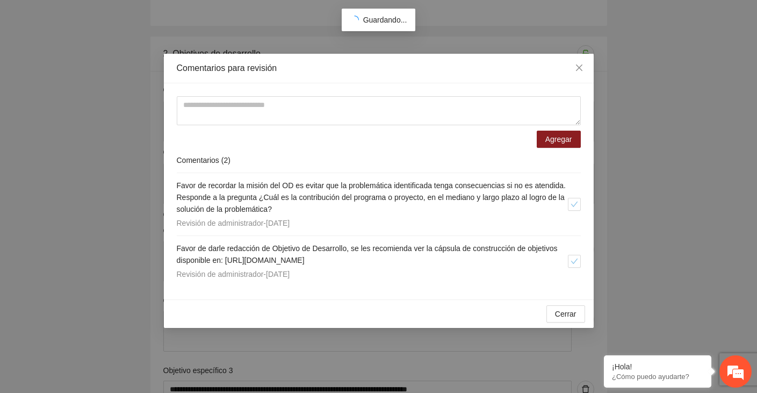
drag, startPoint x: 176, startPoint y: 181, endPoint x: 408, endPoint y: 278, distance: 250.8
click at [409, 279] on div "Favor de recordar la misión del OD es evitar que la problemática identificada t…" at bounding box center [379, 229] width 404 height 113
click at [581, 67] on icon "close" at bounding box center [579, 67] width 9 height 9
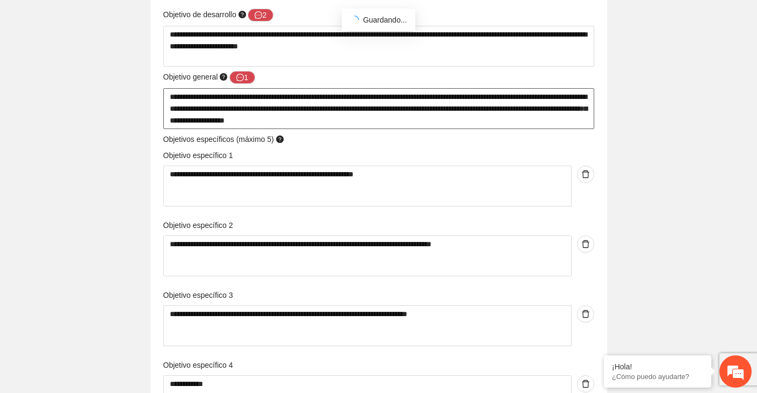
scroll to position [1074, 0]
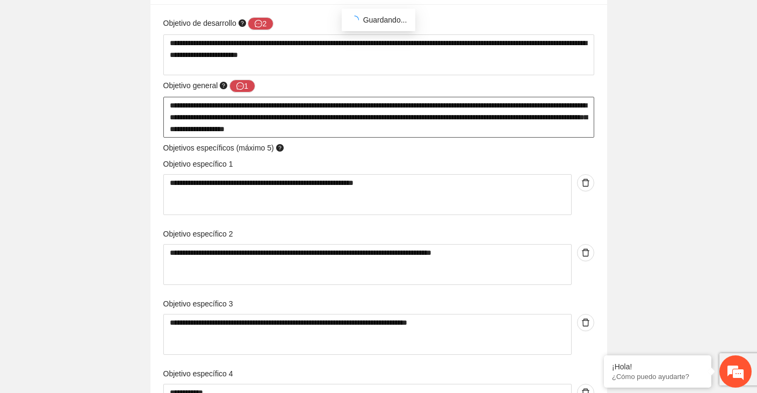
click at [206, 110] on textarea "**********" at bounding box center [378, 117] width 431 height 41
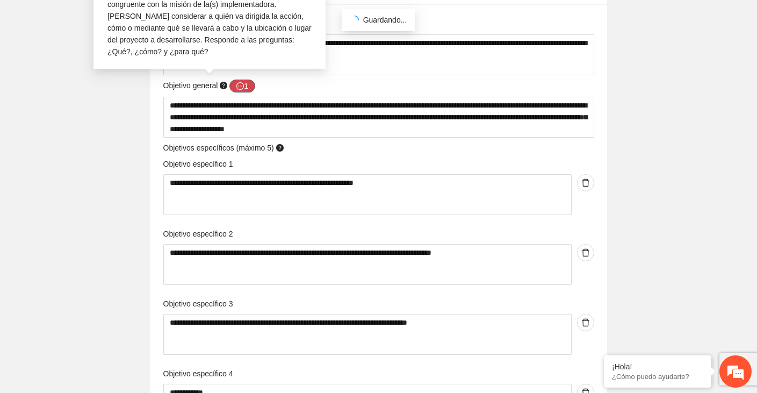
click at [244, 85] on icon "message" at bounding box center [240, 86] width 8 height 8
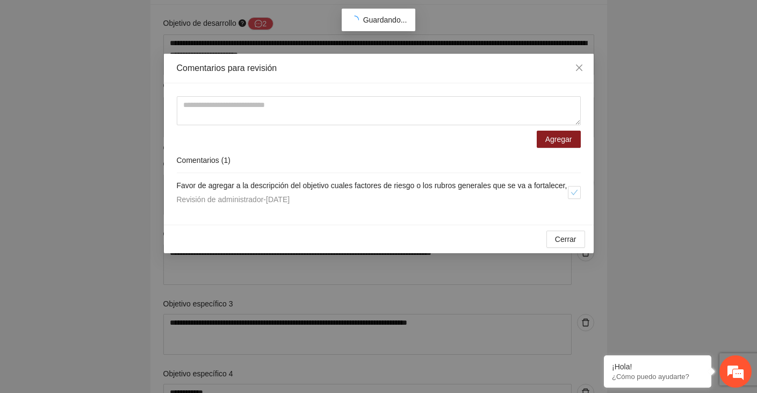
drag, startPoint x: 177, startPoint y: 182, endPoint x: 333, endPoint y: 208, distance: 158.6
click at [333, 205] on div "Favor de agregar a la descripción del objetivo cuales factores de riesgo o los …" at bounding box center [372, 192] width 391 height 26
click at [579, 64] on icon "close" at bounding box center [579, 67] width 9 height 9
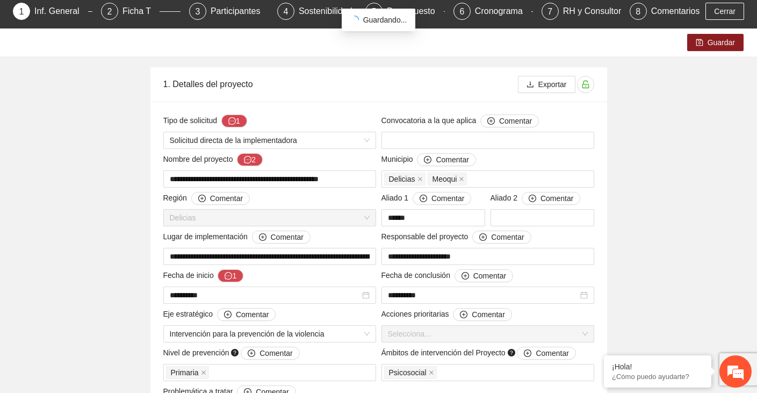
scroll to position [0, 0]
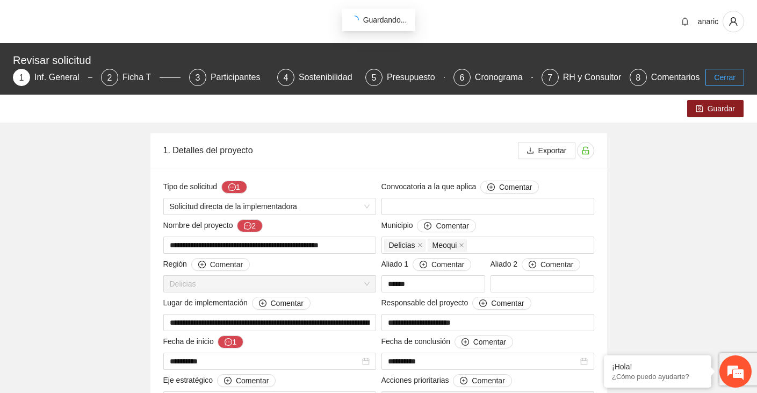
click at [719, 75] on span "Cerrar" at bounding box center [724, 77] width 21 height 12
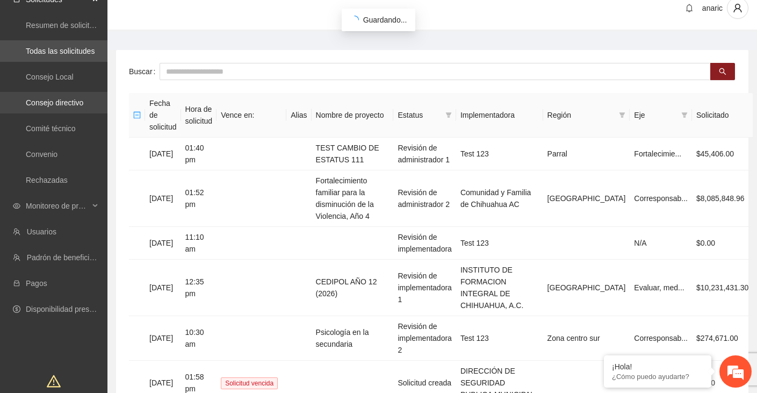
scroll to position [16, 0]
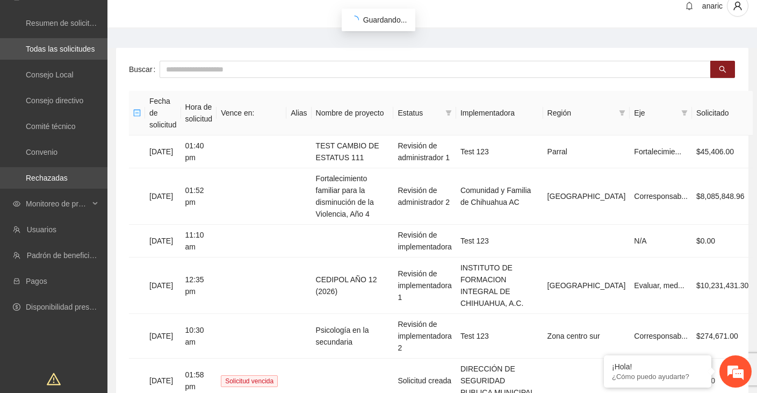
click at [47, 176] on link "Rechazadas" at bounding box center [47, 177] width 42 height 9
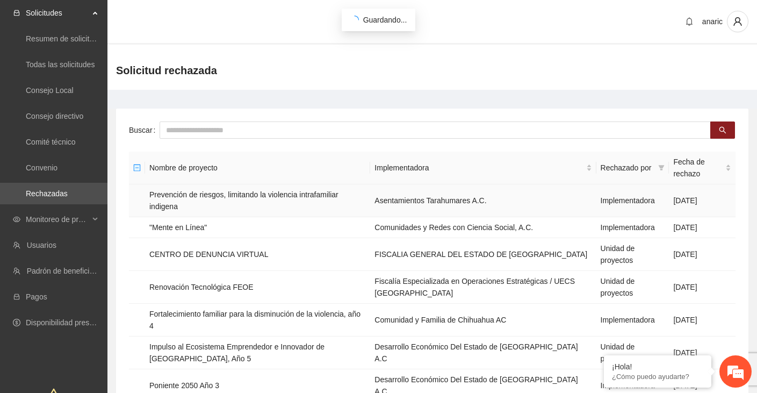
scroll to position [20, 0]
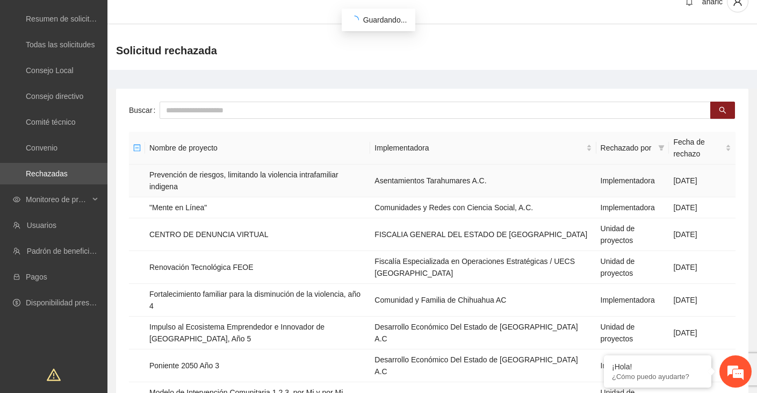
click at [229, 173] on td "Prevención de riesgos, limitando la violencia intrafamiliar indigena" at bounding box center [257, 180] width 225 height 33
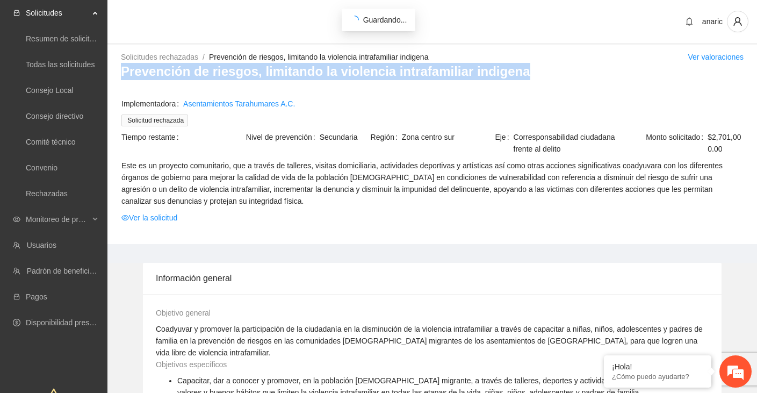
drag, startPoint x: 517, startPoint y: 74, endPoint x: 115, endPoint y: 74, distance: 401.7
click at [115, 74] on div "Solicitudes rechazadas / Prevención de riesgos, limitando la violencia intrafam…" at bounding box center [431, 147] width 649 height 193
click at [136, 216] on link "Ver la solicitud" at bounding box center [149, 218] width 56 height 12
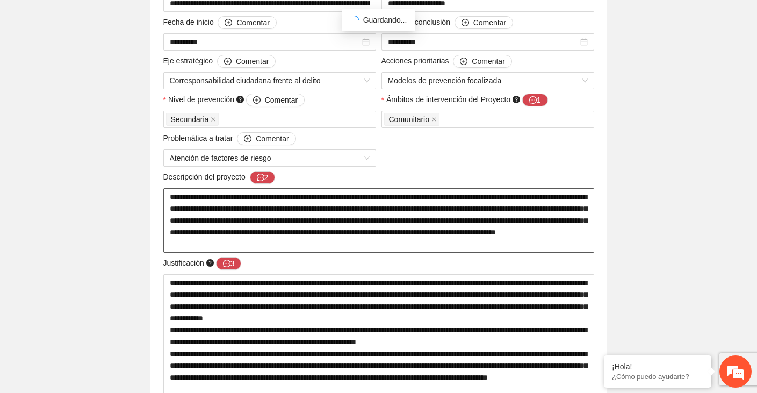
scroll to position [321, 0]
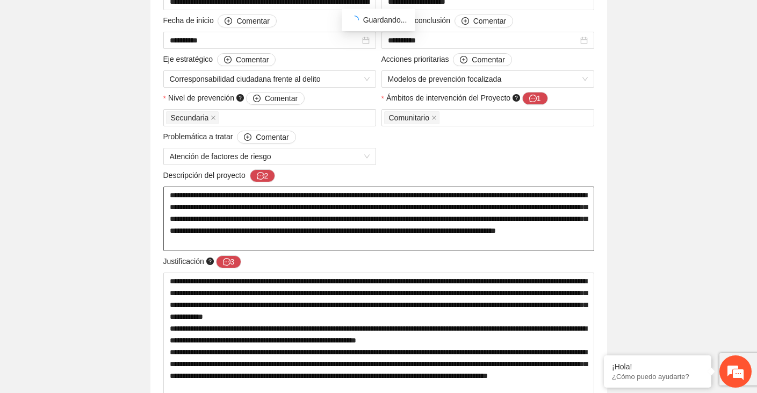
click at [266, 216] on textarea "**********" at bounding box center [378, 218] width 431 height 64
click at [270, 175] on button "2" at bounding box center [263, 175] width 26 height 13
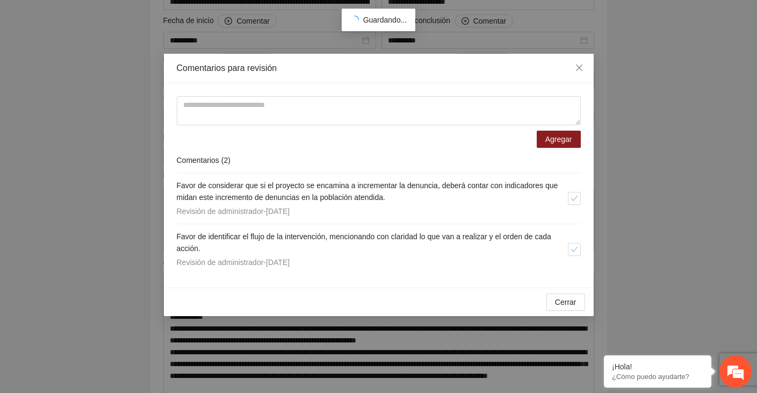
drag, startPoint x: 176, startPoint y: 184, endPoint x: 348, endPoint y: 259, distance: 187.8
click at [348, 259] on div "Favor de considerar que si el proyecto se encamina a incrementar la denuncia, d…" at bounding box center [379, 223] width 404 height 101
click at [579, 71] on icon "close" at bounding box center [579, 67] width 9 height 9
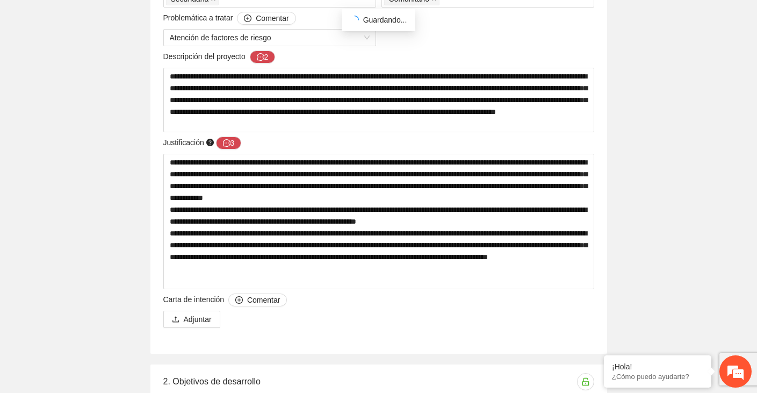
scroll to position [440, 0]
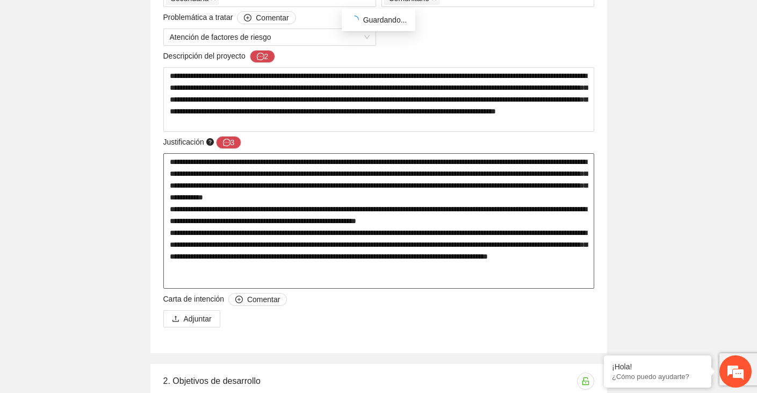
drag, startPoint x: 169, startPoint y: 161, endPoint x: 545, endPoint y: 277, distance: 392.9
click at [545, 277] on textarea at bounding box center [378, 220] width 431 height 135
click at [229, 144] on icon "message" at bounding box center [227, 143] width 8 height 8
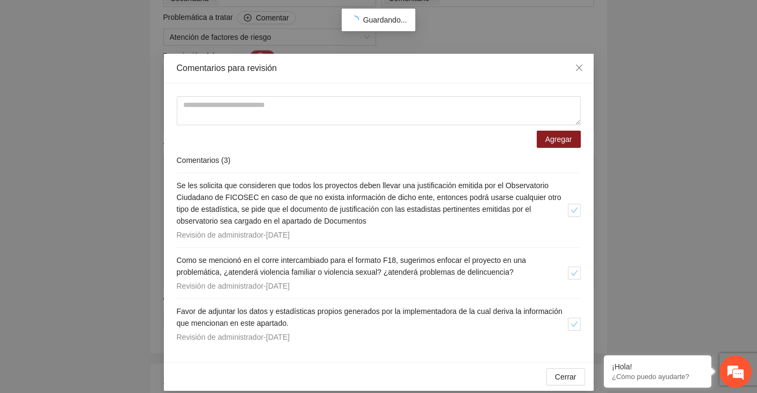
drag, startPoint x: 175, startPoint y: 180, endPoint x: 334, endPoint y: 344, distance: 228.6
click at [334, 344] on div "Agregar Comentarios ( 3 ) Se les solicita que consideren que todos los proyecto…" at bounding box center [379, 222] width 430 height 279
click at [579, 68] on icon "close" at bounding box center [578, 67] width 6 height 6
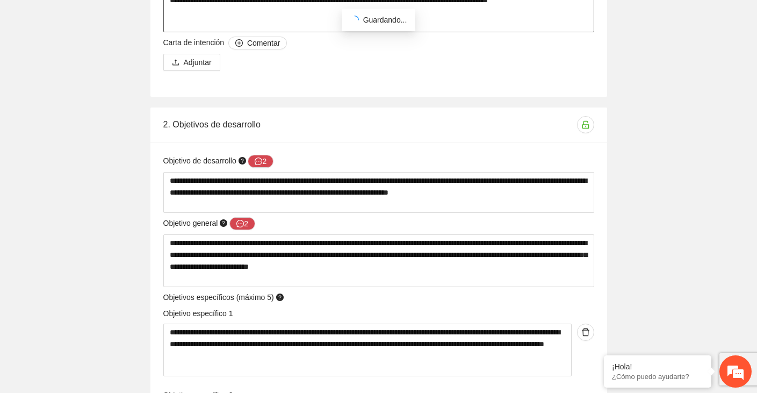
scroll to position [714, 0]
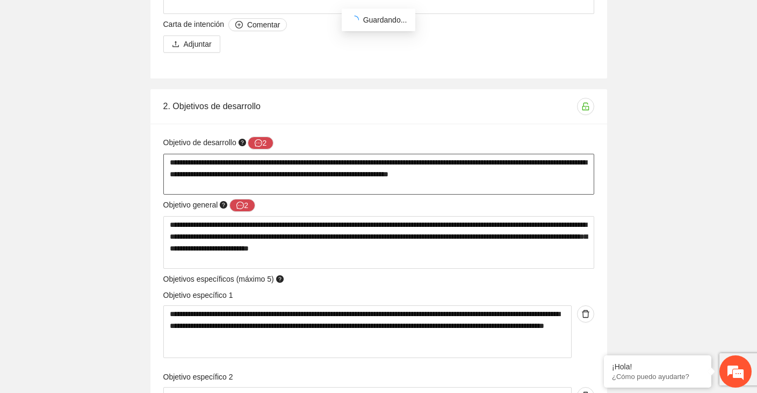
click at [233, 168] on textarea "**********" at bounding box center [378, 174] width 431 height 41
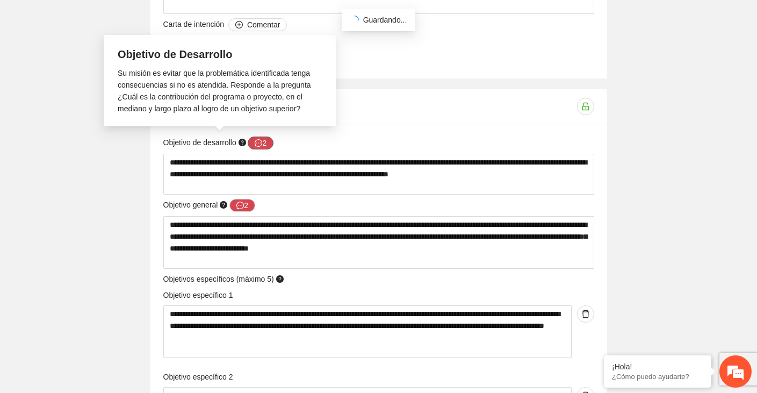
click at [260, 141] on icon "message" at bounding box center [259, 143] width 8 height 8
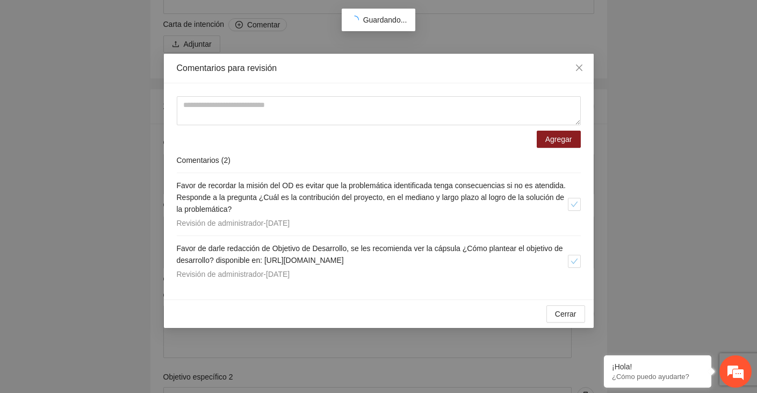
drag, startPoint x: 173, startPoint y: 179, endPoint x: 351, endPoint y: 285, distance: 206.4
click at [351, 285] on div "Agregar Comentarios ( 2 ) Favor de recordar la misión del OD es evitar que la p…" at bounding box center [379, 191] width 430 height 216
click at [578, 67] on icon "close" at bounding box center [578, 67] width 6 height 6
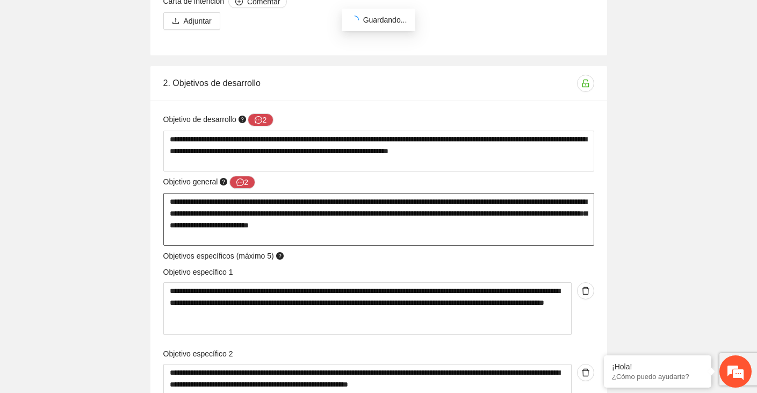
scroll to position [739, 0]
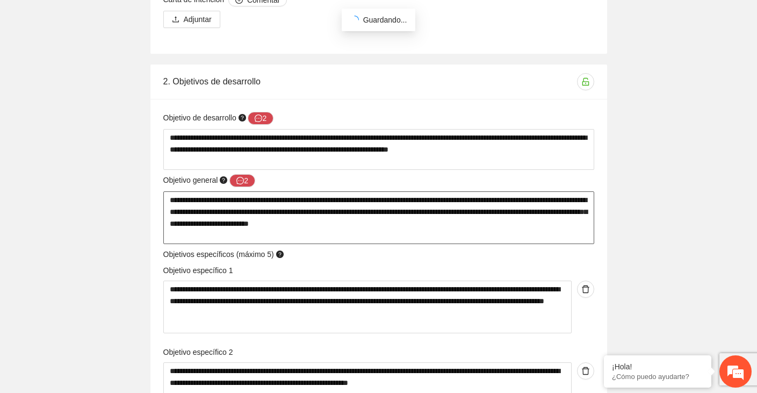
click at [233, 214] on textarea "**********" at bounding box center [378, 217] width 431 height 53
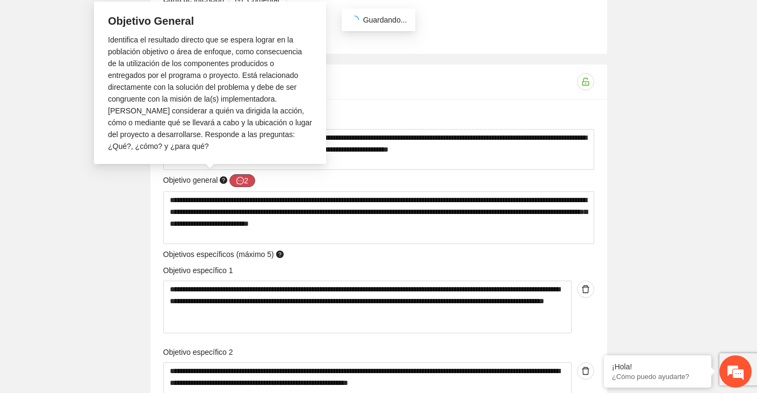
click at [247, 178] on button "2" at bounding box center [242, 180] width 26 height 13
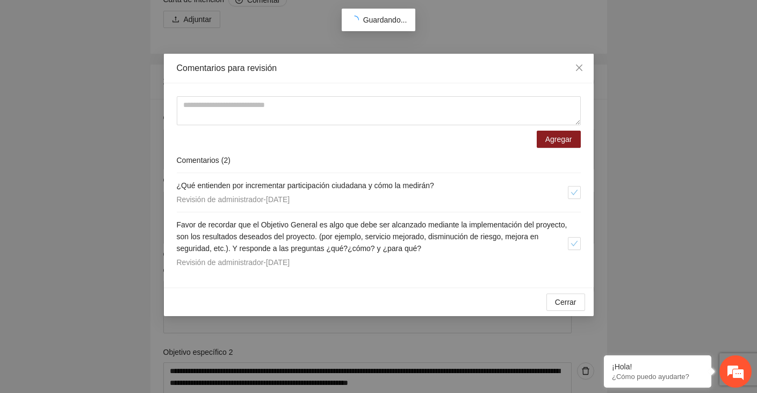
drag, startPoint x: 176, startPoint y: 183, endPoint x: 362, endPoint y: 288, distance: 213.8
click at [362, 288] on div "Comentarios para revisión Agregar Comentarios ( 2 ) ¿Qué entienden por incremen…" at bounding box center [379, 185] width 430 height 262
click at [584, 64] on span "Close" at bounding box center [578, 68] width 29 height 29
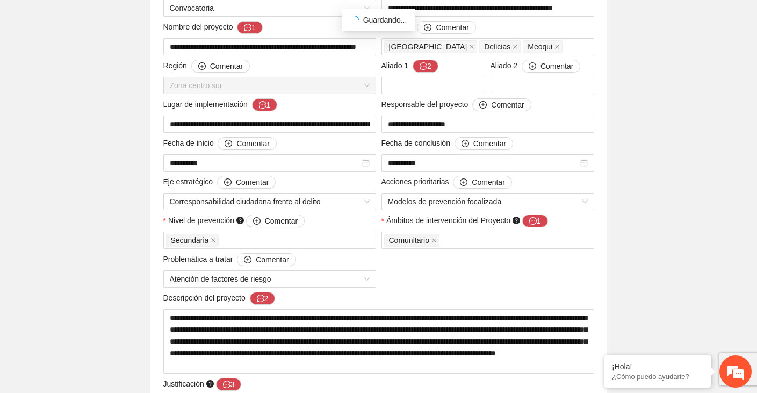
scroll to position [0, 0]
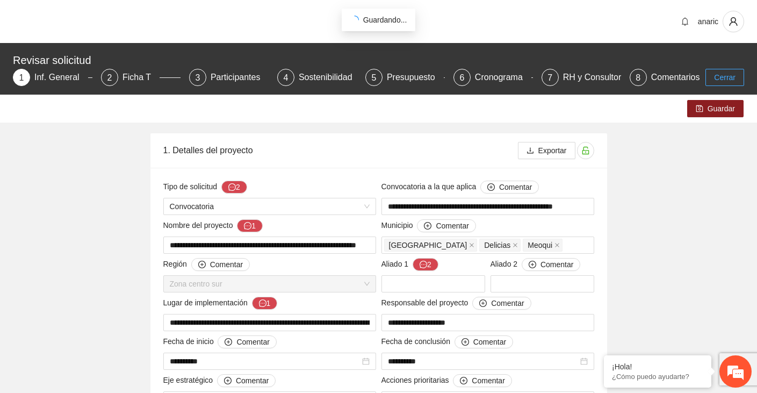
click at [721, 77] on span "Cerrar" at bounding box center [724, 77] width 21 height 12
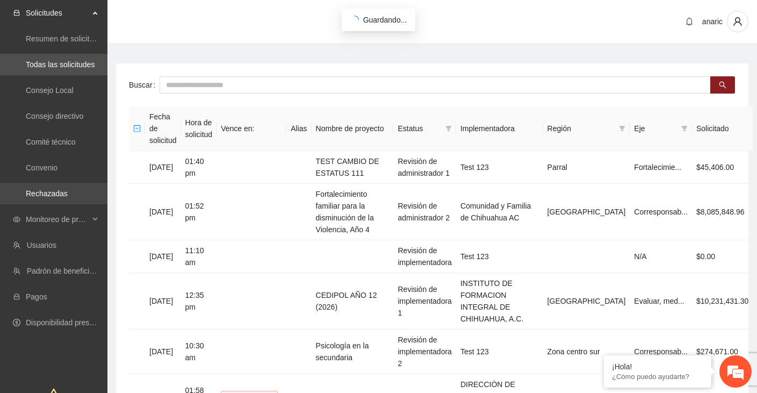
click at [64, 195] on link "Rechazadas" at bounding box center [47, 193] width 42 height 9
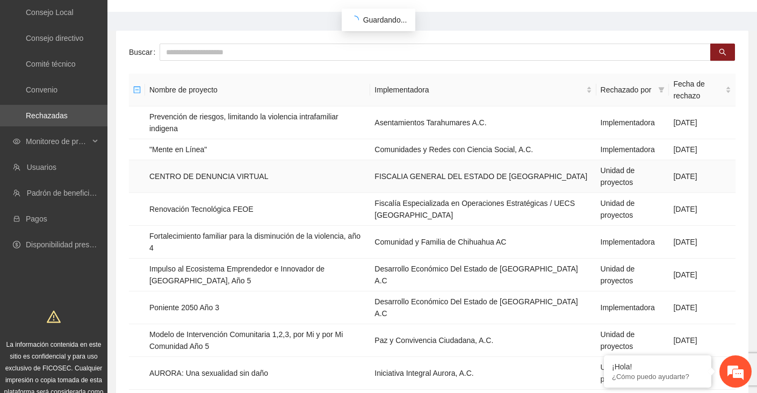
scroll to position [61, 0]
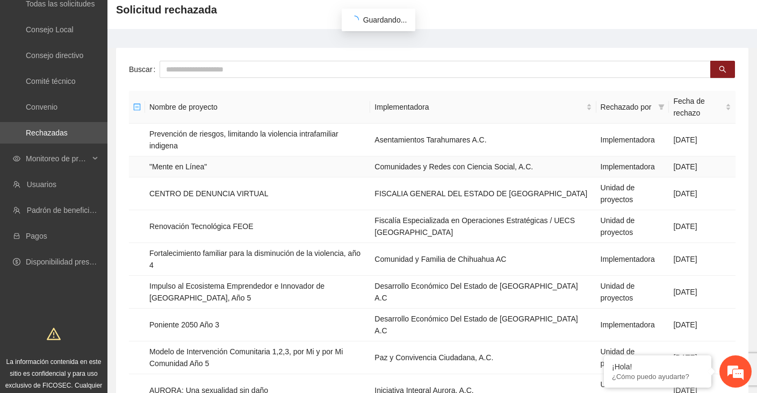
click at [174, 168] on td ""Mente en Línea"" at bounding box center [257, 166] width 225 height 21
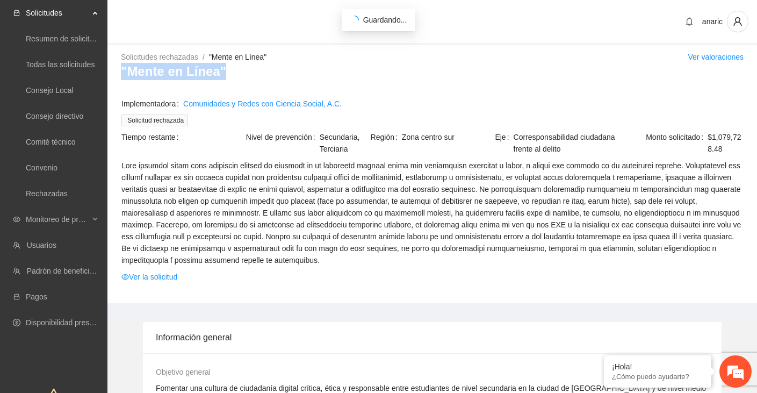
drag, startPoint x: 235, startPoint y: 70, endPoint x: 121, endPoint y: 73, distance: 113.3
click at [121, 73] on h3 ""Mente en Línea"" at bounding box center [432, 71] width 622 height 17
click at [164, 277] on link "Ver la solicitud" at bounding box center [149, 277] width 56 height 12
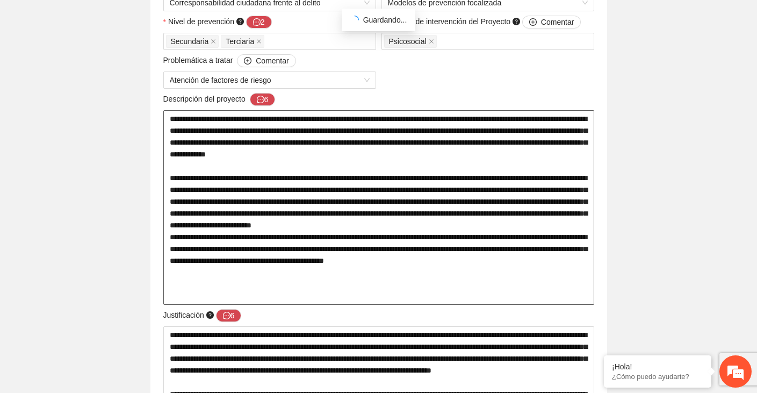
scroll to position [407, 0]
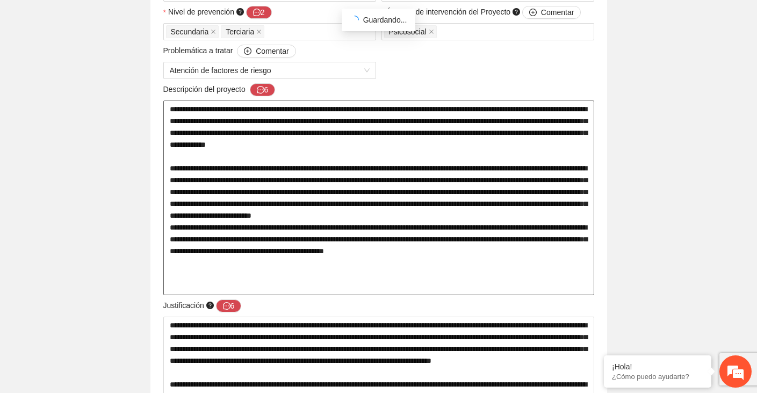
drag, startPoint x: 170, startPoint y: 108, endPoint x: 268, endPoint y: 294, distance: 209.7
click at [268, 294] on textarea at bounding box center [378, 197] width 431 height 194
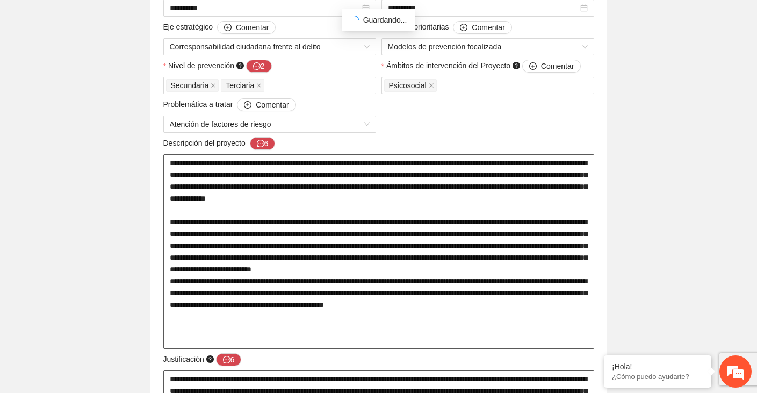
scroll to position [351, 0]
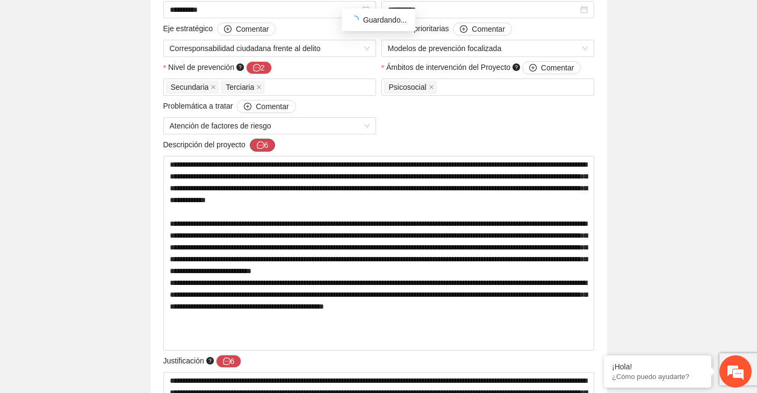
click at [264, 144] on icon "message" at bounding box center [261, 145] width 8 height 8
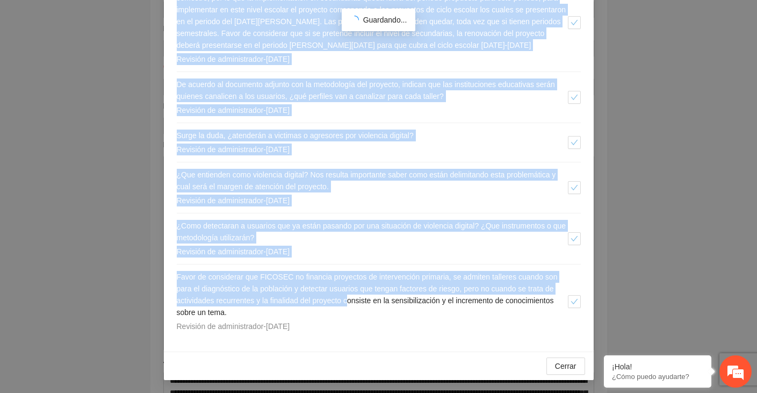
scroll to position [211, 0]
drag, startPoint x: 173, startPoint y: 184, endPoint x: 385, endPoint y: 328, distance: 255.9
click at [385, 328] on div "Agregar Comentarios ( 6 ) Favor de considerar que las secundarias corresponden …" at bounding box center [379, 117] width 430 height 467
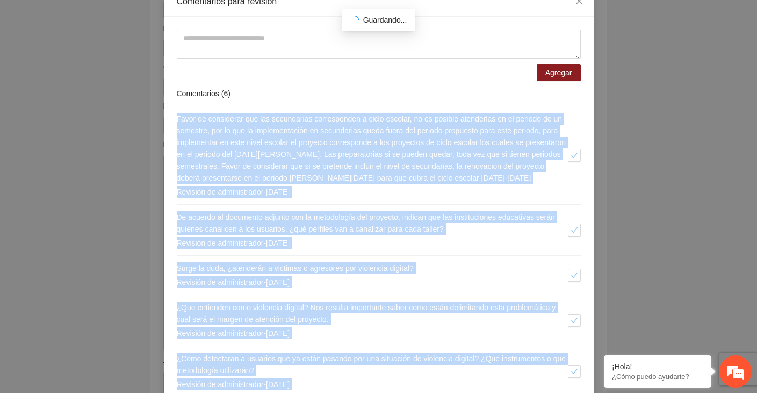
scroll to position [0, 0]
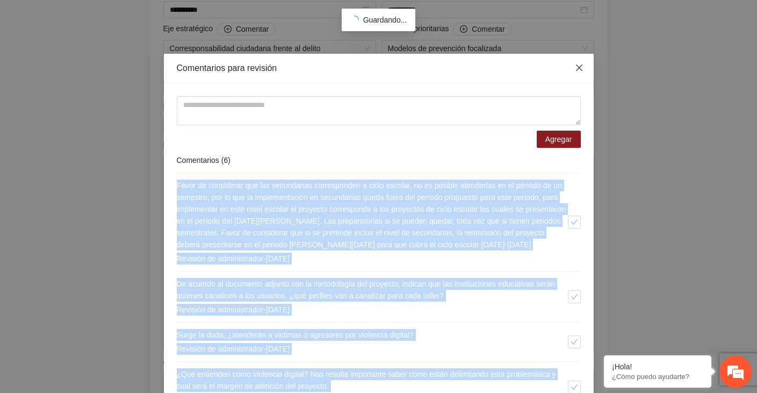
click at [577, 67] on icon "close" at bounding box center [578, 67] width 6 height 6
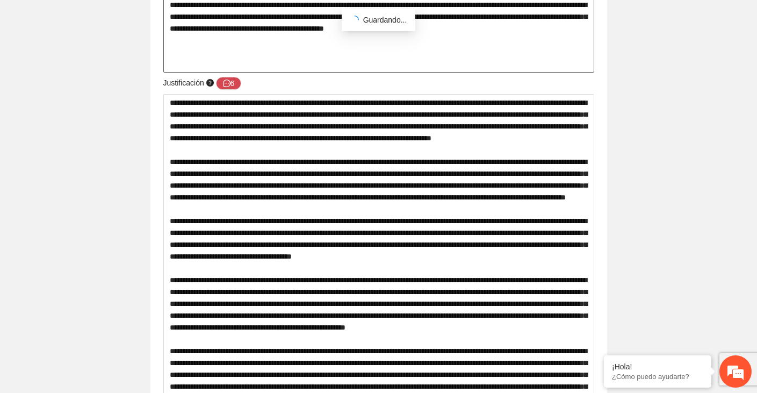
scroll to position [636, 0]
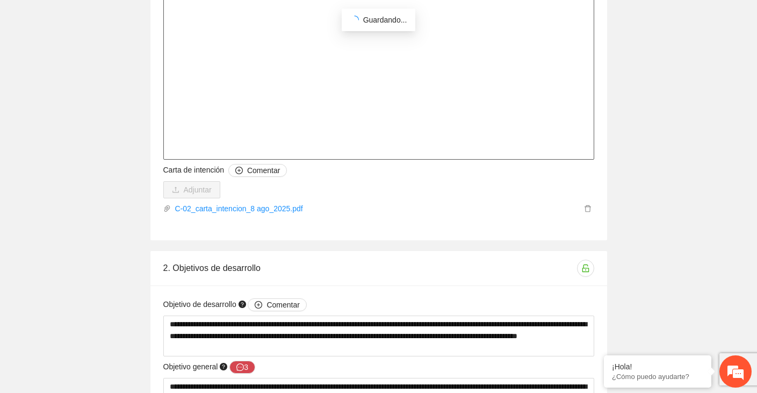
scroll to position [1605, 0]
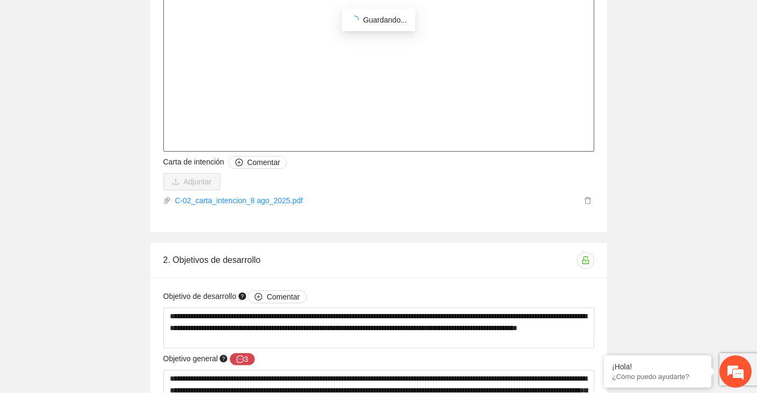
drag, startPoint x: 167, startPoint y: 93, endPoint x: 300, endPoint y: 130, distance: 138.2
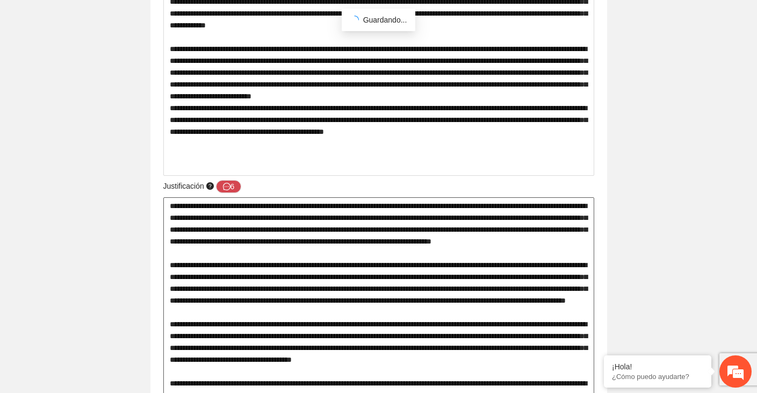
scroll to position [507, 0]
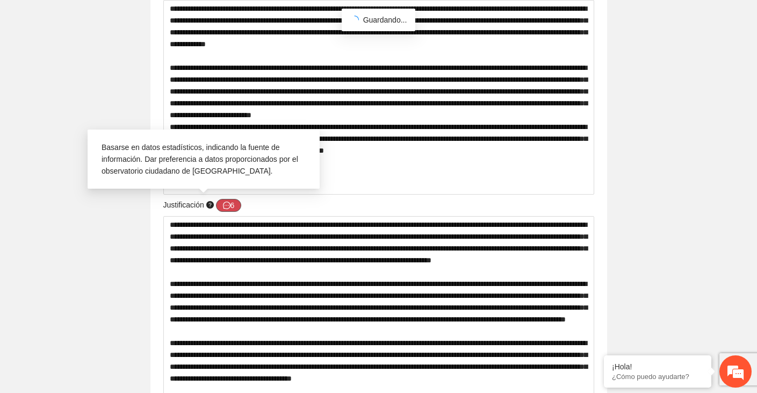
click at [235, 205] on button "6" at bounding box center [229, 205] width 26 height 13
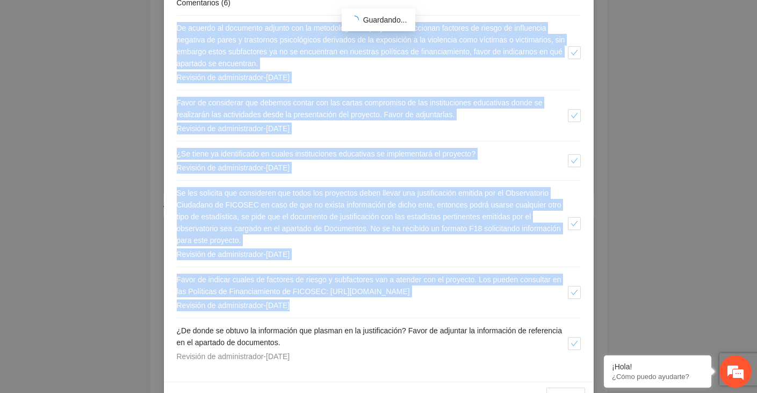
scroll to position [187, 0]
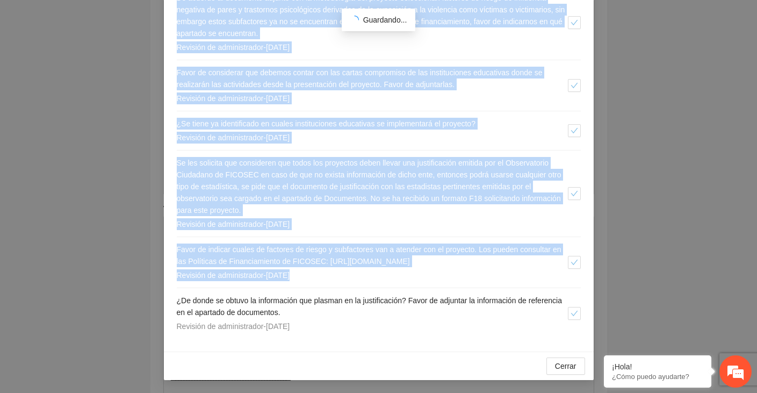
drag, startPoint x: 173, startPoint y: 184, endPoint x: 355, endPoint y: 321, distance: 227.7
click at [355, 321] on div "Agregar Comentarios ( 6 ) De acuerdo al documento adjunto con la metodología de…" at bounding box center [379, 123] width 430 height 455
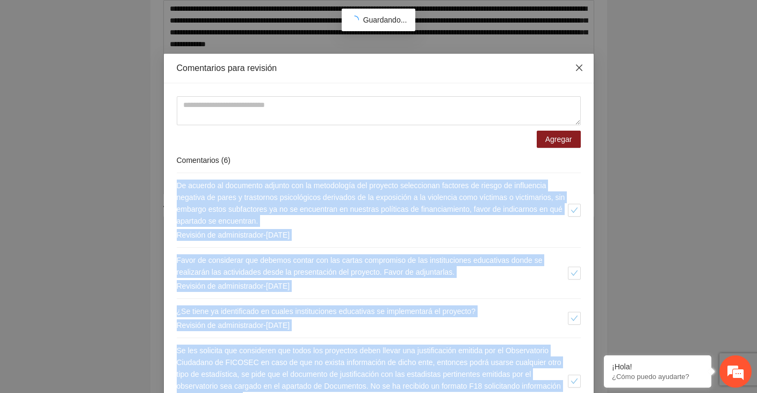
click at [579, 71] on icon "close" at bounding box center [579, 67] width 9 height 9
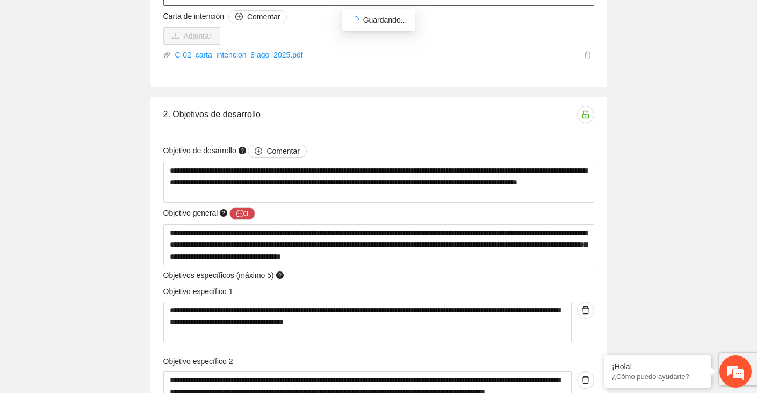
scroll to position [1758, 0]
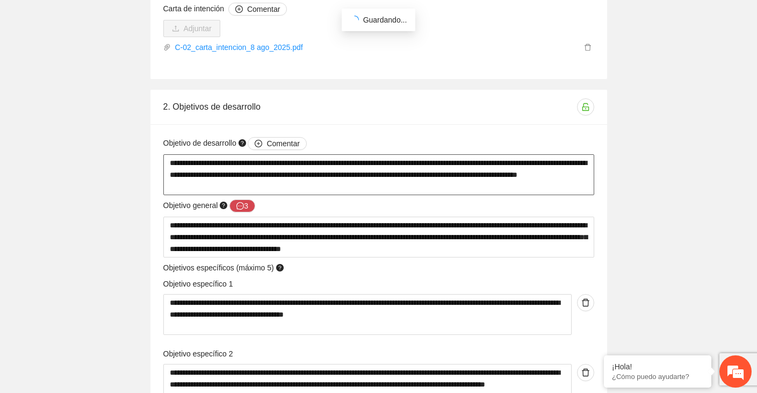
click at [211, 174] on textarea "**********" at bounding box center [378, 174] width 431 height 41
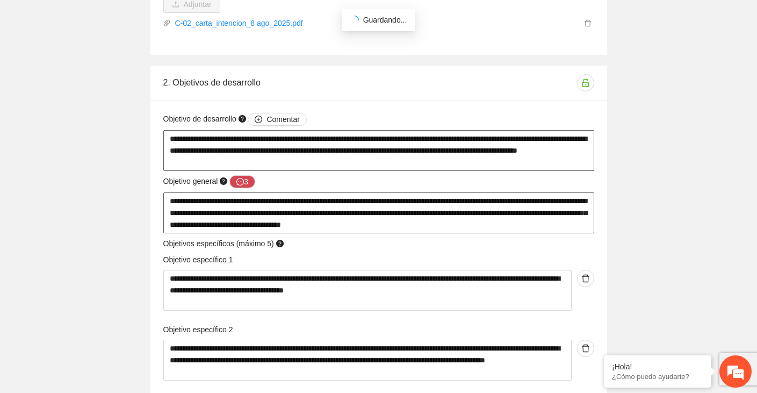
scroll to position [1802, 0]
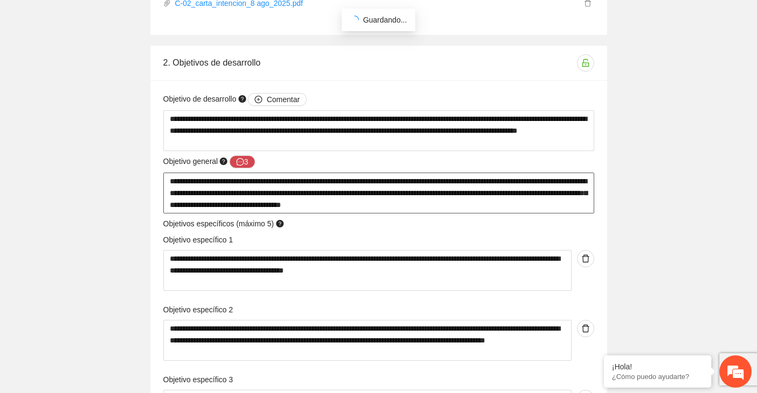
click at [243, 187] on textarea "**********" at bounding box center [378, 192] width 431 height 41
click at [248, 165] on button "3" at bounding box center [242, 161] width 26 height 13
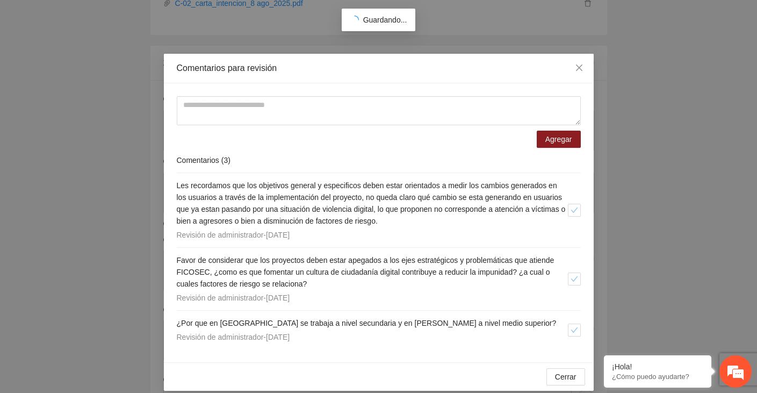
drag, startPoint x: 177, startPoint y: 181, endPoint x: 362, endPoint y: 332, distance: 239.0
click at [362, 332] on div "Les recordamos que los objetivos general y especificos deben estar orientados a…" at bounding box center [379, 261] width 404 height 176
click at [581, 66] on icon "close" at bounding box center [578, 67] width 6 height 6
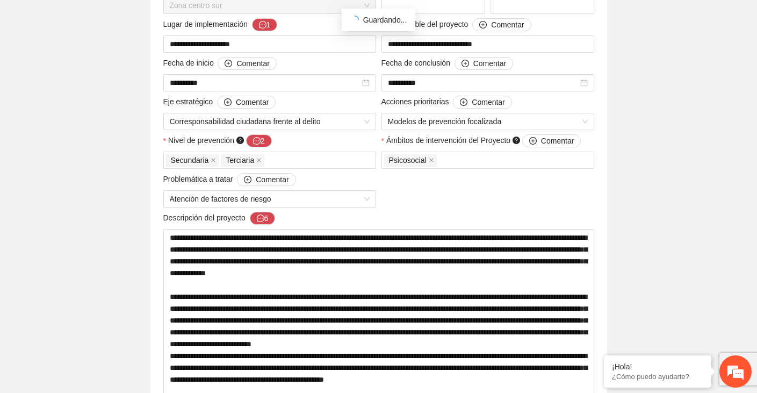
scroll to position [57, 0]
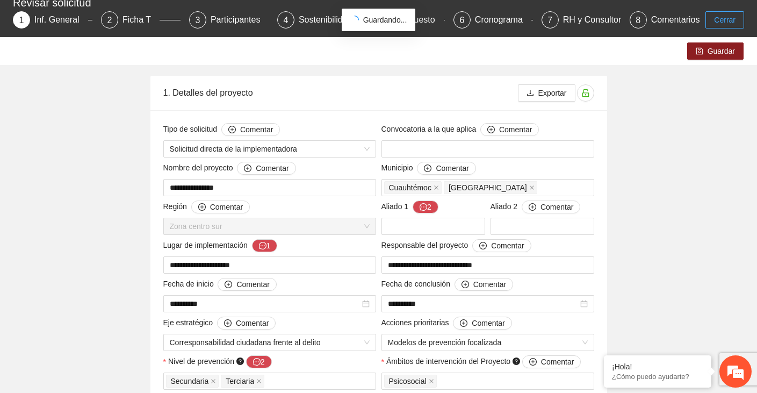
click at [722, 18] on span "Cerrar" at bounding box center [724, 20] width 21 height 12
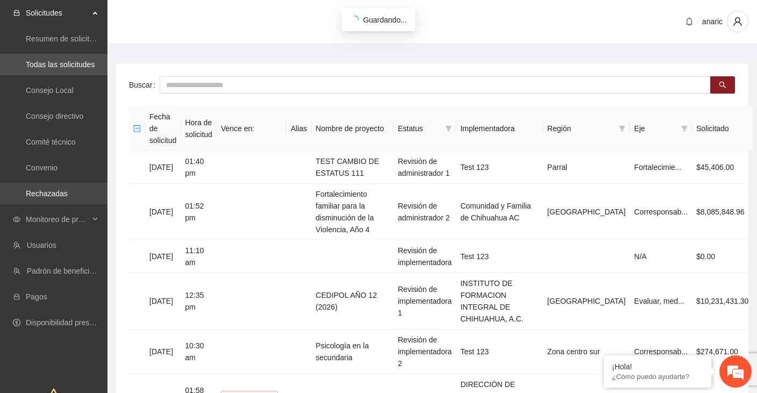
click at [68, 189] on link "Rechazadas" at bounding box center [47, 193] width 42 height 9
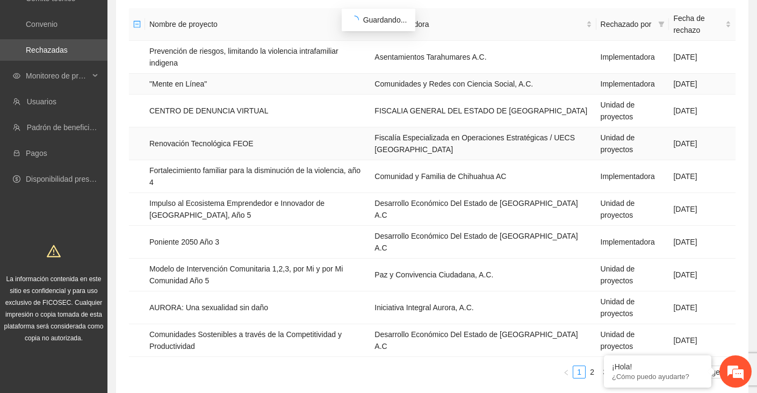
scroll to position [147, 0]
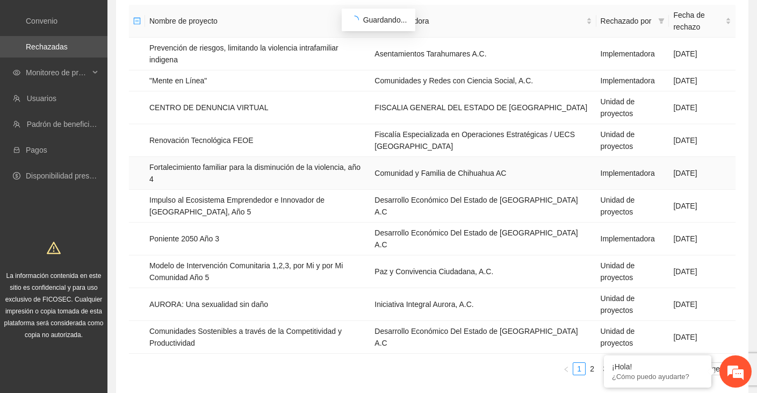
click at [234, 165] on td "Fortalecimiento familiar para la disminución de la violencia, año 4" at bounding box center [257, 173] width 225 height 33
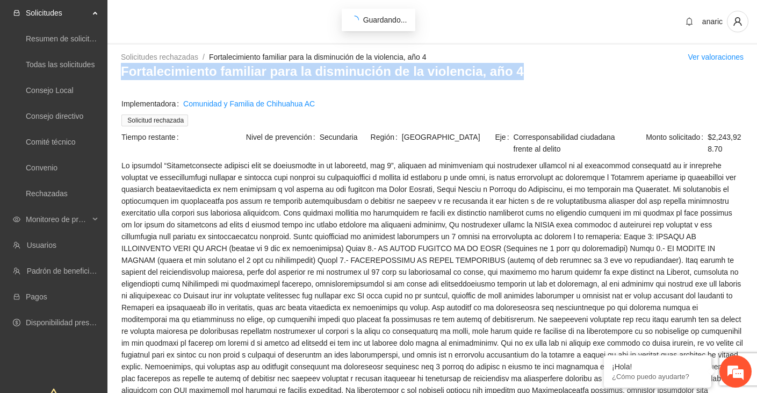
drag, startPoint x: 517, startPoint y: 73, endPoint x: 122, endPoint y: 83, distance: 395.4
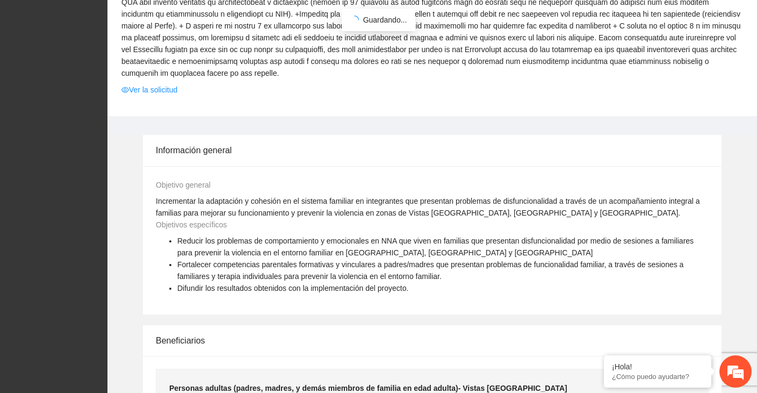
scroll to position [682, 0]
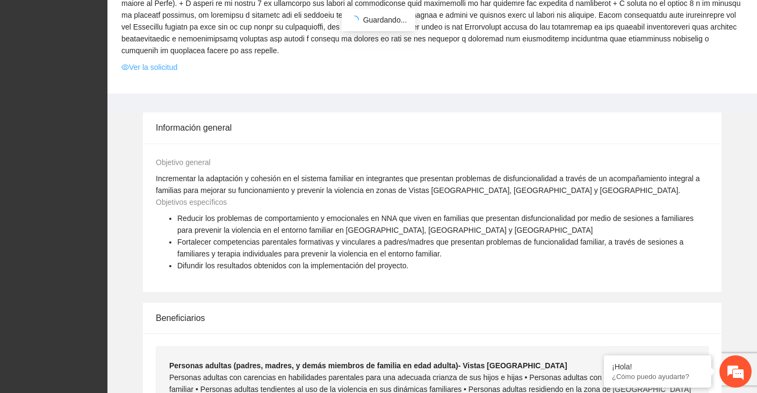
click at [143, 73] on link "Ver la solicitud" at bounding box center [149, 67] width 56 height 12
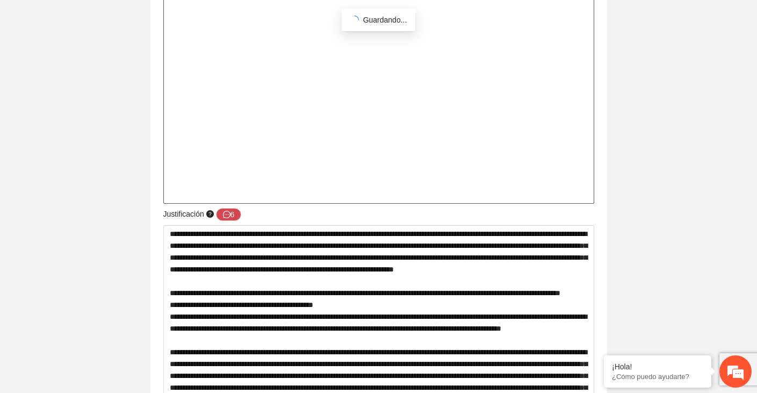
scroll to position [1600, 0]
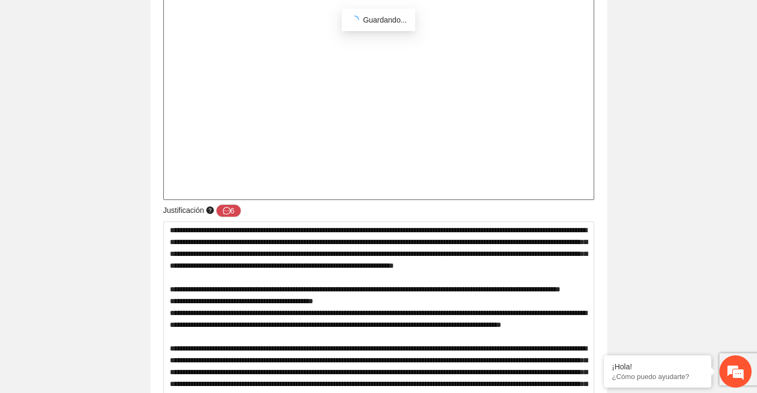
drag, startPoint x: 169, startPoint y: 77, endPoint x: 537, endPoint y: 191, distance: 385.6
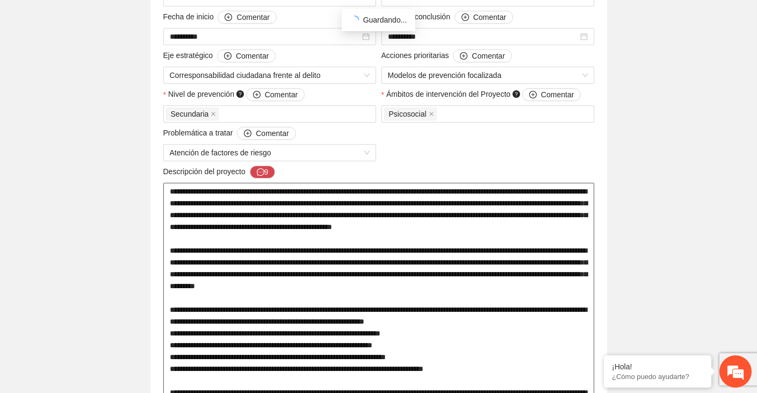
scroll to position [322, 0]
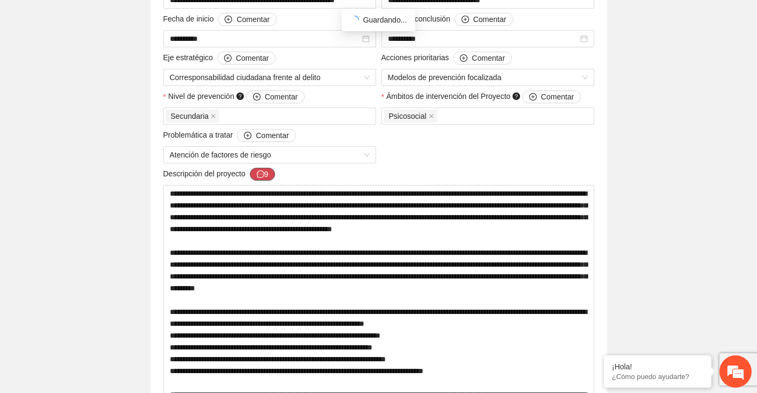
click at [264, 176] on icon "message" at bounding box center [261, 174] width 8 height 8
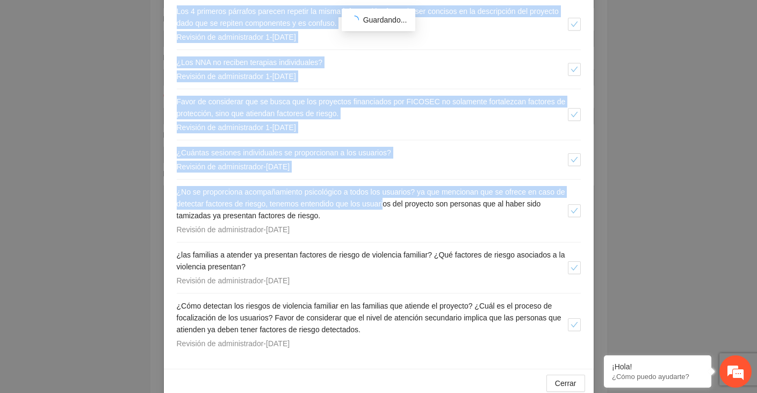
scroll to position [352, 0]
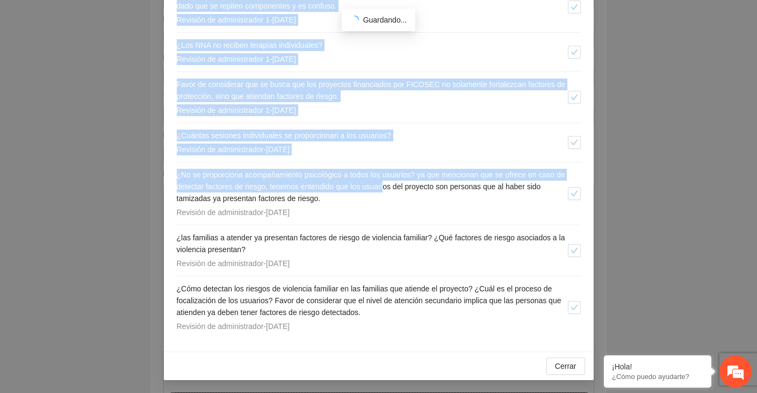
drag, startPoint x: 175, startPoint y: 180, endPoint x: 452, endPoint y: 324, distance: 311.5
click at [452, 324] on div "Agregar Comentarios ( 9 ) Favor de atender comentarios realizados en revisión 1…" at bounding box center [379, 41] width 430 height 620
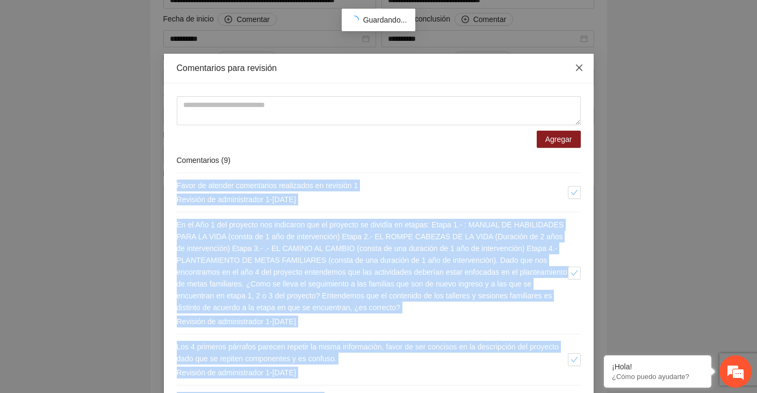
click at [577, 64] on icon "close" at bounding box center [579, 67] width 9 height 9
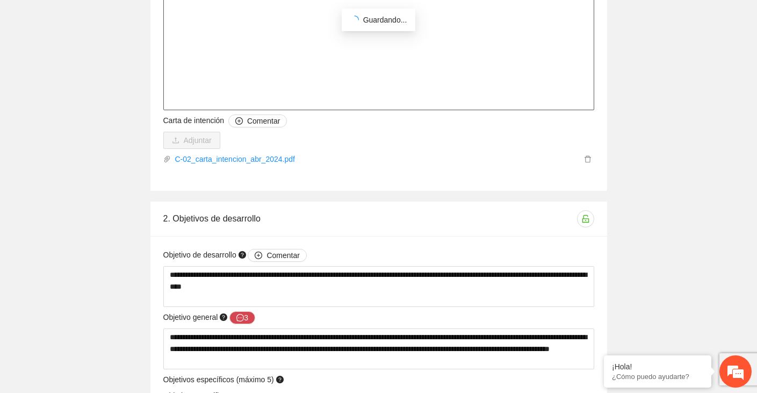
scroll to position [4170, 0]
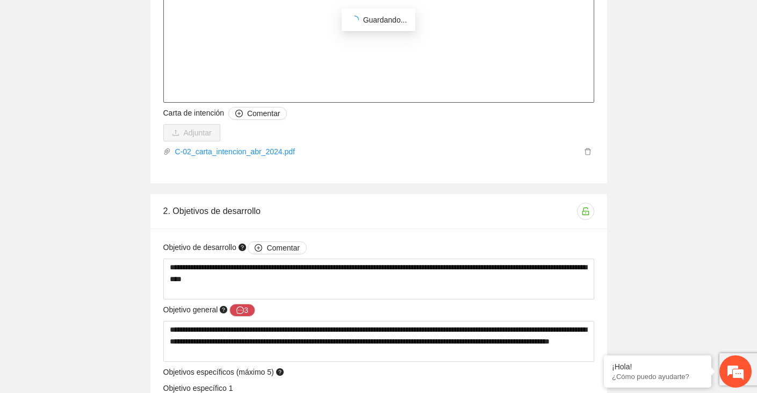
drag, startPoint x: 169, startPoint y: 173, endPoint x: 349, endPoint y: 93, distance: 196.4
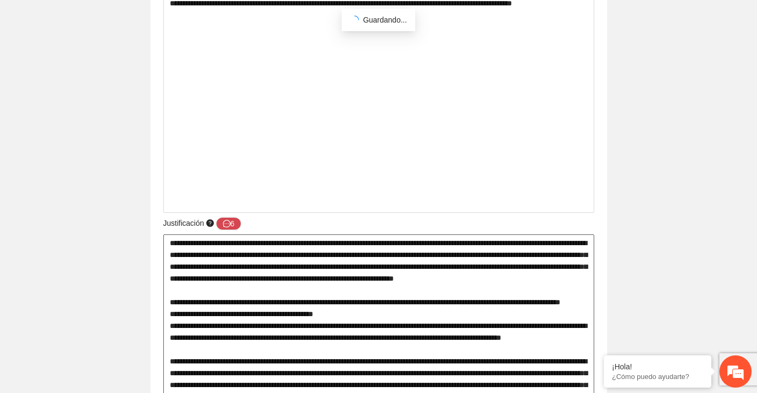
scroll to position [1588, 0]
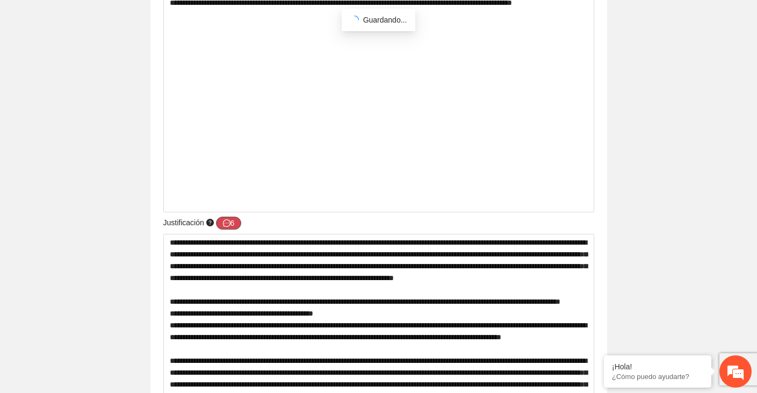
click at [236, 222] on button "6" at bounding box center [229, 222] width 26 height 13
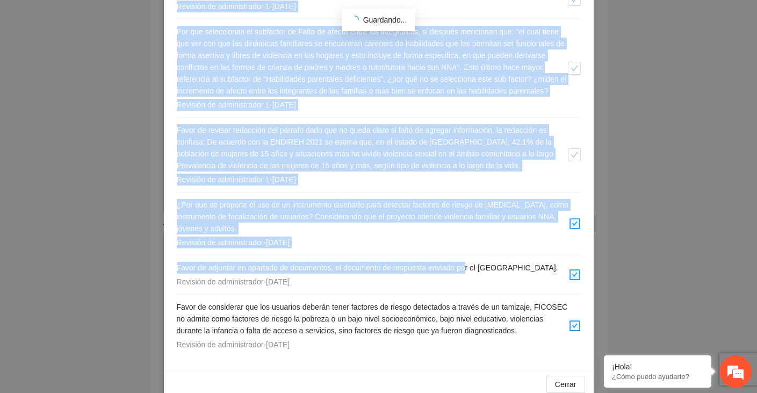
scroll to position [246, 0]
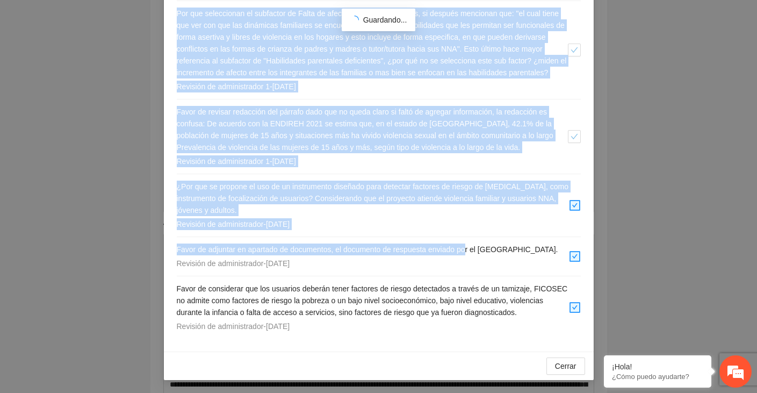
drag, startPoint x: 175, startPoint y: 184, endPoint x: 338, endPoint y: 326, distance: 216.6
click at [338, 326] on div "Agregar Comentarios ( 6 ) Favor de atender comentarios de revisión 1. Revisión …" at bounding box center [379, 111] width 430 height 479
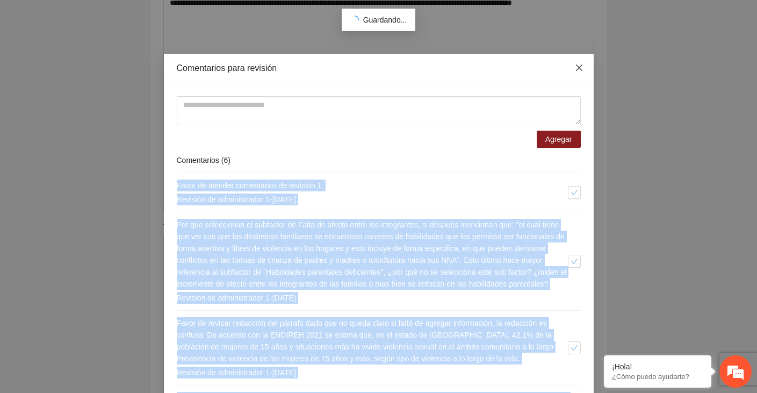
click at [583, 67] on icon "close" at bounding box center [579, 67] width 9 height 9
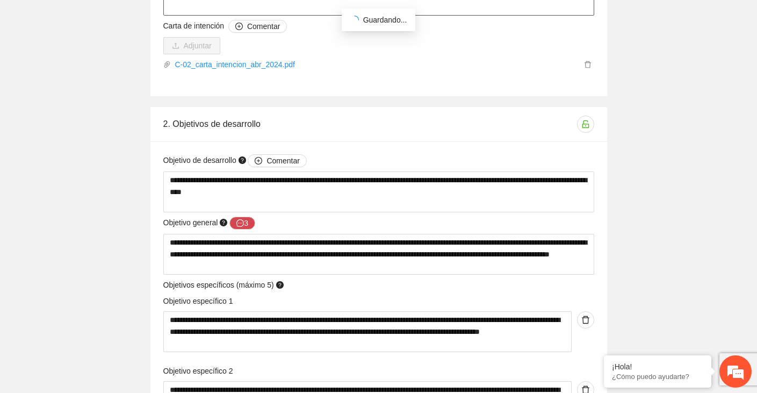
scroll to position [4258, 0]
click at [230, 186] on textarea "**********" at bounding box center [378, 191] width 431 height 41
click at [192, 249] on textarea "**********" at bounding box center [378, 253] width 431 height 41
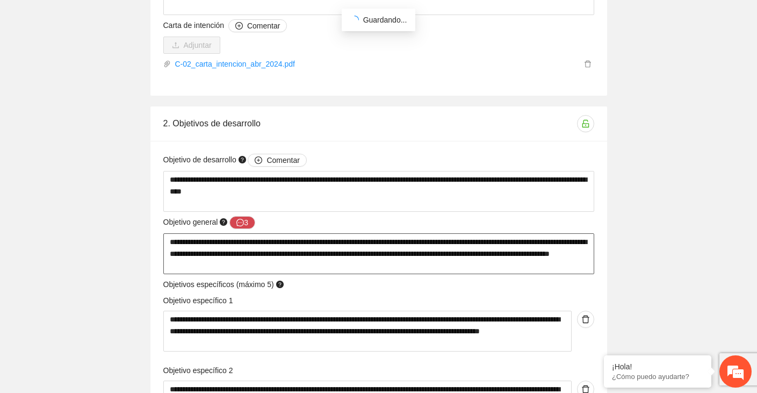
click at [192, 249] on textarea "**********" at bounding box center [378, 253] width 431 height 41
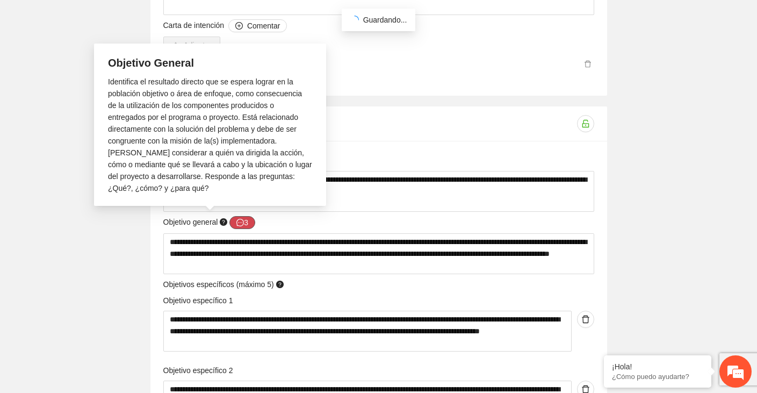
click at [242, 221] on icon "message" at bounding box center [240, 223] width 8 height 8
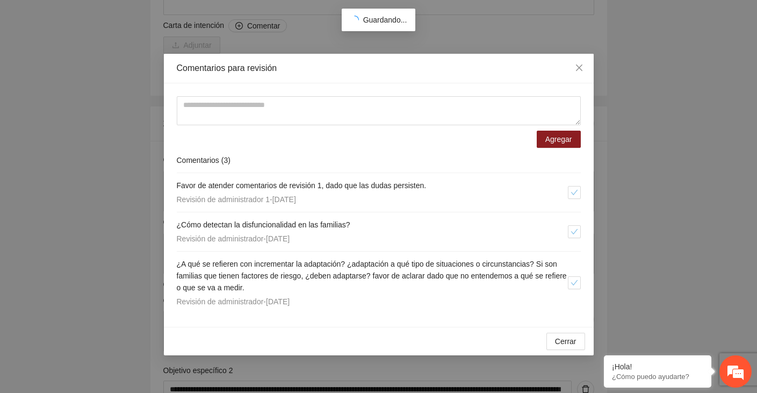
drag, startPoint x: 171, startPoint y: 182, endPoint x: 345, endPoint y: 300, distance: 210.6
click at [345, 300] on div "Agregar Comentarios ( 3 ) Favor de atender comentarios de revisión 1, dado que …" at bounding box center [379, 204] width 430 height 243
click at [581, 70] on icon "close" at bounding box center [578, 67] width 6 height 6
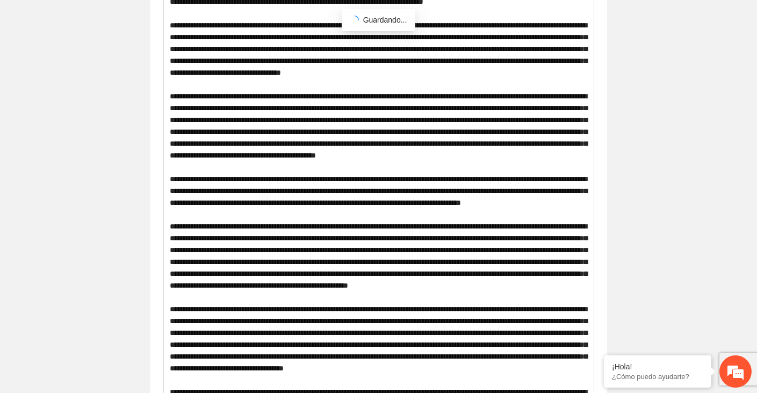
scroll to position [0, 0]
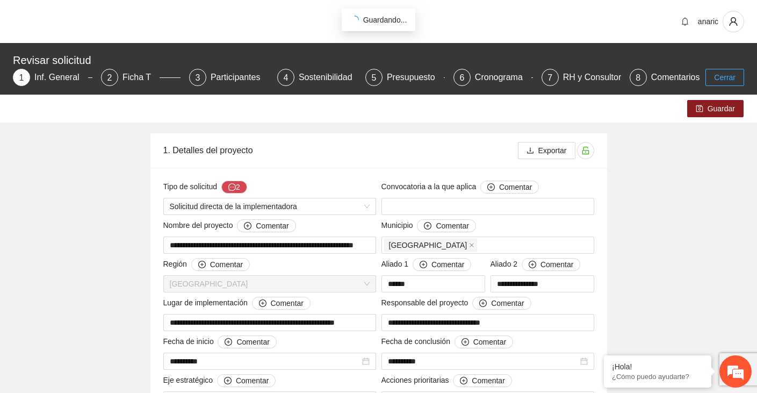
click at [724, 75] on span "Cerrar" at bounding box center [724, 77] width 21 height 12
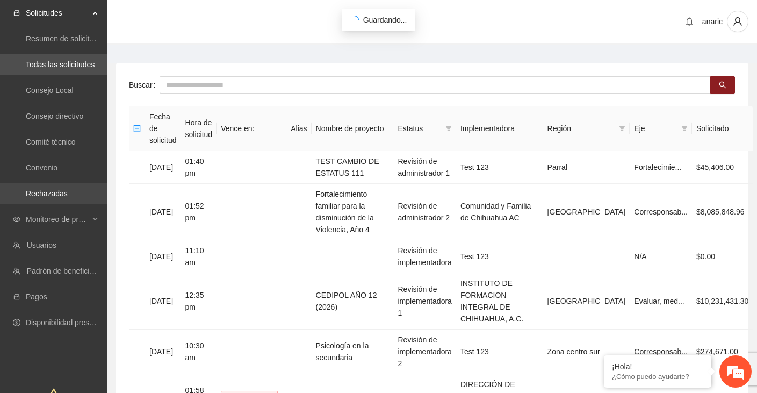
click at [42, 189] on link "Rechazadas" at bounding box center [47, 193] width 42 height 9
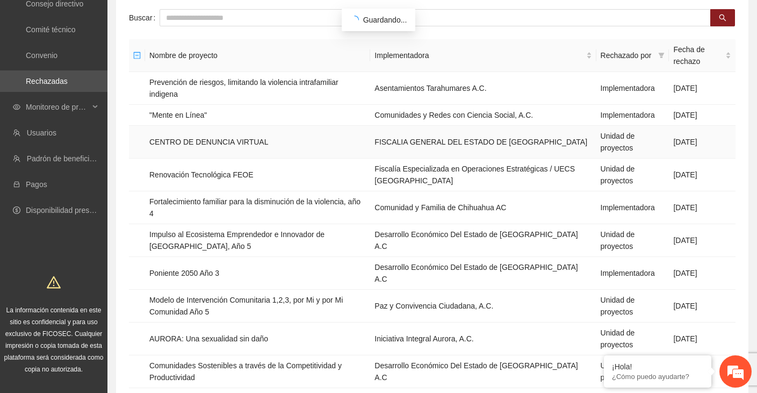
scroll to position [114, 0]
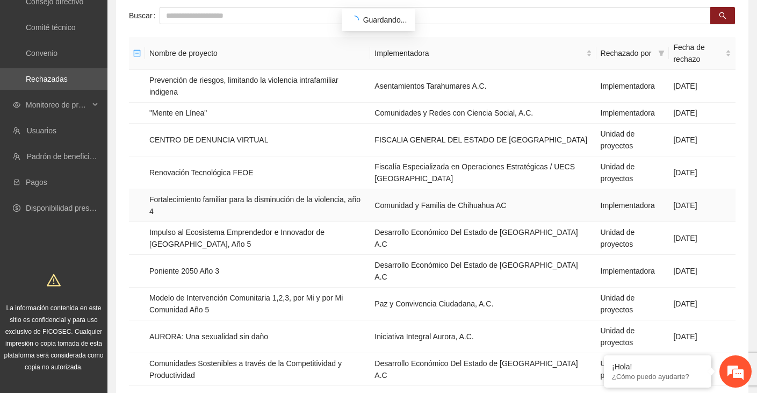
click at [249, 199] on td "Fortalecimiento familiar para la disminución de la violencia, año 4" at bounding box center [257, 205] width 225 height 33
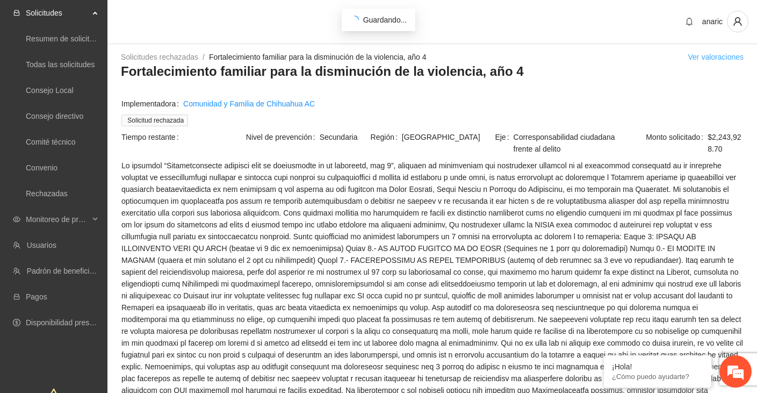
click at [703, 60] on link "Ver valoraciones" at bounding box center [715, 57] width 56 height 9
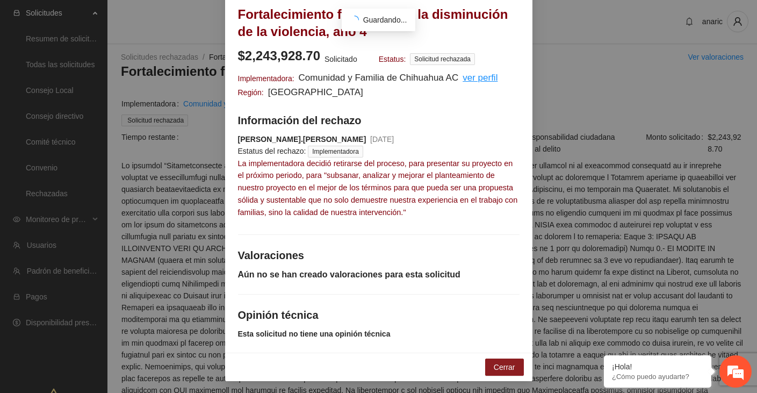
scroll to position [125, 0]
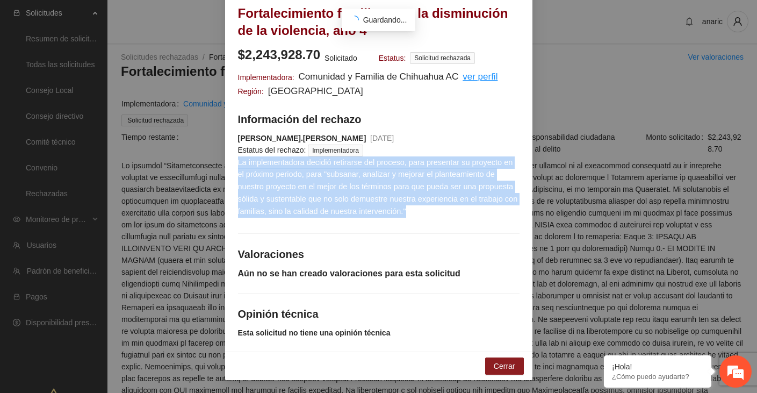
drag, startPoint x: 475, startPoint y: 208, endPoint x: 238, endPoint y: 164, distance: 240.8
click at [238, 164] on div "[PERSON_NAME].[PERSON_NAME] [DATE] Estatus del rechazo: Implementadora La imple…" at bounding box center [378, 174] width 281 height 85
click at [495, 367] on span "Cerrar" at bounding box center [504, 366] width 21 height 12
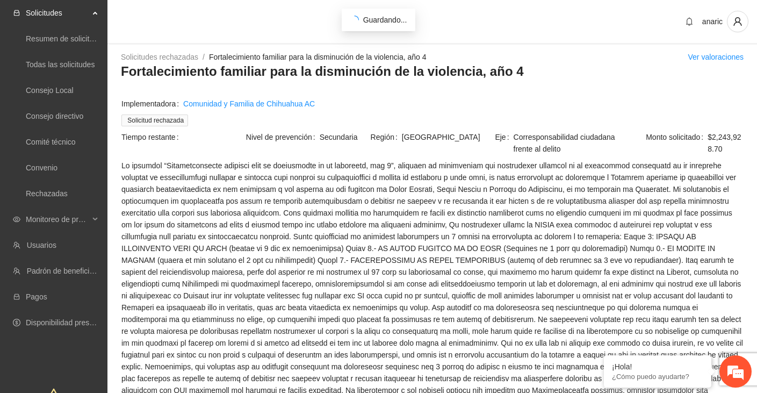
scroll to position [71, 0]
click at [50, 194] on link "Rechazadas" at bounding box center [47, 193] width 42 height 9
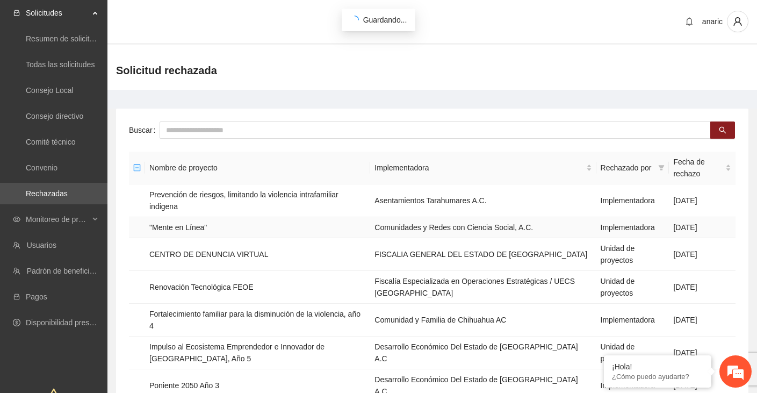
click at [174, 227] on td ""Mente en Línea"" at bounding box center [257, 227] width 225 height 21
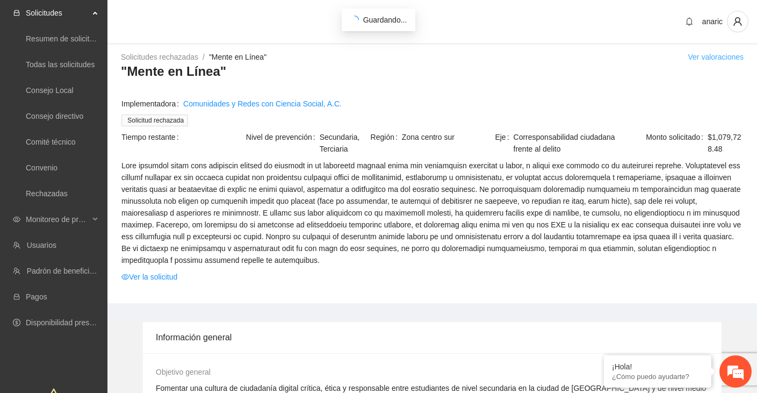
click at [694, 54] on link "Ver valoraciones" at bounding box center [715, 57] width 56 height 9
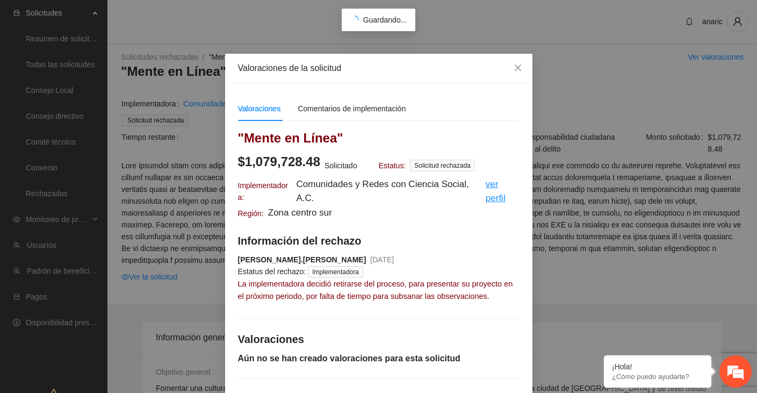
scroll to position [85, 0]
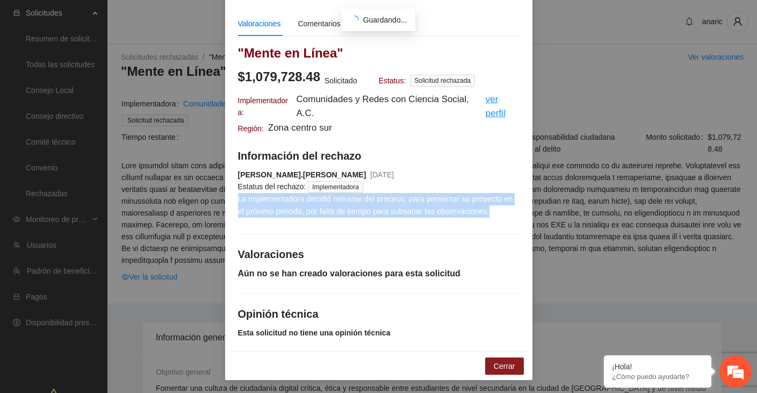
drag, startPoint x: 509, startPoint y: 209, endPoint x: 240, endPoint y: 200, distance: 269.7
click at [240, 200] on div "[PERSON_NAME].[PERSON_NAME] [DATE] Estatus del rechazo: Implementadora La imple…" at bounding box center [378, 193] width 281 height 49
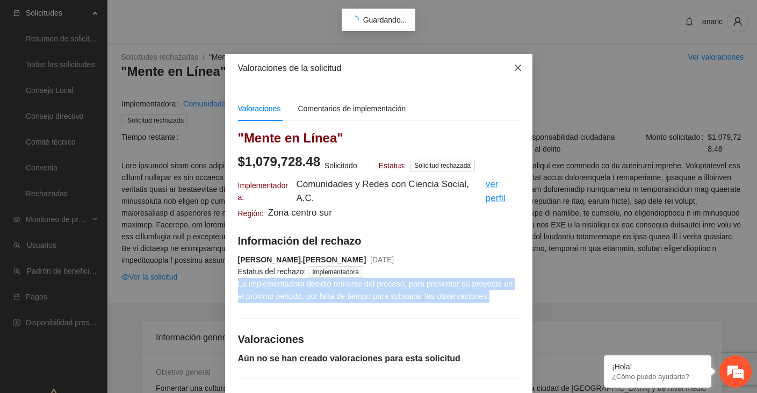
click at [516, 69] on icon "close" at bounding box center [517, 67] width 6 height 6
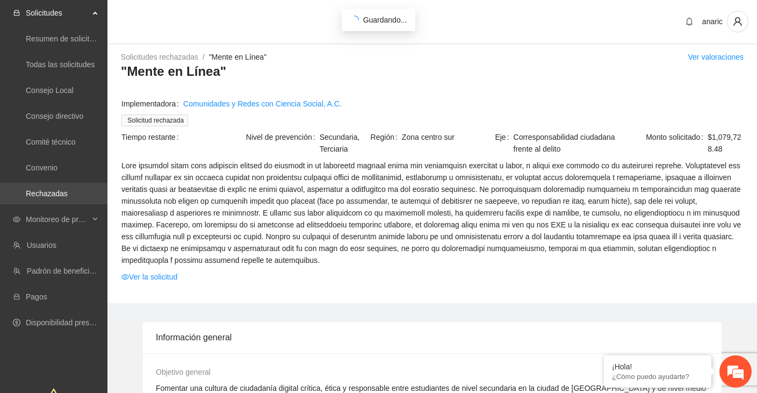
click at [47, 197] on link "Rechazadas" at bounding box center [47, 193] width 42 height 9
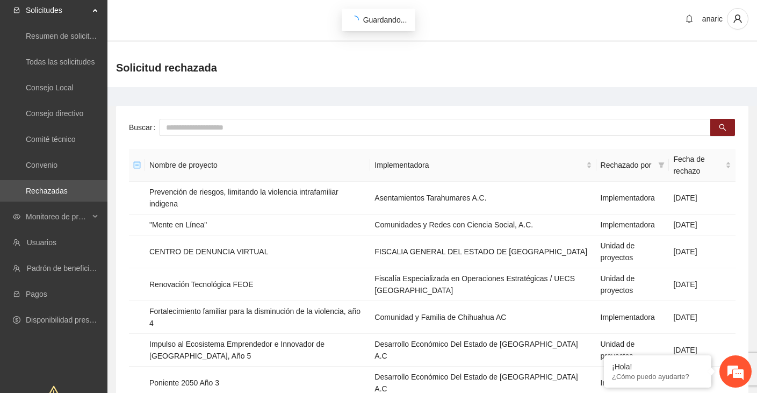
scroll to position [18, 0]
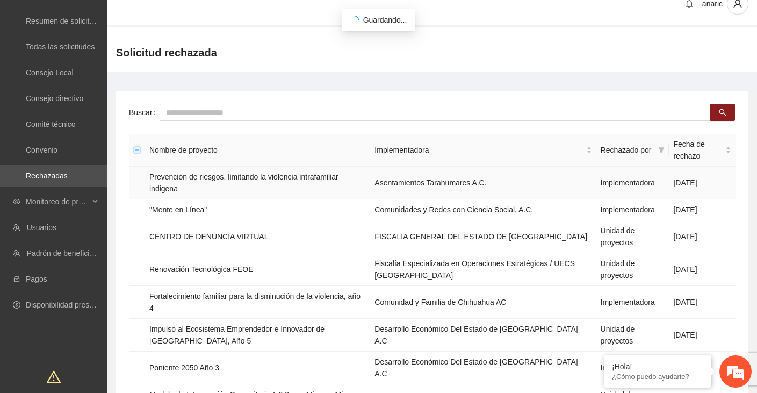
click at [252, 177] on td "Prevención de riesgos, limitando la violencia intrafamiliar indigena" at bounding box center [257, 182] width 225 height 33
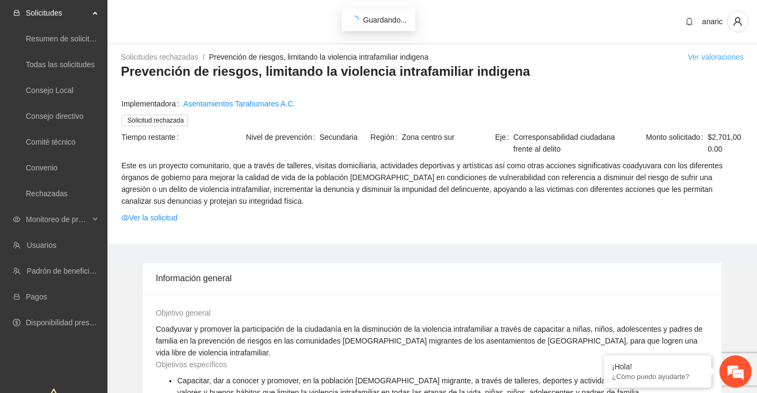
click at [699, 55] on link "Ver valoraciones" at bounding box center [715, 57] width 56 height 9
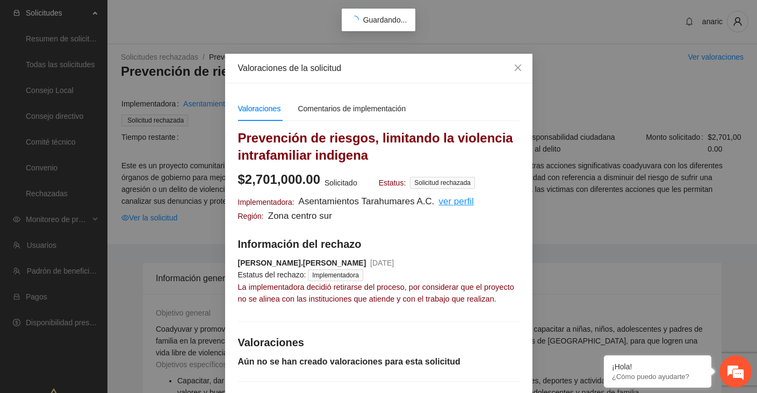
scroll to position [100, 0]
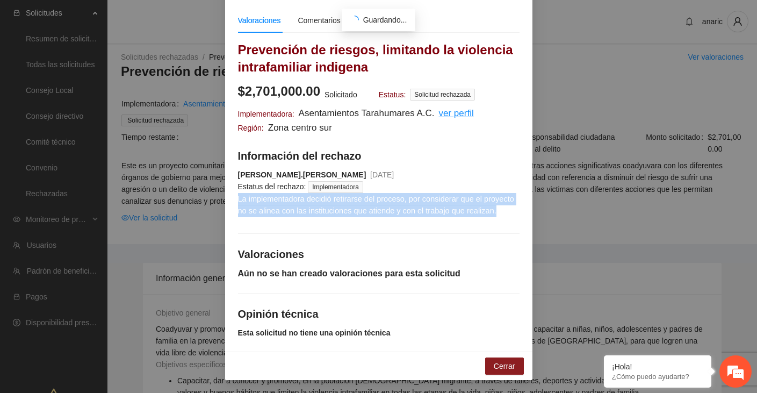
drag, startPoint x: 277, startPoint y: 209, endPoint x: 238, endPoint y: 190, distance: 43.2
click at [238, 190] on div "[PERSON_NAME].[PERSON_NAME] [DATE] Estatus del rechazo: Implementadora La imple…" at bounding box center [378, 193] width 281 height 49
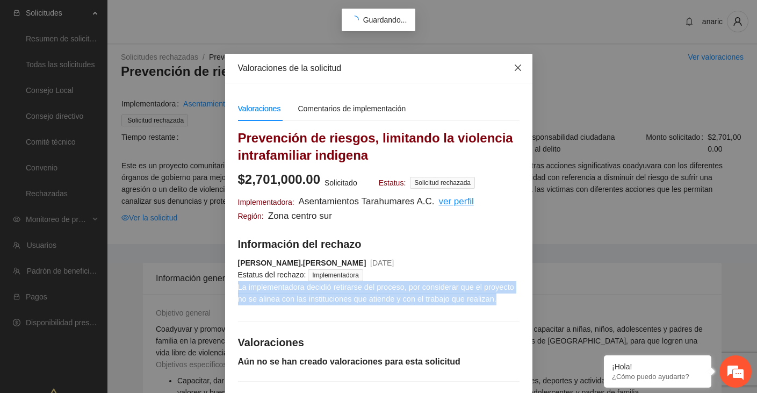
click at [519, 64] on icon "close" at bounding box center [517, 67] width 9 height 9
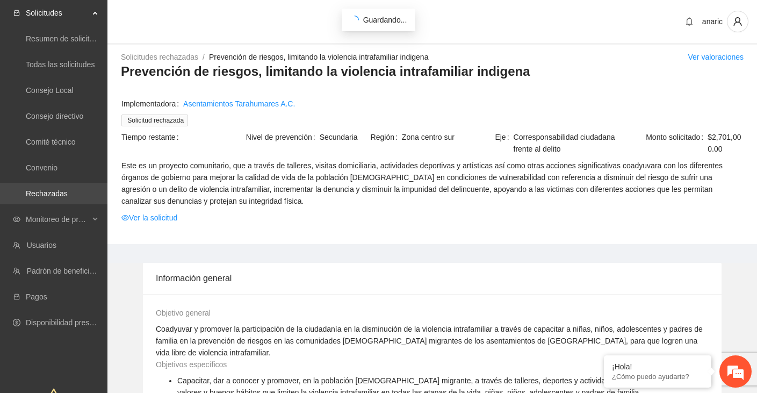
click at [53, 193] on link "Rechazadas" at bounding box center [47, 193] width 42 height 9
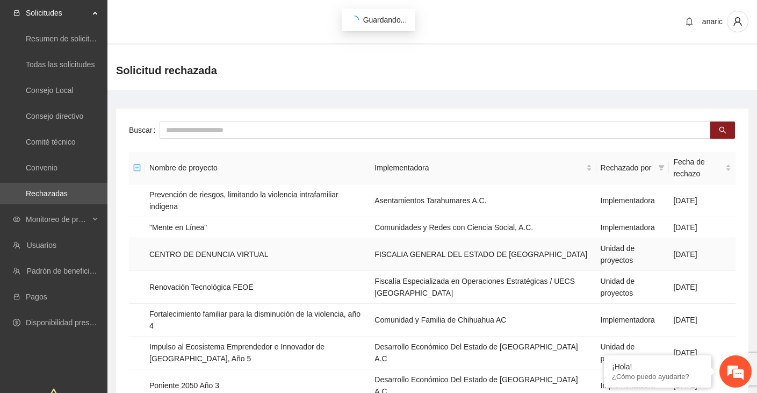
scroll to position [179, 0]
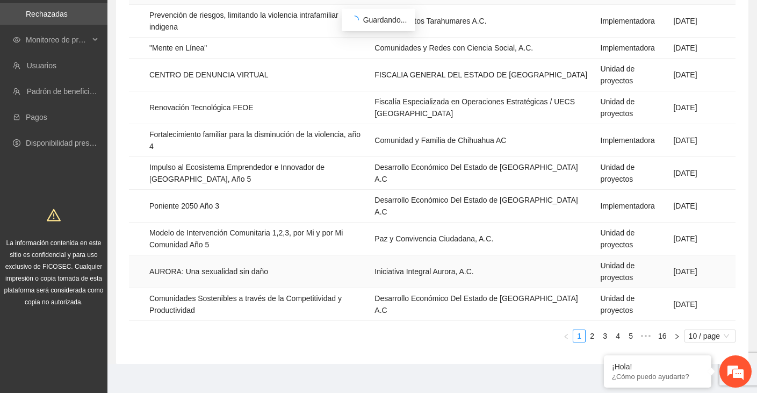
click at [214, 258] on td "AURORA: Una sexualidad sin daño" at bounding box center [257, 271] width 225 height 33
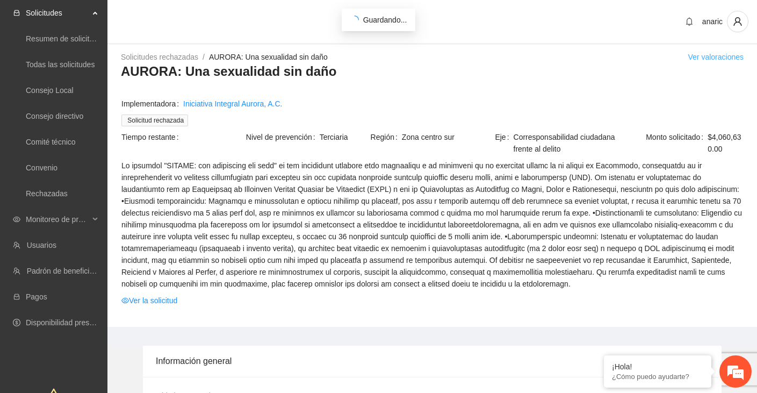
click at [706, 57] on link "Ver valoraciones" at bounding box center [715, 57] width 56 height 9
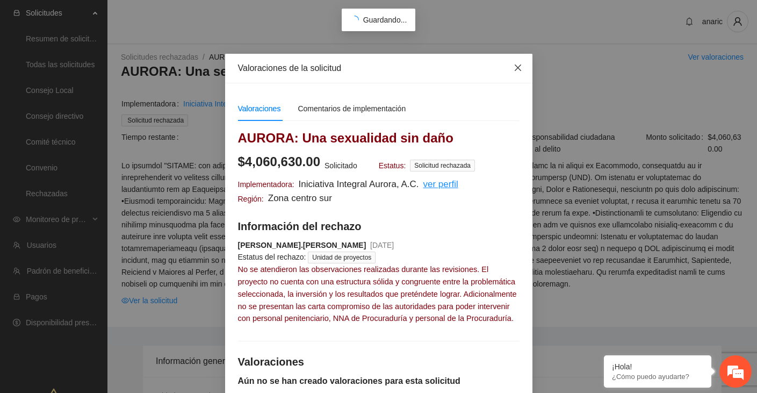
click at [519, 70] on icon "close" at bounding box center [517, 67] width 6 height 6
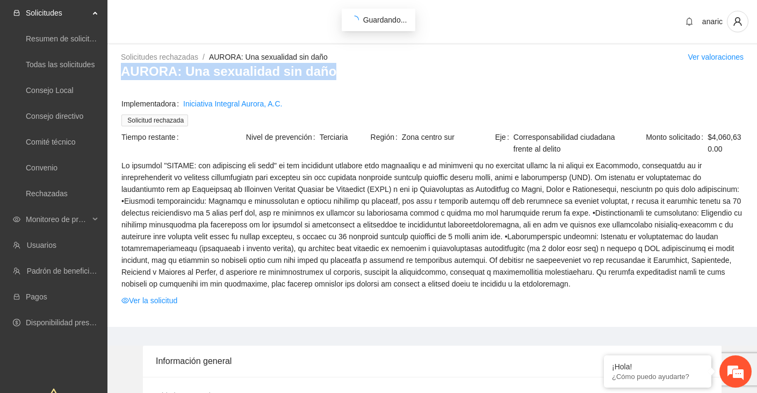
drag, startPoint x: 331, startPoint y: 79, endPoint x: 124, endPoint y: 77, distance: 207.3
click at [124, 77] on h3 "AURORA: Una sexualidad sin daño" at bounding box center [432, 71] width 622 height 17
click at [169, 306] on link "Ver la solicitud" at bounding box center [149, 300] width 56 height 12
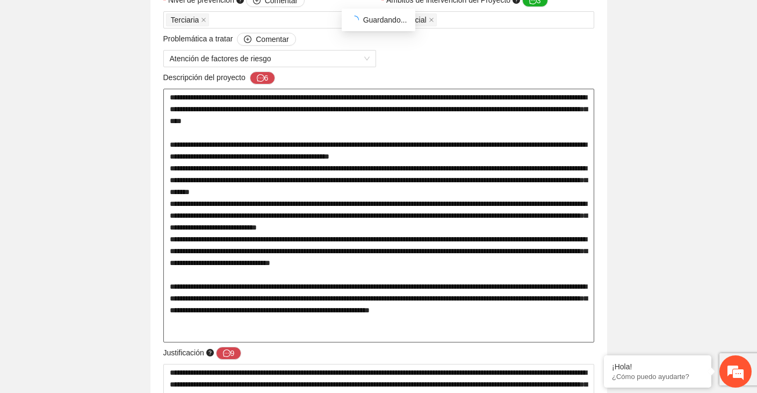
scroll to position [434, 0]
drag, startPoint x: 168, startPoint y: 130, endPoint x: 343, endPoint y: 333, distance: 267.7
click at [344, 334] on textarea at bounding box center [378, 214] width 431 height 253
click at [264, 77] on icon "message" at bounding box center [261, 78] width 8 height 8
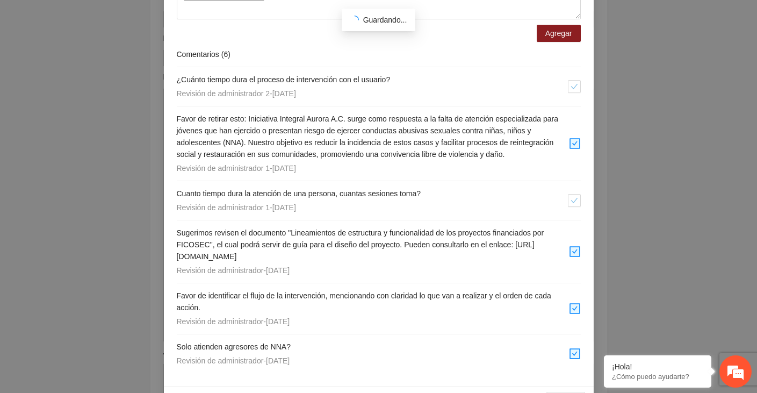
scroll to position [152, 0]
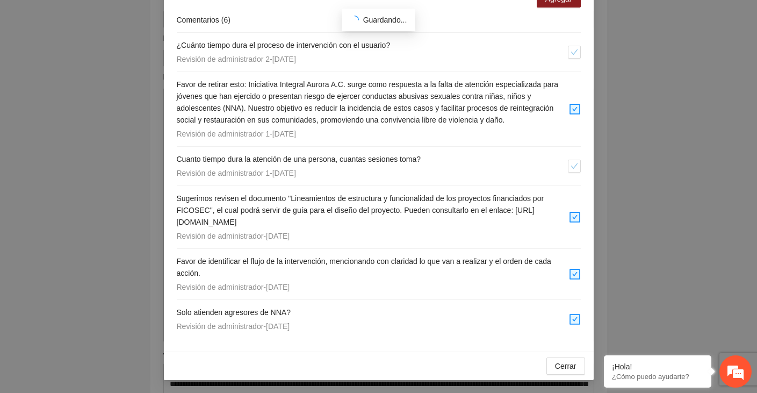
drag, startPoint x: 175, startPoint y: 130, endPoint x: 362, endPoint y: 333, distance: 276.3
click at [362, 333] on div "Agregar Comentarios ( 6 ) ¿Cuánto tiempo dura el proceso de intervención con el…" at bounding box center [379, 147] width 430 height 408
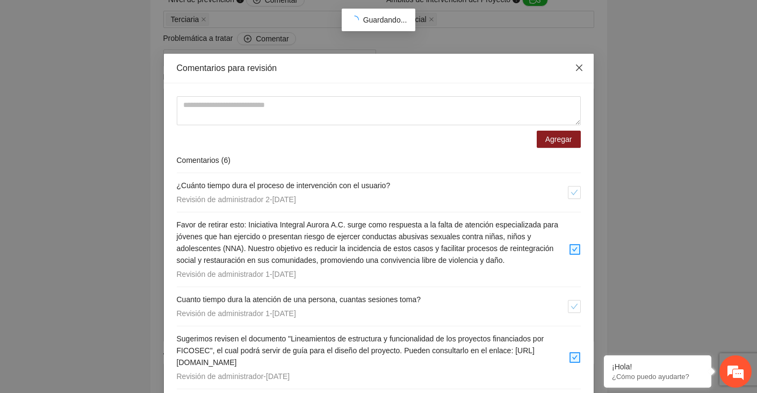
click at [580, 67] on icon "close" at bounding box center [579, 67] width 9 height 9
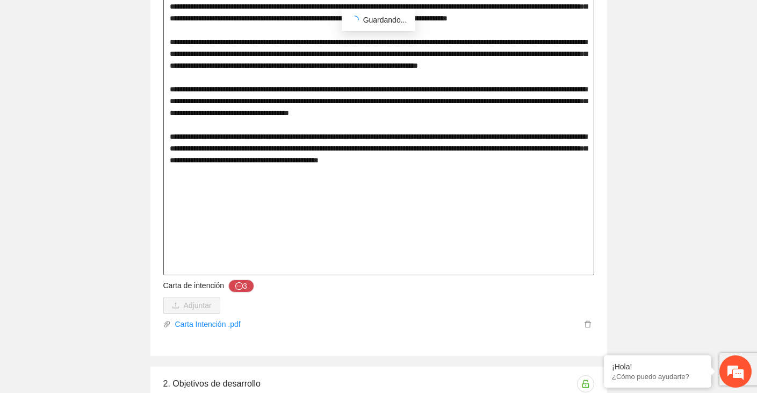
scroll to position [1002, 0]
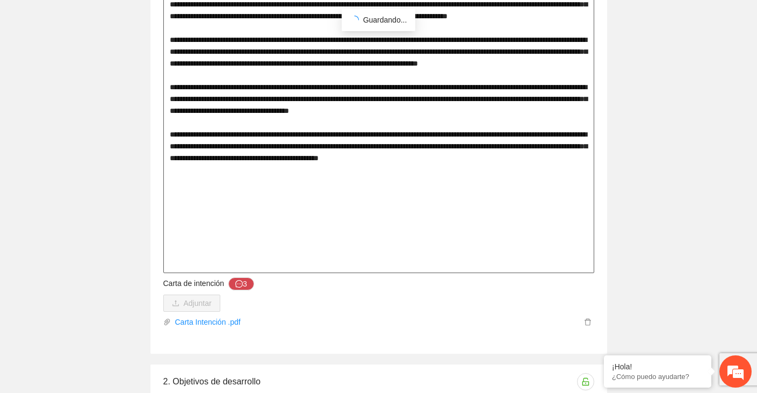
drag, startPoint x: 169, startPoint y: 85, endPoint x: 323, endPoint y: 253, distance: 228.4
click at [323, 253] on textarea at bounding box center [378, 34] width 431 height 478
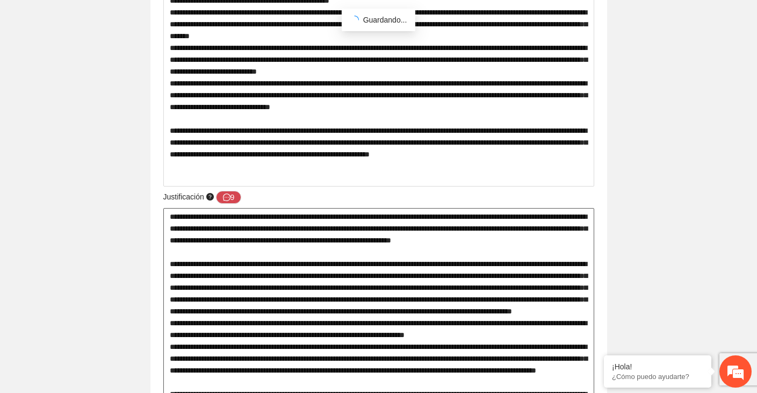
scroll to position [632, 0]
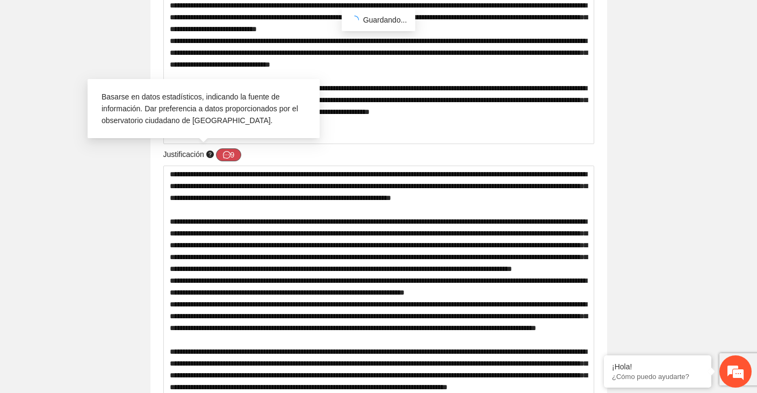
click at [234, 154] on button "9" at bounding box center [229, 154] width 26 height 13
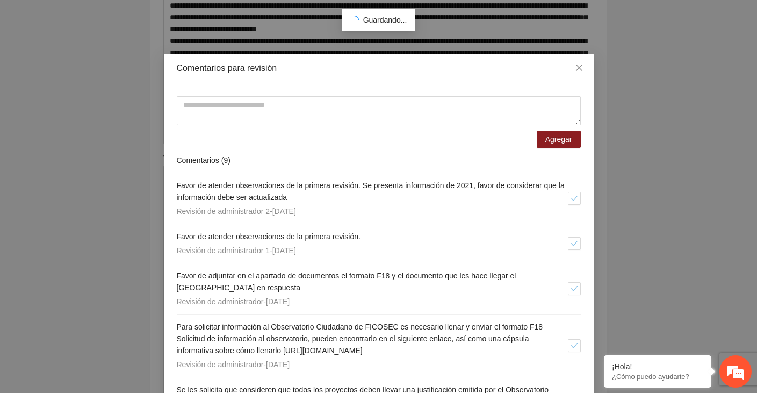
drag, startPoint x: 176, startPoint y: 158, endPoint x: 255, endPoint y: 229, distance: 106.1
click at [328, 257] on div "Agregar Comentarios ( 9 ) Favor de atender observaciones de la primera revisión…" at bounding box center [379, 375] width 430 height 585
click at [173, 187] on div "Agregar Comentarios ( 9 ) Favor de atender observaciones de la primera revisión…" at bounding box center [379, 375] width 430 height 585
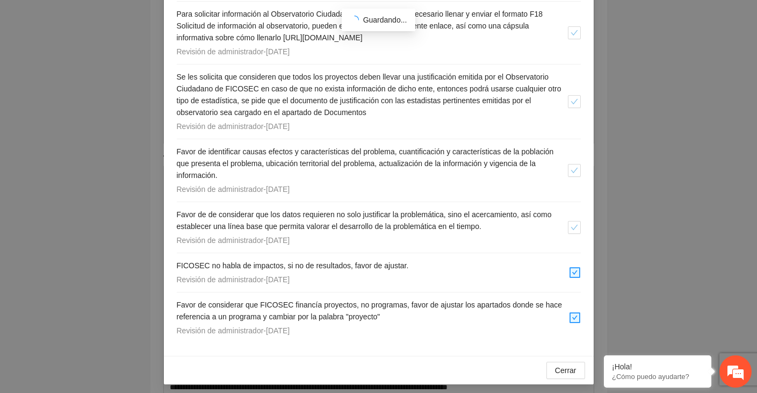
scroll to position [317, 0]
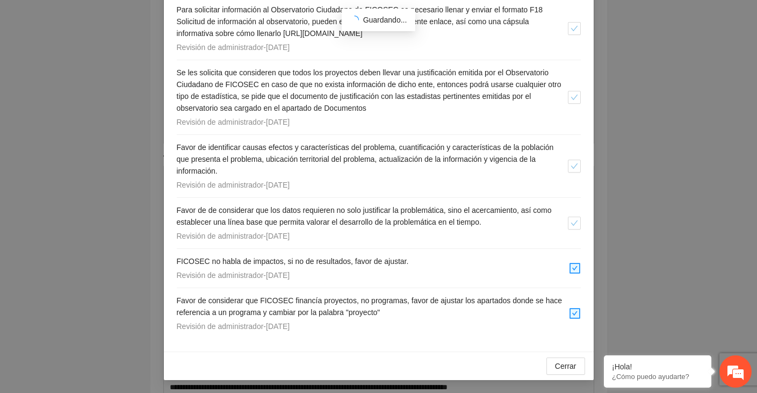
drag, startPoint x: 173, startPoint y: 183, endPoint x: 443, endPoint y: 332, distance: 308.2
click at [443, 332] on div "Agregar Comentarios ( 9 ) Favor de atender observaciones de la primera revisión…" at bounding box center [379, 58] width 430 height 585
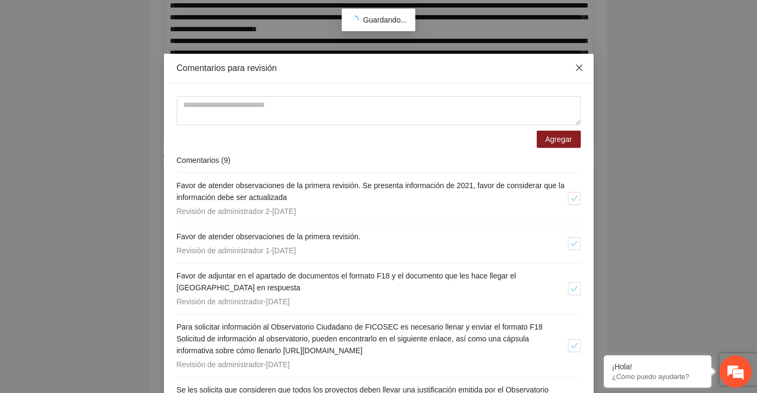
click at [584, 61] on span "Close" at bounding box center [578, 68] width 29 height 29
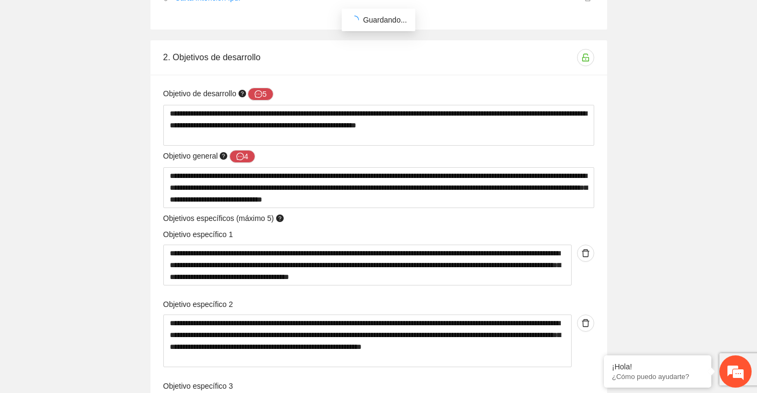
scroll to position [1329, 0]
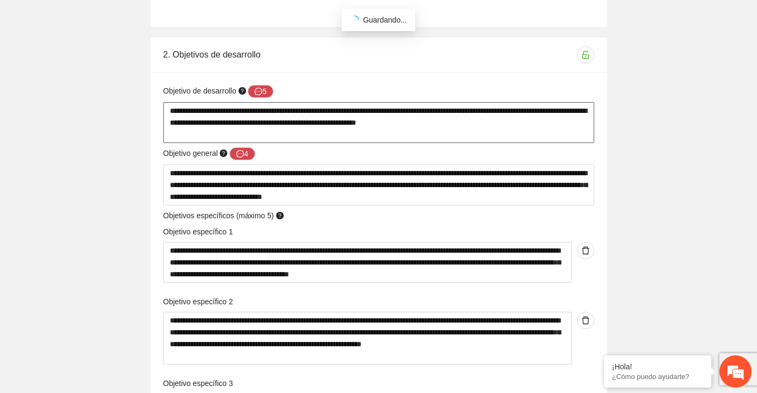
click at [229, 115] on textarea "**********" at bounding box center [378, 122] width 431 height 41
click at [224, 183] on textarea "**********" at bounding box center [378, 184] width 431 height 41
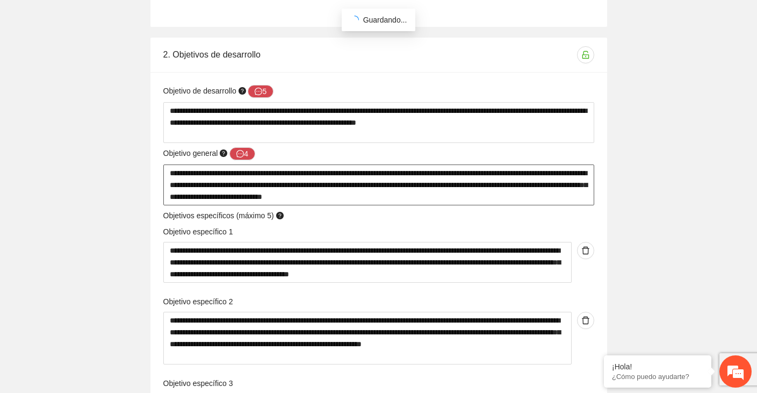
click at [224, 183] on textarea "**********" at bounding box center [378, 184] width 431 height 41
click at [271, 87] on button "5" at bounding box center [261, 91] width 26 height 13
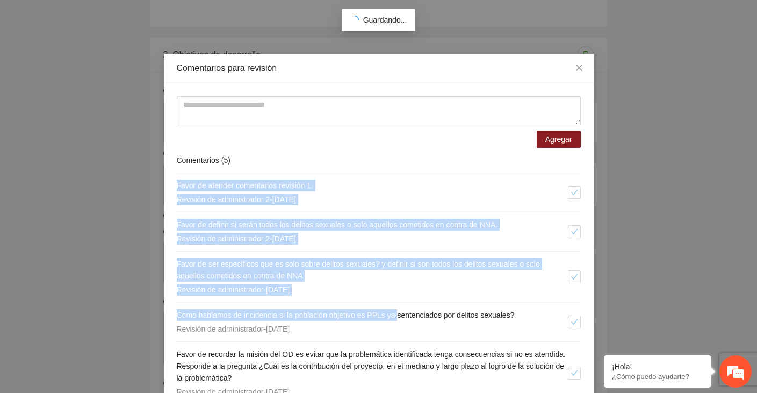
scroll to position [66, 0]
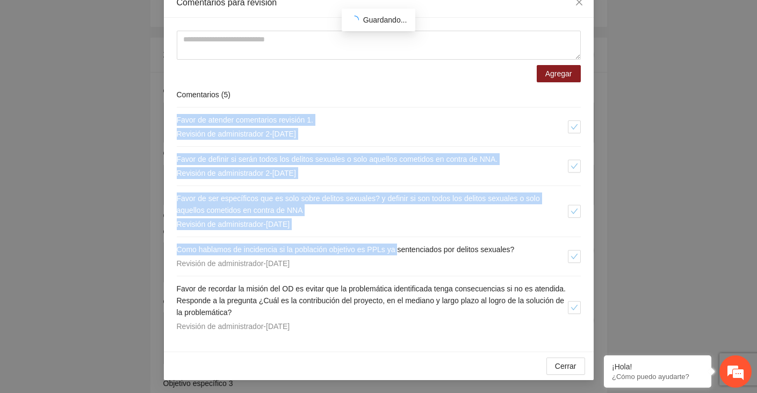
drag, startPoint x: 175, startPoint y: 186, endPoint x: 368, endPoint y: 322, distance: 236.3
click at [368, 322] on div "Agregar Comentarios ( 5 ) Favor de atender comentarios revisión 1. Revisión de …" at bounding box center [379, 184] width 430 height 333
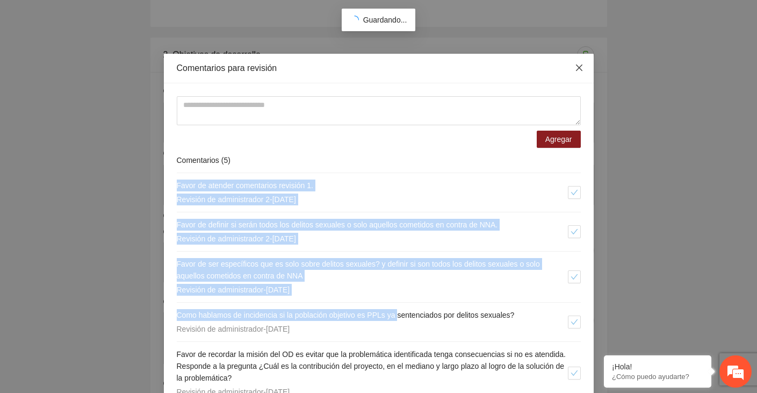
click at [578, 64] on icon "close" at bounding box center [579, 67] width 9 height 9
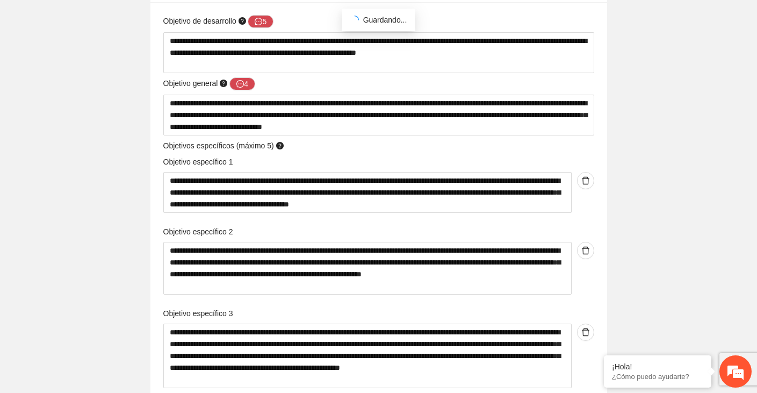
scroll to position [1416, 0]
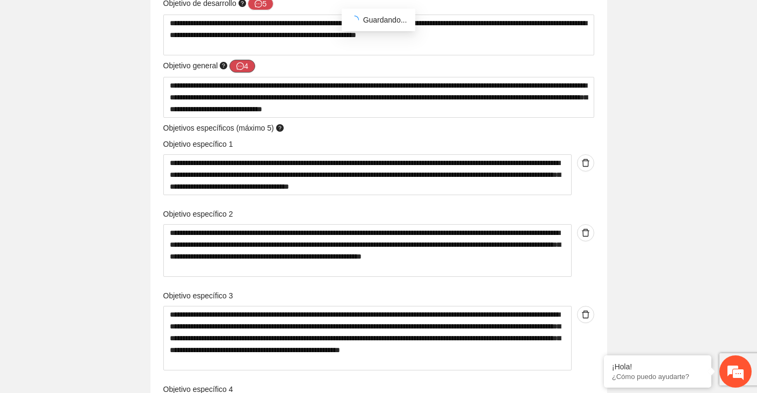
click at [244, 64] on icon "message" at bounding box center [240, 66] width 8 height 8
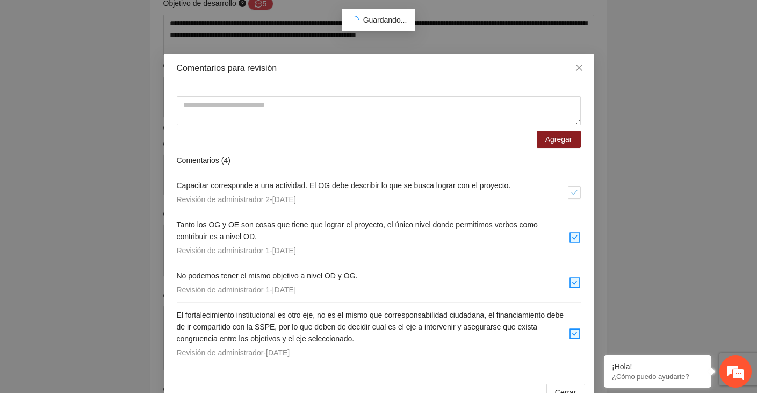
drag, startPoint x: 173, startPoint y: 182, endPoint x: 406, endPoint y: 369, distance: 298.3
click at [406, 369] on div "Agregar Comentarios ( 4 ) Capacitar corresponde a una actividad. El OG debe des…" at bounding box center [379, 230] width 430 height 294
click at [576, 71] on icon "close" at bounding box center [579, 67] width 9 height 9
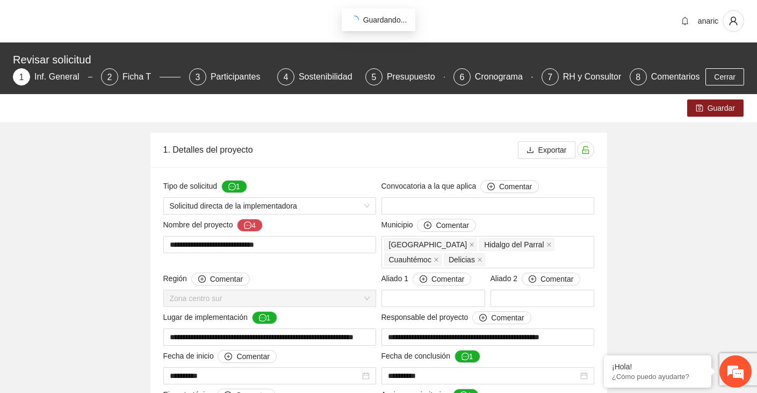
scroll to position [0, 0]
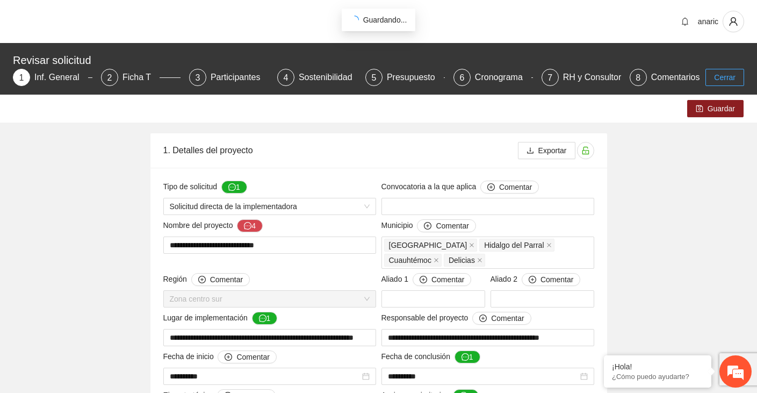
click at [719, 83] on span "Cerrar" at bounding box center [724, 77] width 21 height 12
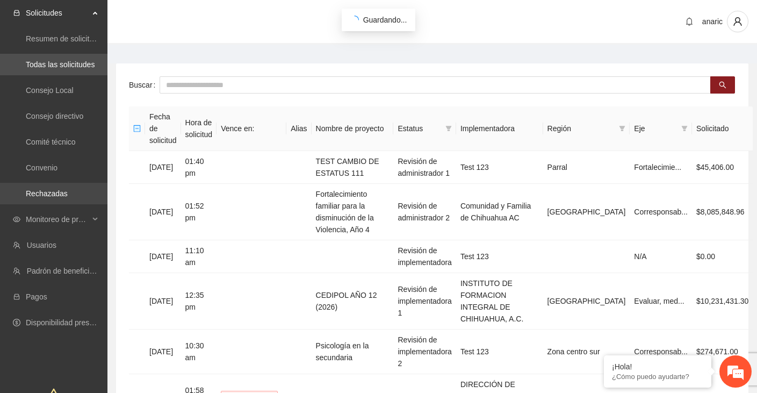
click at [40, 193] on link "Rechazadas" at bounding box center [47, 193] width 42 height 9
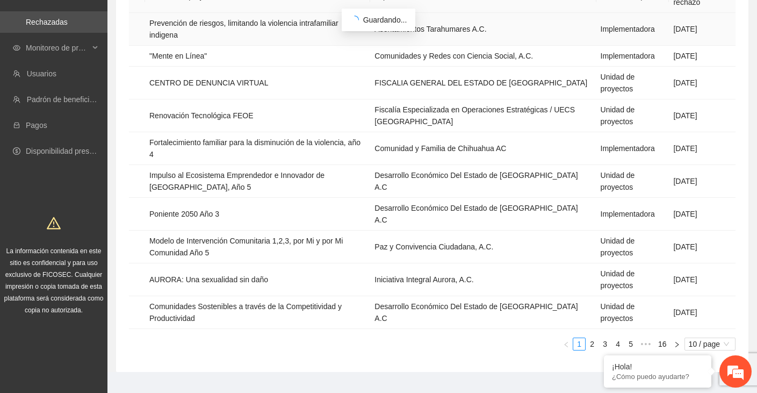
scroll to position [179, 0]
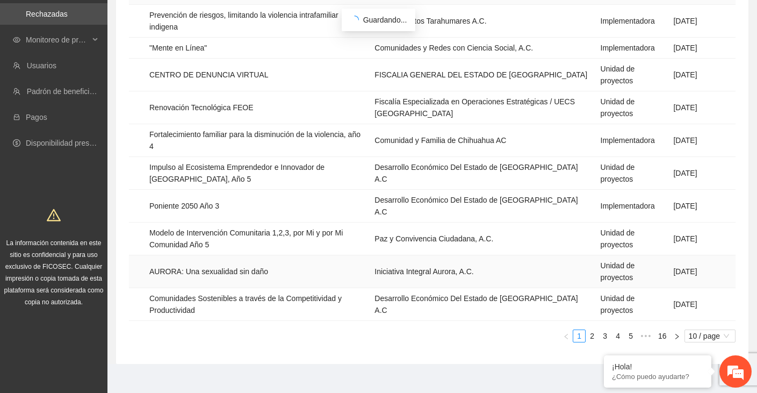
click at [213, 259] on td "AURORA: Una sexualidad sin daño" at bounding box center [257, 271] width 225 height 33
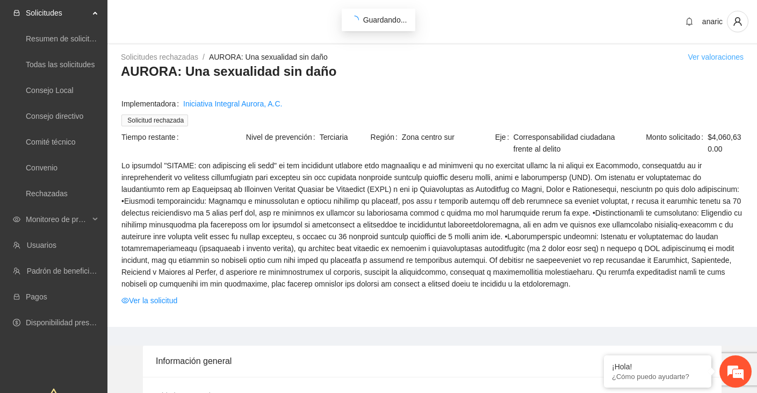
click at [712, 56] on link "Ver valoraciones" at bounding box center [715, 57] width 56 height 9
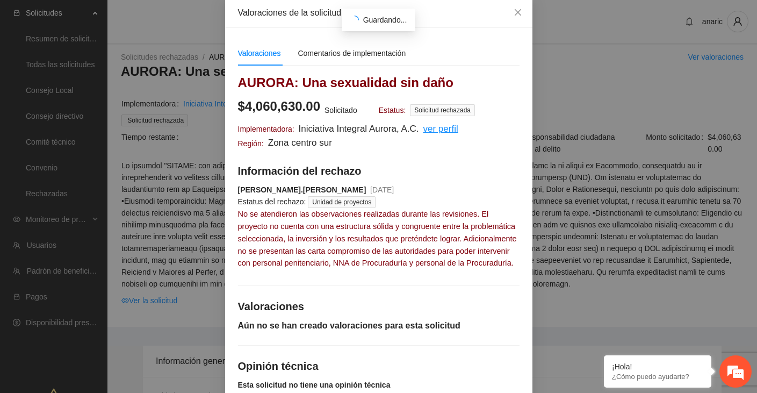
scroll to position [63, 0]
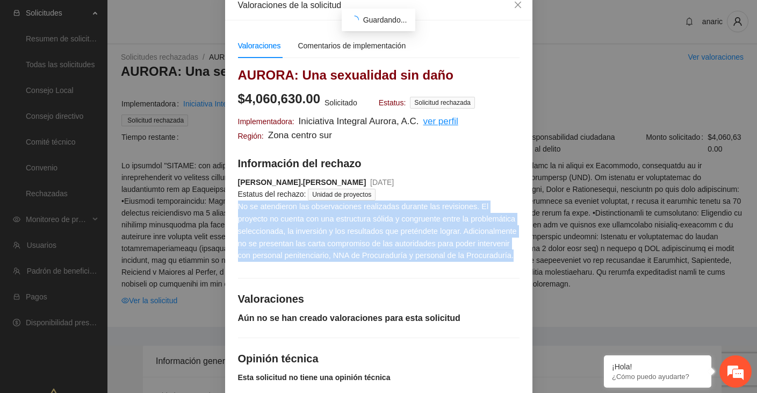
drag, startPoint x: 317, startPoint y: 266, endPoint x: 238, endPoint y: 207, distance: 98.5
click at [238, 207] on div "[PERSON_NAME].[PERSON_NAME] [DATE] Estatus del rechazo: Unidad de proyectos No …" at bounding box center [378, 218] width 281 height 85
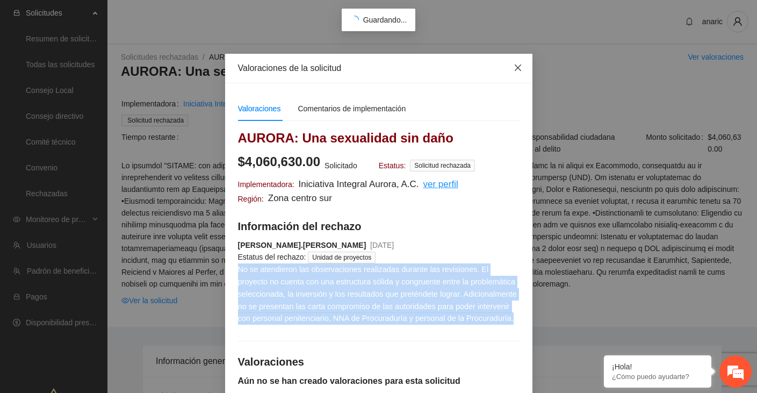
click at [514, 67] on icon "close" at bounding box center [517, 67] width 9 height 9
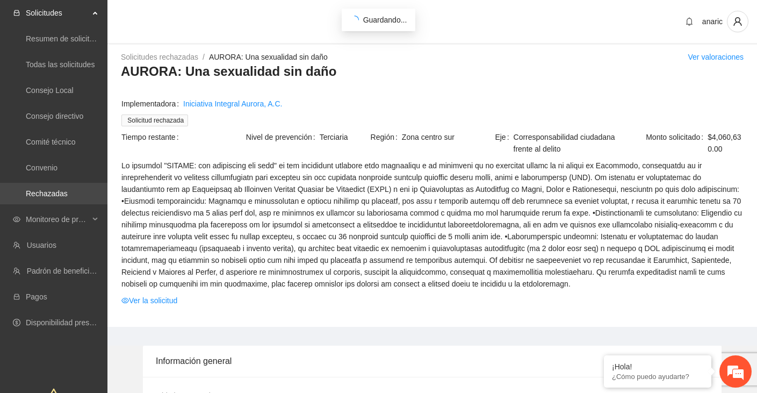
click at [41, 194] on link "Rechazadas" at bounding box center [47, 193] width 42 height 9
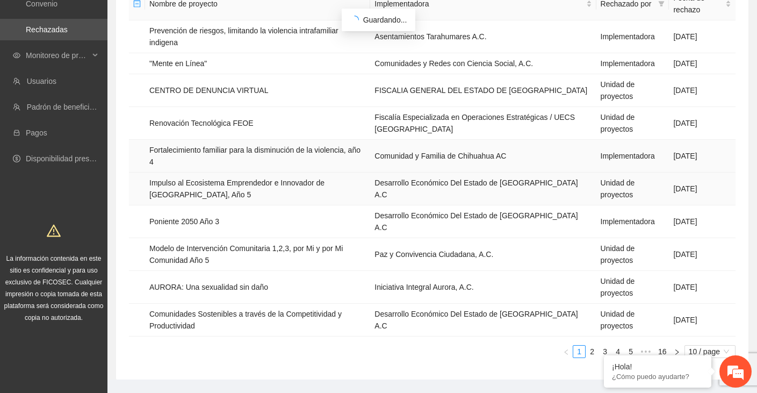
scroll to position [179, 0]
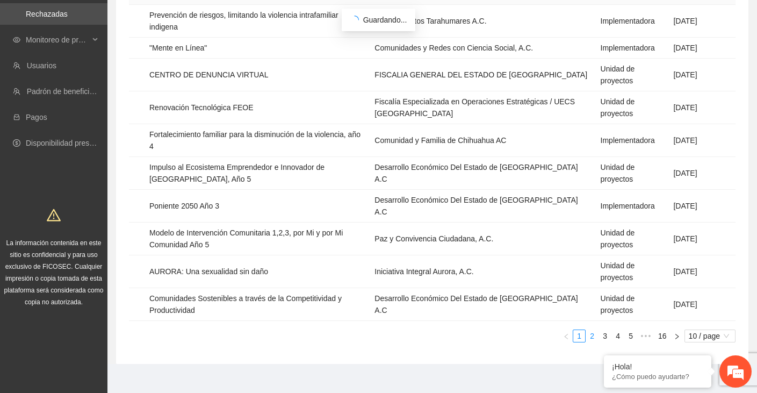
click at [589, 330] on link "2" at bounding box center [592, 336] width 12 height 12
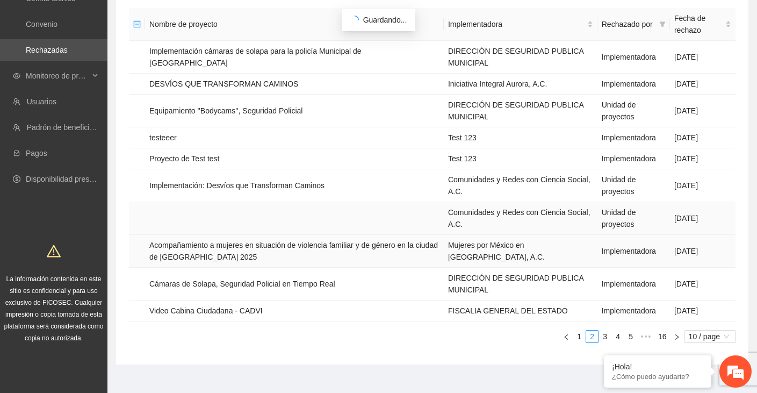
scroll to position [156, 0]
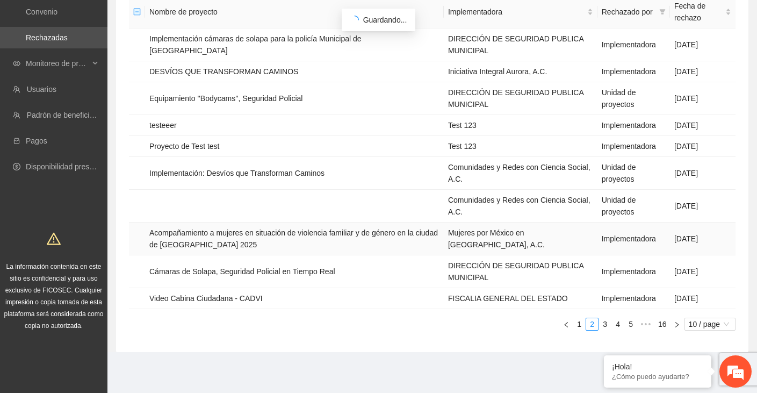
click at [218, 234] on td "Acompañamiento a mujeres en situación de violencia familiar y de género en la c…" at bounding box center [294, 238] width 299 height 33
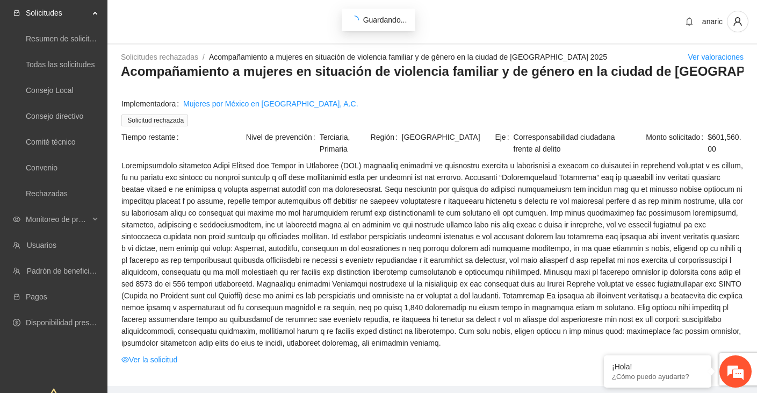
click at [140, 72] on h3 "Acompañamiento a mujeres en situación de violencia familiar y de género en la c…" at bounding box center [432, 71] width 622 height 17
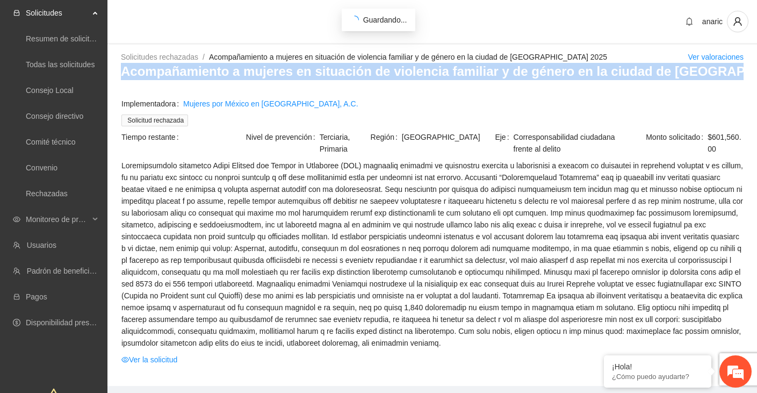
click at [140, 72] on h3 "Acompañamiento a mujeres en situación de violencia familiar y de género en la c…" at bounding box center [432, 71] width 622 height 17
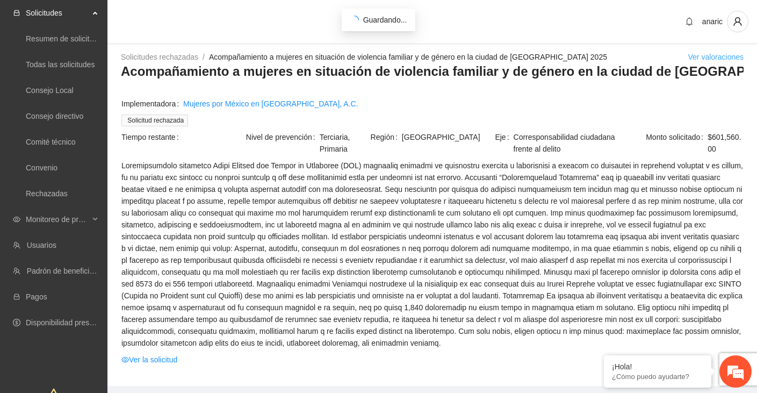
click at [701, 56] on link "Ver valoraciones" at bounding box center [715, 57] width 56 height 9
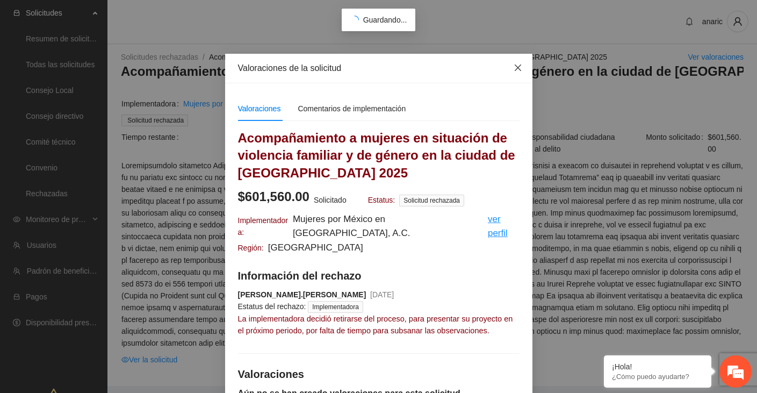
click at [517, 69] on icon "close" at bounding box center [517, 67] width 9 height 9
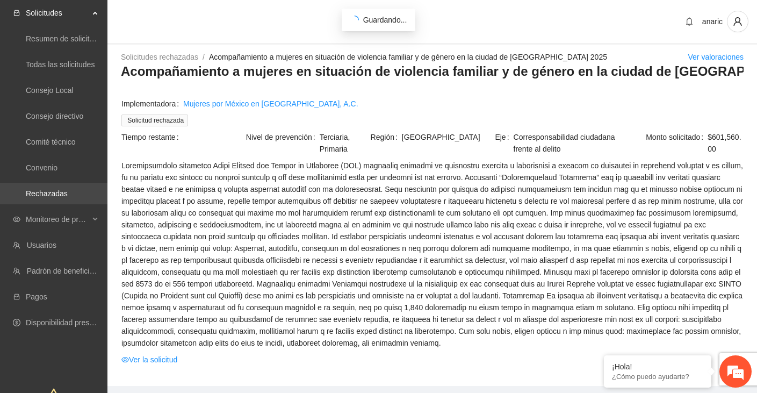
click at [43, 194] on link "Rechazadas" at bounding box center [47, 193] width 42 height 9
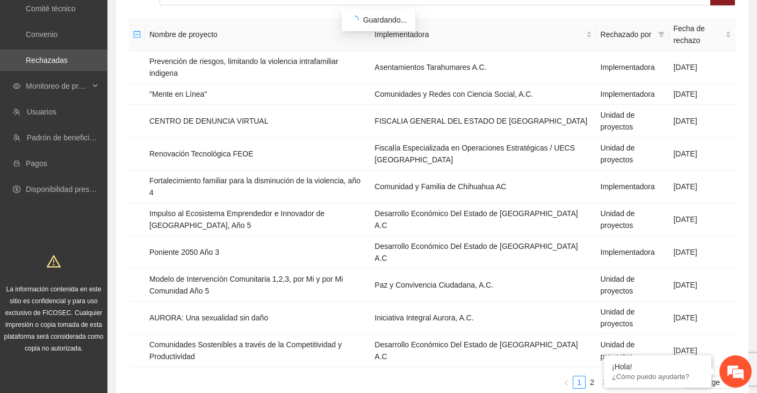
scroll to position [179, 0]
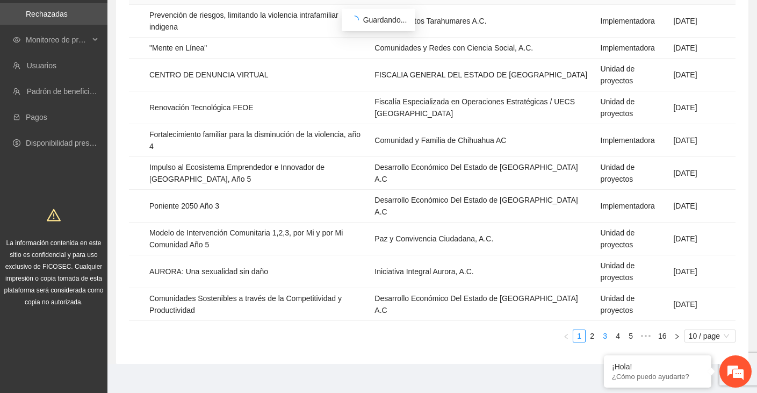
click at [605, 330] on link "3" at bounding box center [605, 336] width 12 height 12
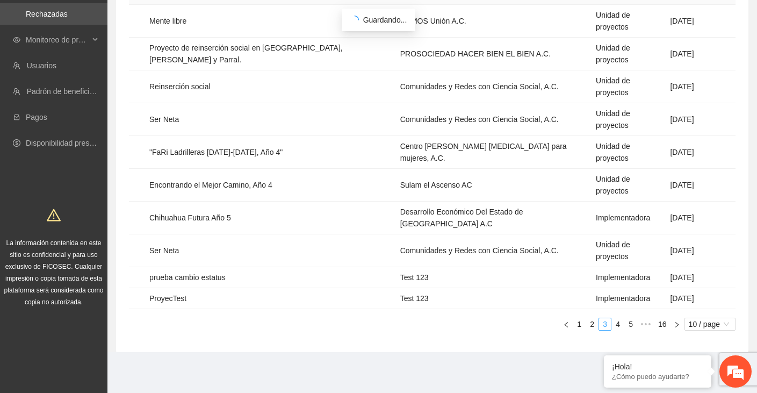
scroll to position [104, 0]
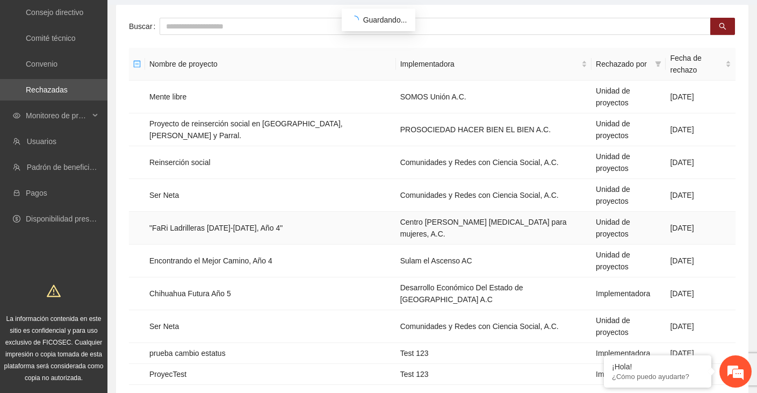
click at [197, 212] on td ""FaRi Ladrilleras [DATE]-[DATE], Año 4"" at bounding box center [270, 228] width 251 height 33
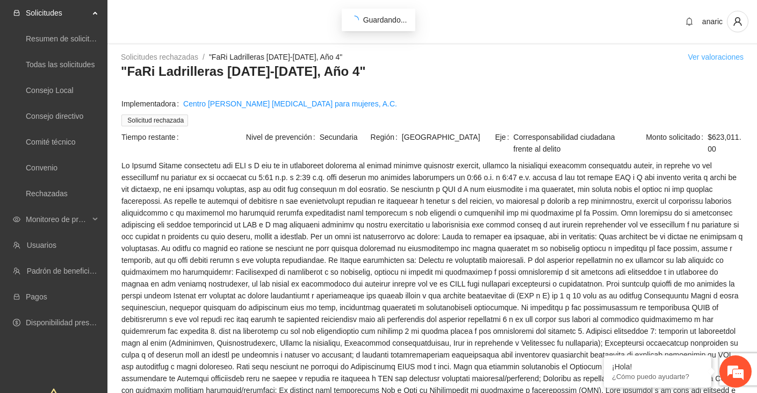
click at [714, 56] on link "Ver valoraciones" at bounding box center [715, 57] width 56 height 9
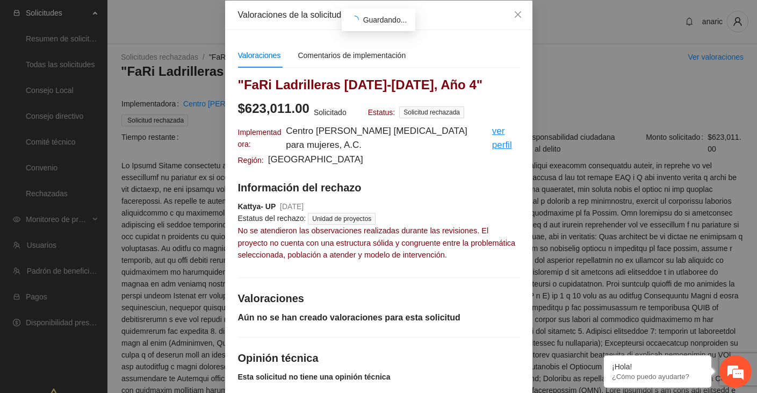
scroll to position [54, 0]
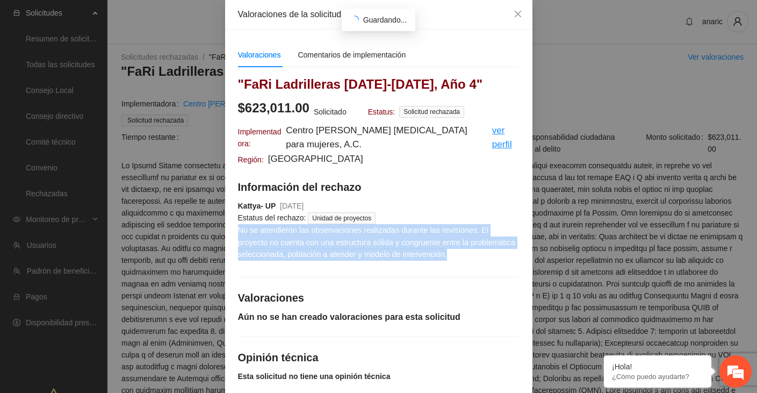
drag, startPoint x: 506, startPoint y: 258, endPoint x: 238, endPoint y: 234, distance: 269.6
click at [238, 234] on div "[PERSON_NAME]- UP [DATE] Estatus del rechazo: Unidad de proyectos No se atendie…" at bounding box center [378, 230] width 281 height 61
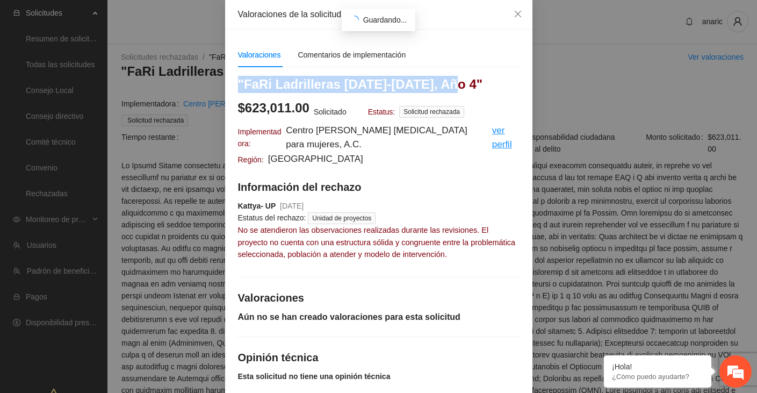
drag, startPoint x: 458, startPoint y: 86, endPoint x: 228, endPoint y: 88, distance: 229.3
click at [225, 86] on div "Valoraciones Comentarios de implementación "FaRi Ladrilleras [DATE]-[DATE], Año…" at bounding box center [378, 212] width 307 height 365
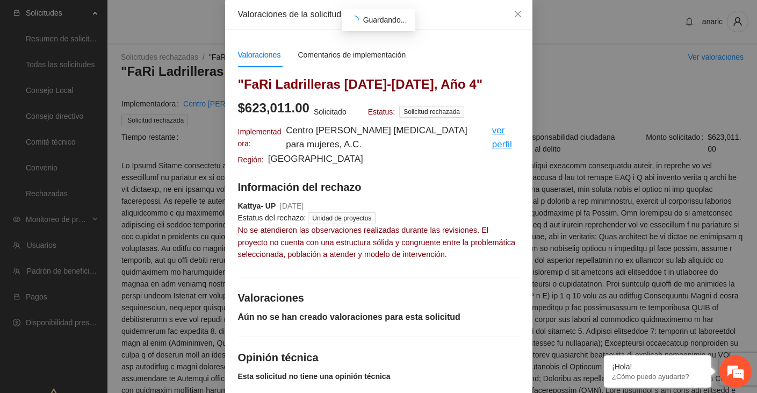
drag, startPoint x: 237, startPoint y: 227, endPoint x: 493, endPoint y: 246, distance: 256.4
click at [494, 247] on div "[PERSON_NAME]- UP [DATE] Estatus del rechazo: Unidad de proyectos No se atendie…" at bounding box center [378, 230] width 281 height 61
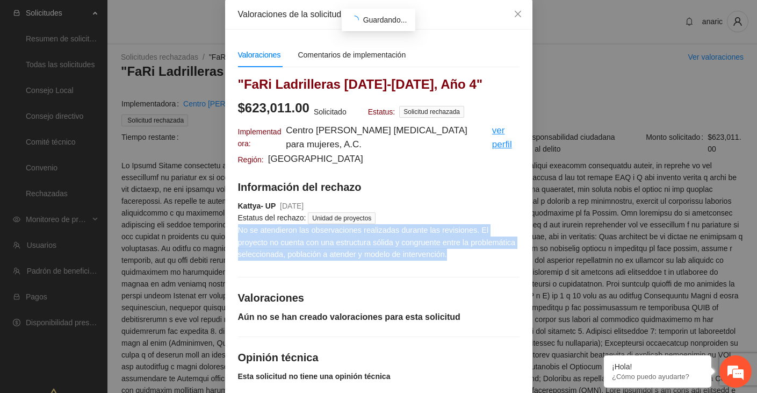
drag, startPoint x: 506, startPoint y: 255, endPoint x: 238, endPoint y: 231, distance: 268.5
click at [238, 231] on div "[PERSON_NAME]- UP [DATE] Estatus del rechazo: Unidad de proyectos No se atendie…" at bounding box center [378, 230] width 281 height 61
click at [514, 7] on span "Close" at bounding box center [517, 14] width 29 height 29
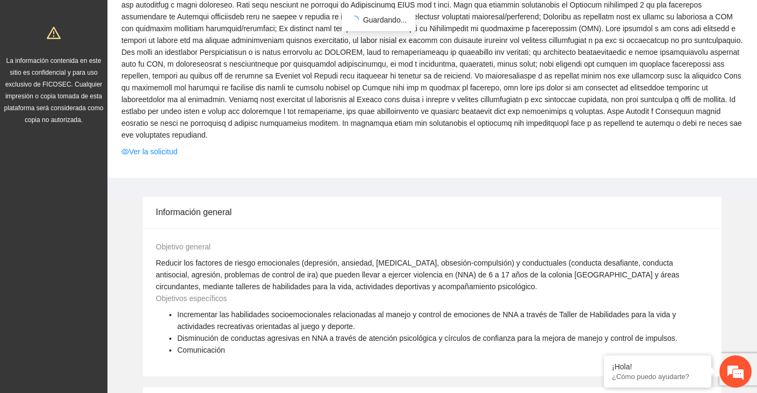
scroll to position [392, 0]
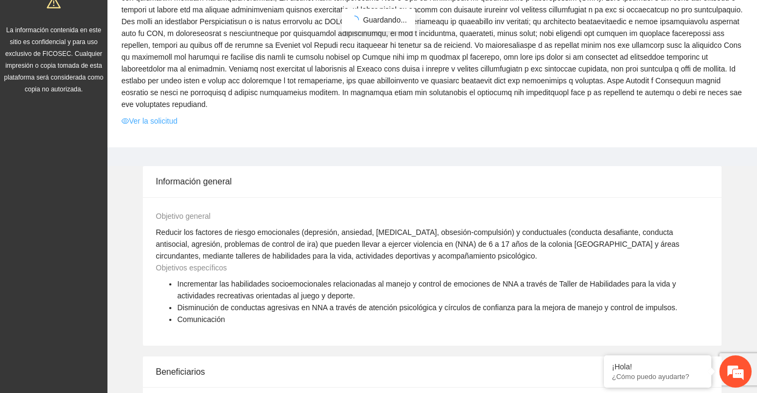
click at [145, 117] on link "Ver la solicitud" at bounding box center [149, 121] width 56 height 12
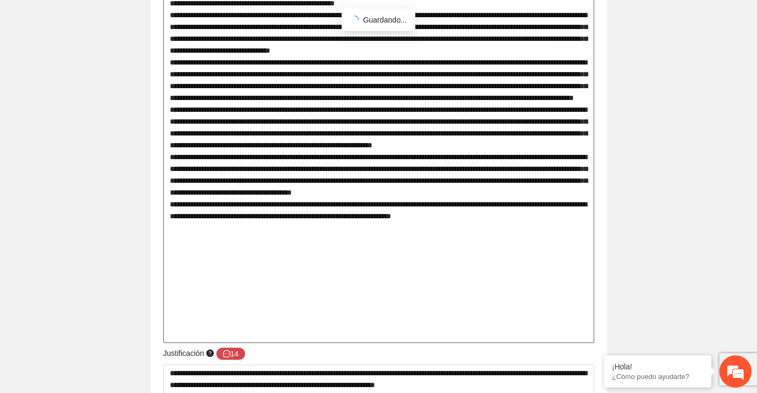
scroll to position [777, 0]
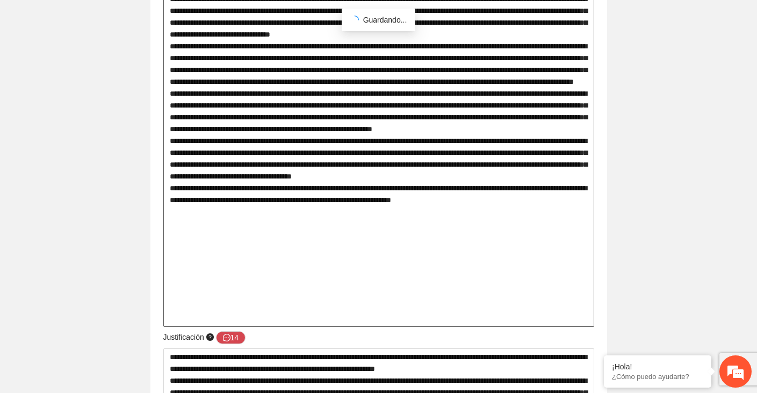
drag, startPoint x: 169, startPoint y: 156, endPoint x: 582, endPoint y: 310, distance: 441.1
click at [582, 310] on textarea at bounding box center [378, 28] width 431 height 596
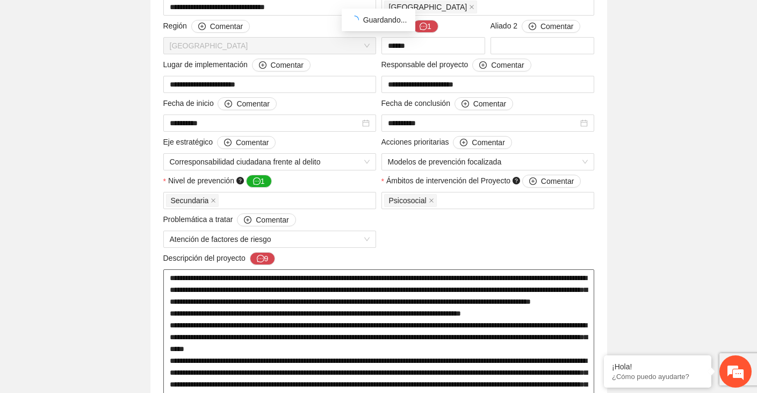
scroll to position [238, 0]
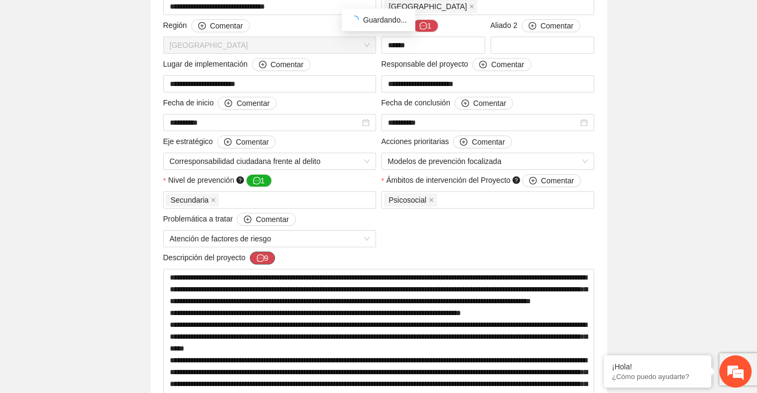
click at [264, 256] on icon "message" at bounding box center [261, 258] width 8 height 8
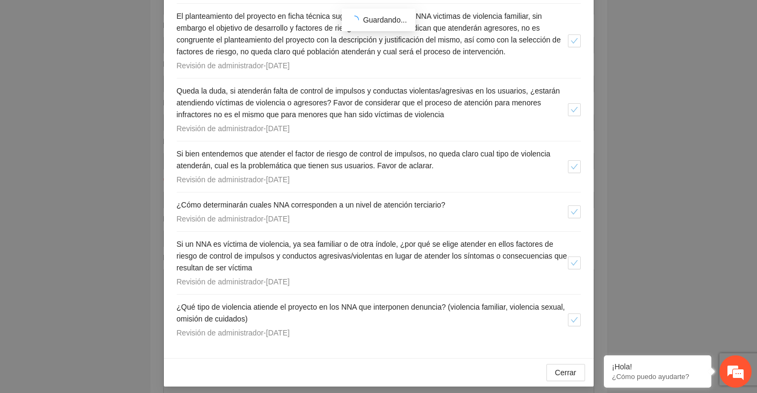
scroll to position [352, 0]
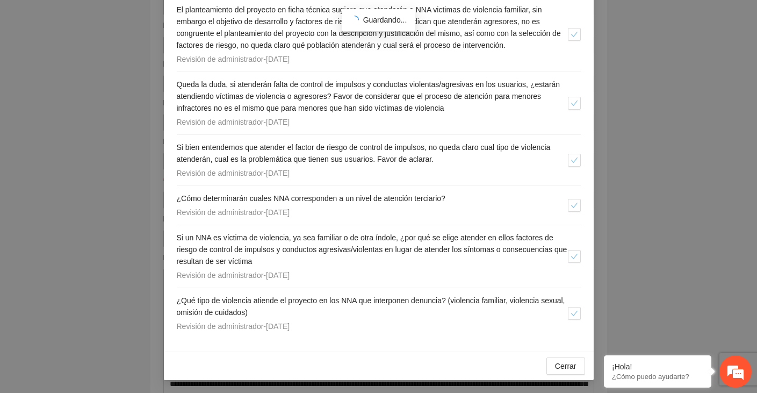
drag, startPoint x: 175, startPoint y: 113, endPoint x: 386, endPoint y: 326, distance: 300.0
click at [386, 326] on div "Agregar Comentarios ( 9 ) No se observa la relación entre atender NNA víctimas …" at bounding box center [379, 47] width 430 height 608
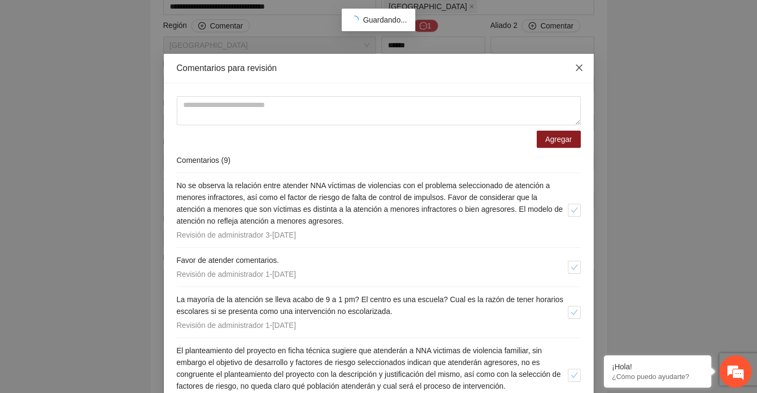
click at [578, 63] on span "Close" at bounding box center [578, 68] width 29 height 29
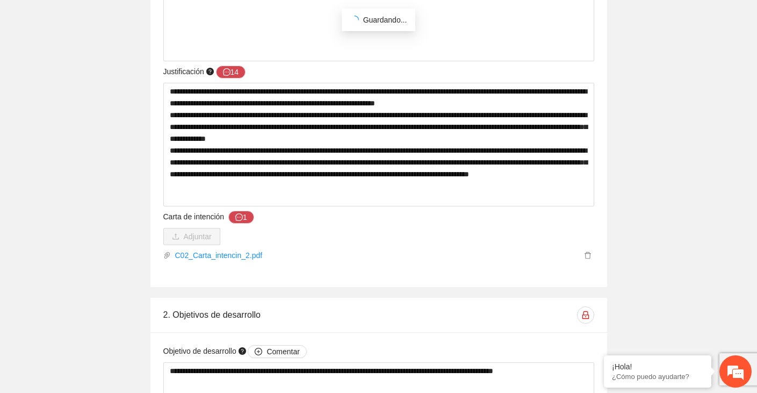
scroll to position [1048, 0]
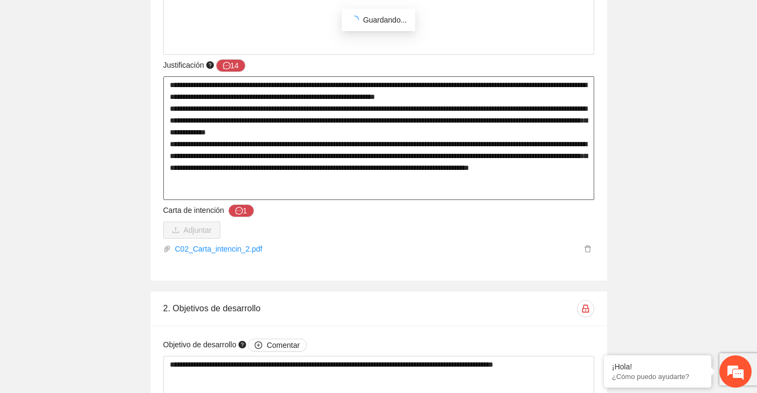
click at [208, 129] on textarea "**********" at bounding box center [378, 138] width 431 height 124
click at [173, 85] on textarea "**********" at bounding box center [378, 138] width 431 height 124
drag, startPoint x: 171, startPoint y: 85, endPoint x: 493, endPoint y: 199, distance: 341.9
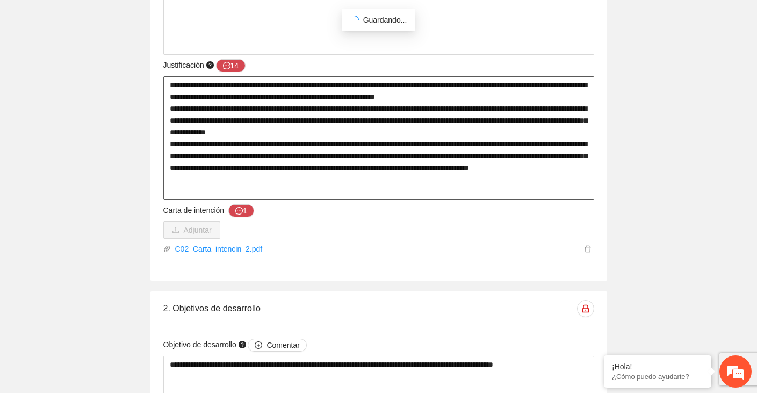
click at [493, 199] on textarea "**********" at bounding box center [378, 138] width 431 height 124
click at [233, 61] on button "14" at bounding box center [231, 65] width 30 height 13
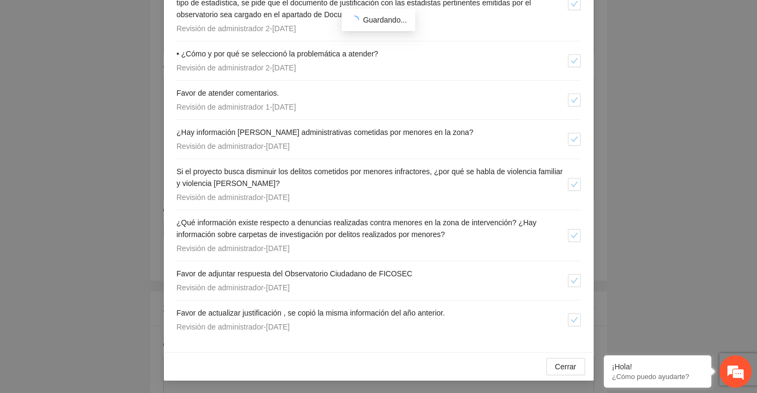
scroll to position [560, 0]
drag, startPoint x: 173, startPoint y: 182, endPoint x: 465, endPoint y: 323, distance: 324.0
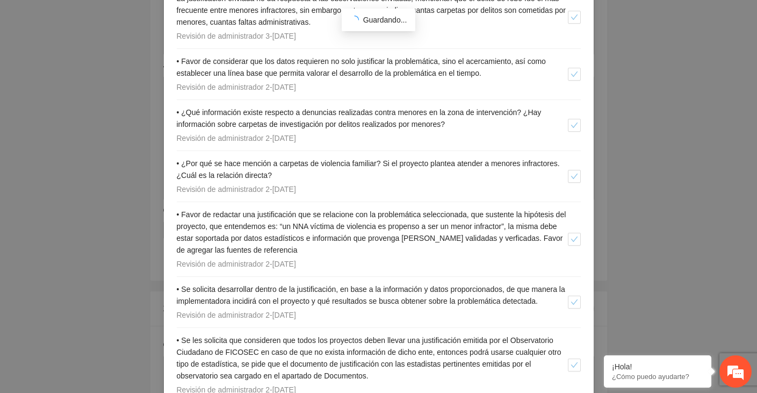
scroll to position [0, 0]
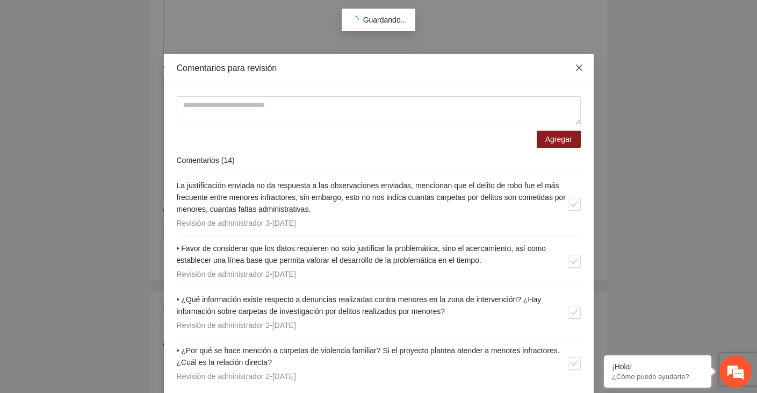
click at [582, 66] on icon "close" at bounding box center [579, 67] width 9 height 9
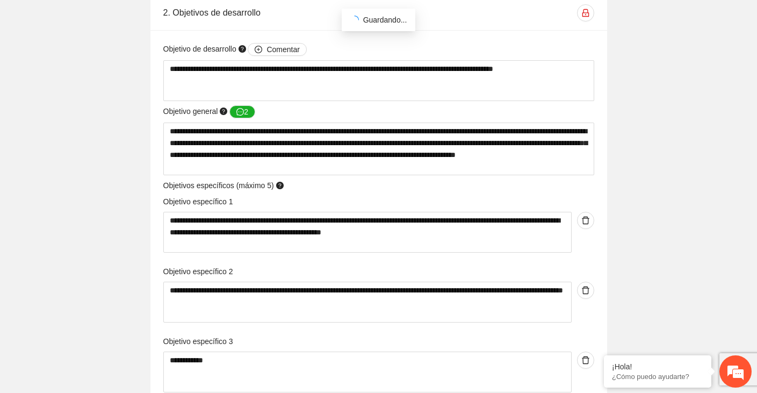
scroll to position [1331, 0]
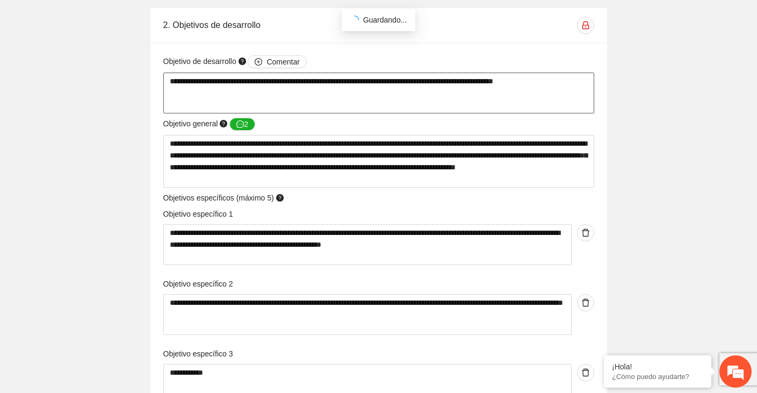
click at [282, 81] on textarea "**********" at bounding box center [378, 92] width 431 height 41
click at [256, 156] on textarea "**********" at bounding box center [378, 161] width 431 height 53
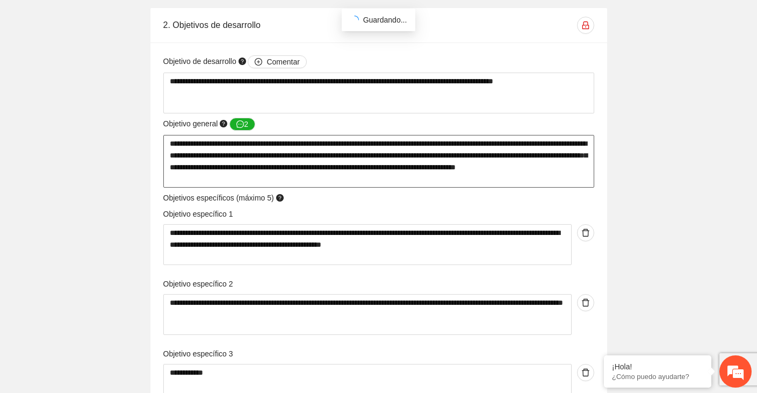
click at [256, 156] on textarea "**********" at bounding box center [378, 161] width 431 height 53
click at [247, 122] on button "2" at bounding box center [242, 124] width 26 height 13
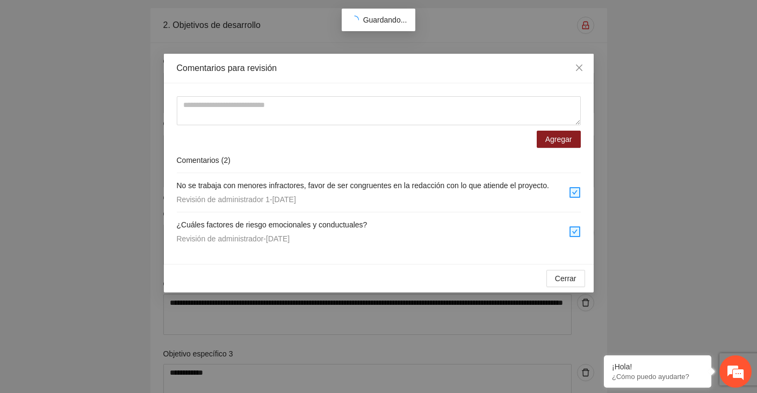
drag, startPoint x: 172, startPoint y: 183, endPoint x: 382, endPoint y: 269, distance: 227.1
click at [382, 264] on div "Agregar Comentarios ( 2 ) No se trabaja con menores infractores, favor de ser c…" at bounding box center [379, 173] width 430 height 180
click at [581, 66] on icon "close" at bounding box center [578, 67] width 6 height 6
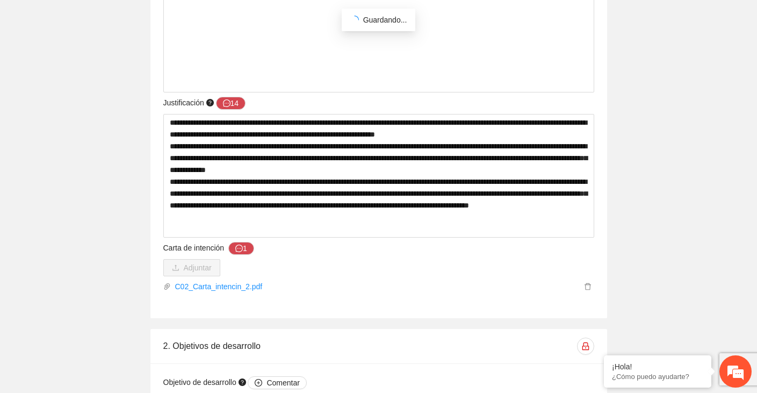
scroll to position [0, 0]
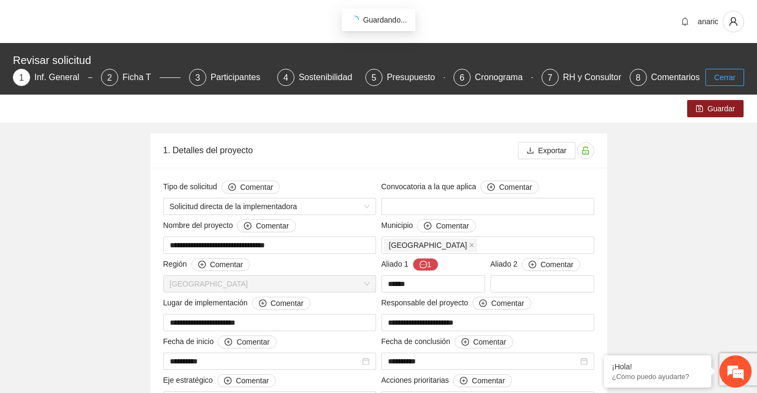
click at [725, 82] on span "Cerrar" at bounding box center [724, 77] width 21 height 12
